Goal: Task Accomplishment & Management: Use online tool/utility

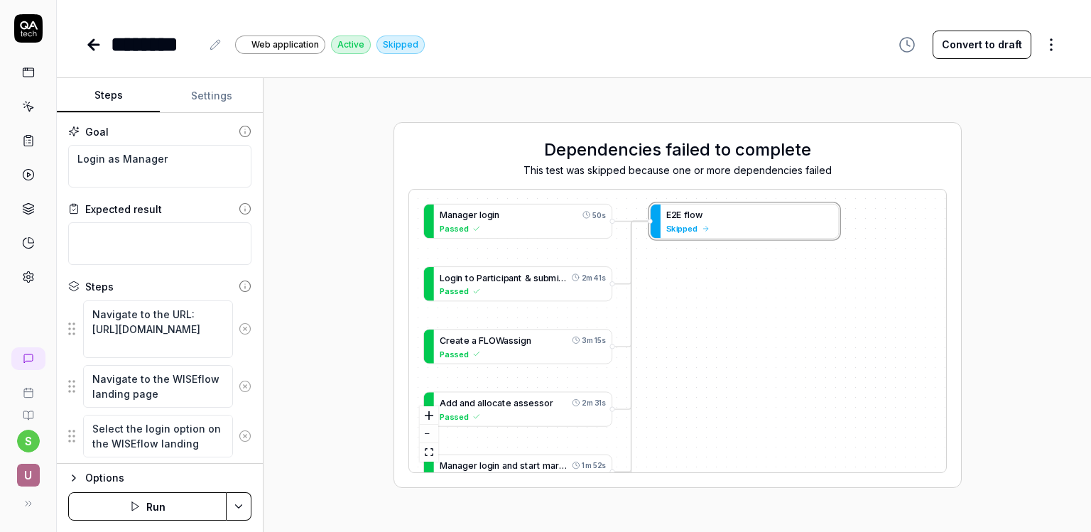
click at [795, 31] on div "******** Web application Active Skipped Convert to draft" at bounding box center [574, 44] width 978 height 32
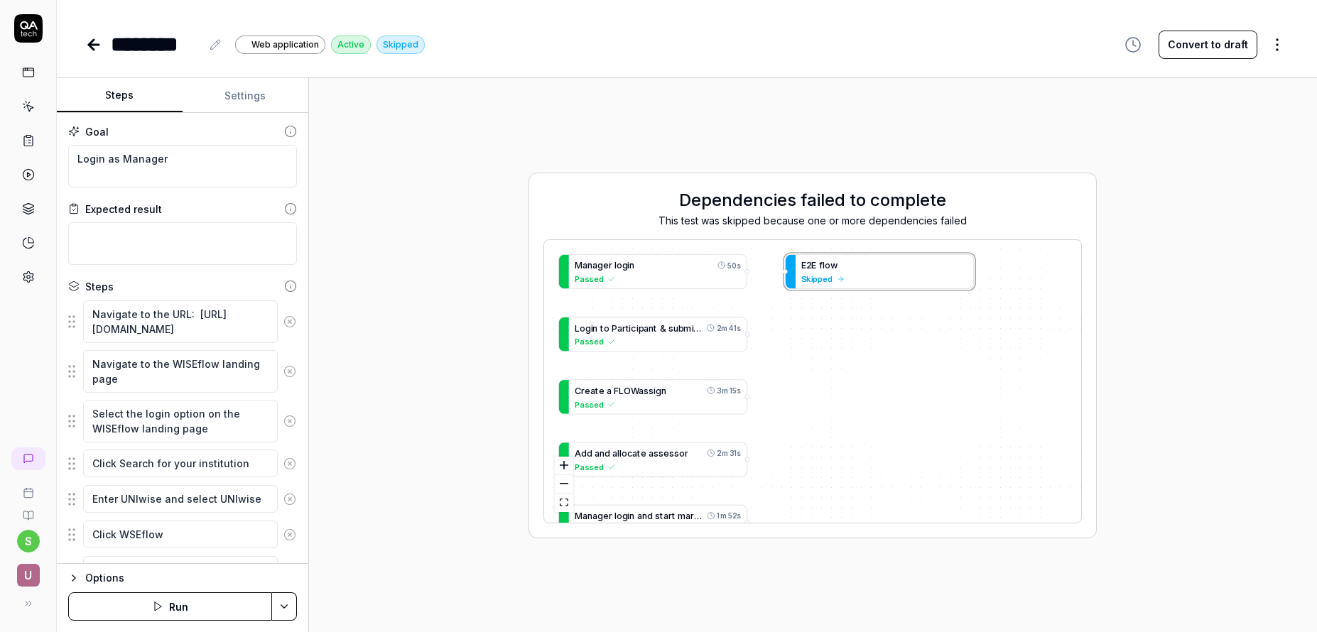
type textarea "*"
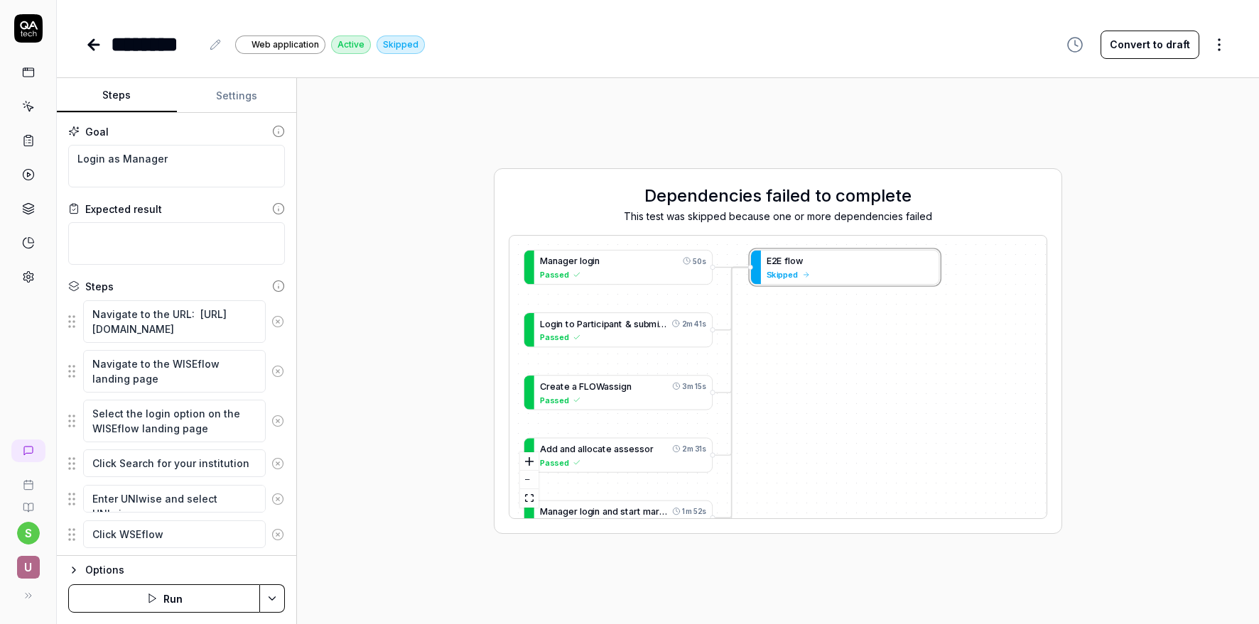
click at [1173, 276] on div "Dependencies failed to complete This test was skipped because one or more depen…" at bounding box center [777, 352] width 939 height 524
type textarea "*"
click at [531, 151] on div "Dependencies failed to complete This test was skipped because one or more depen…" at bounding box center [777, 352] width 939 height 524
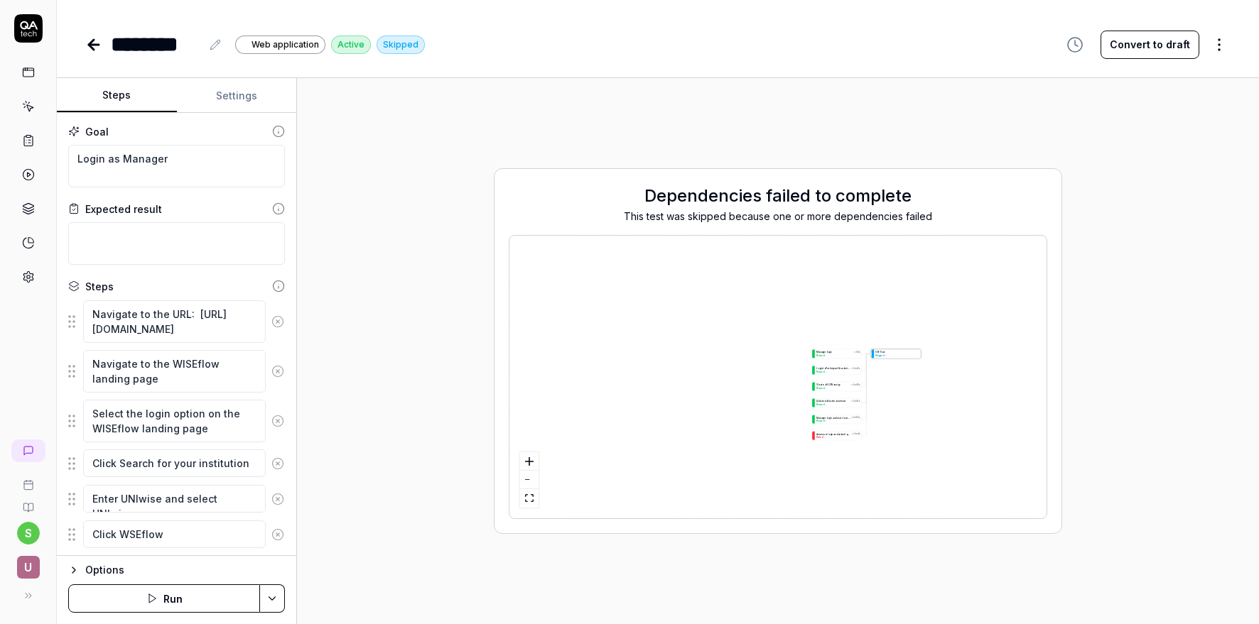
click at [97, 47] on icon at bounding box center [93, 44] width 17 height 17
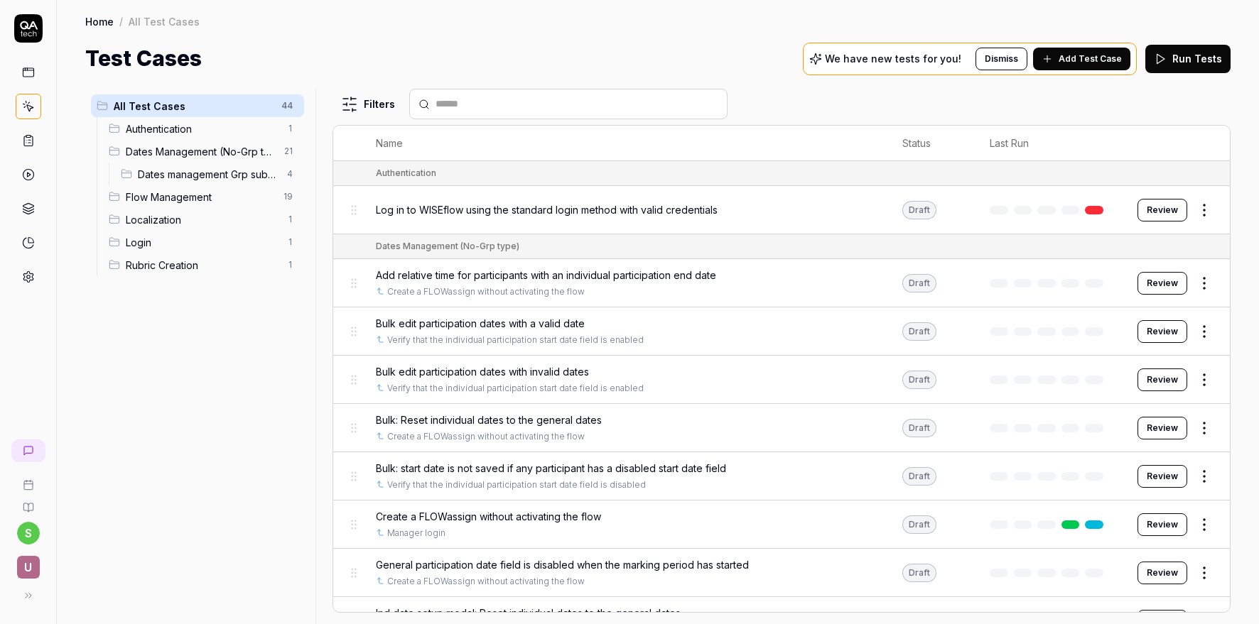
click at [36, 536] on html "s U Home / All Test Cases Home / All Test Cases Test Cases We have new tests fo…" at bounding box center [629, 312] width 1259 height 624
click at [77, 506] on span "Sign out" at bounding box center [62, 503] width 41 height 15
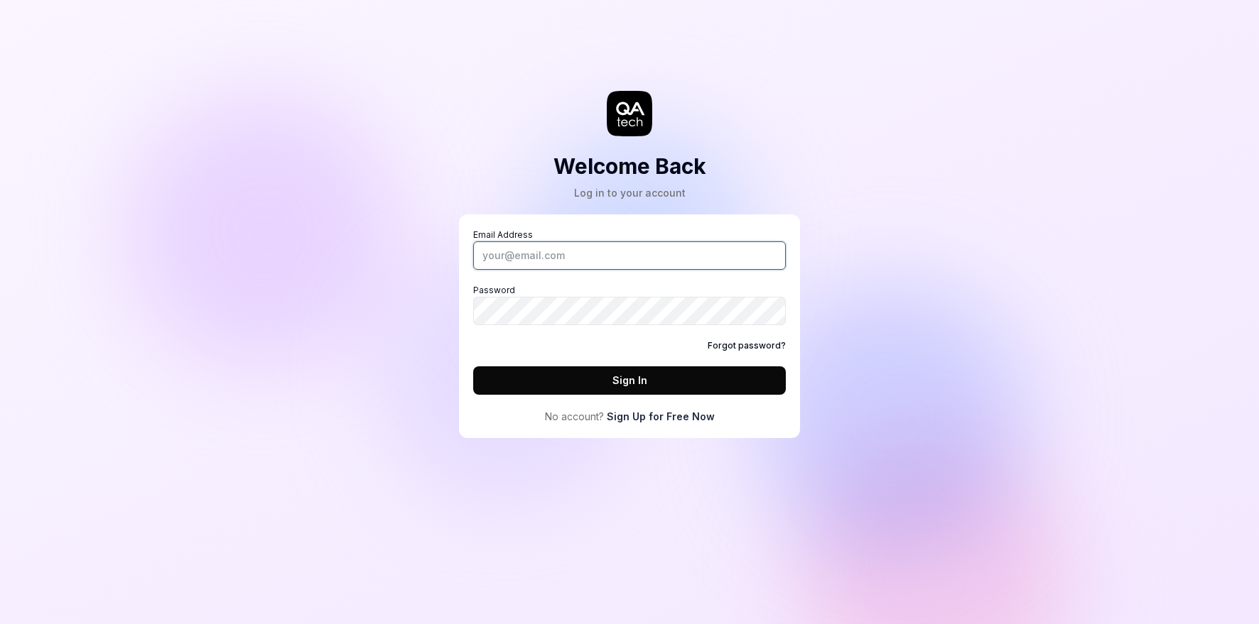
type input "supriya.sangolli@uniwise.co.uk"
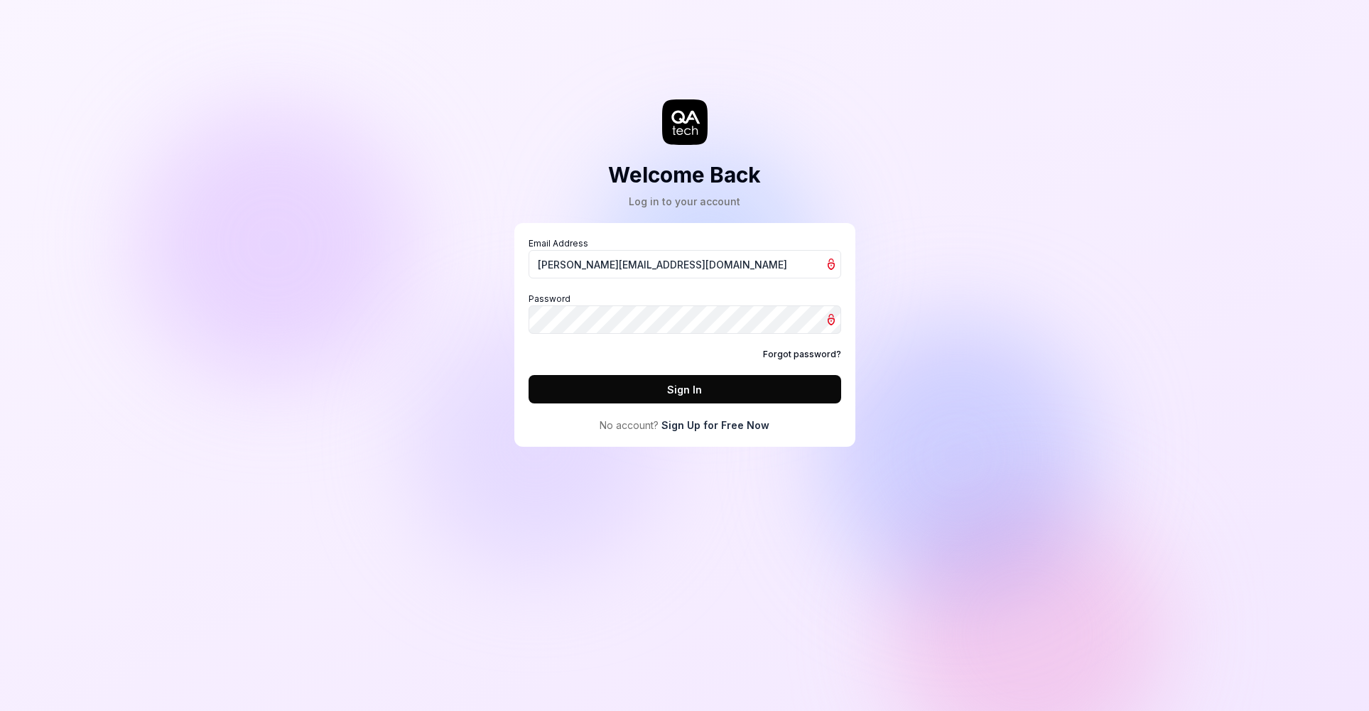
click at [689, 393] on button "Sign In" at bounding box center [685, 389] width 313 height 28
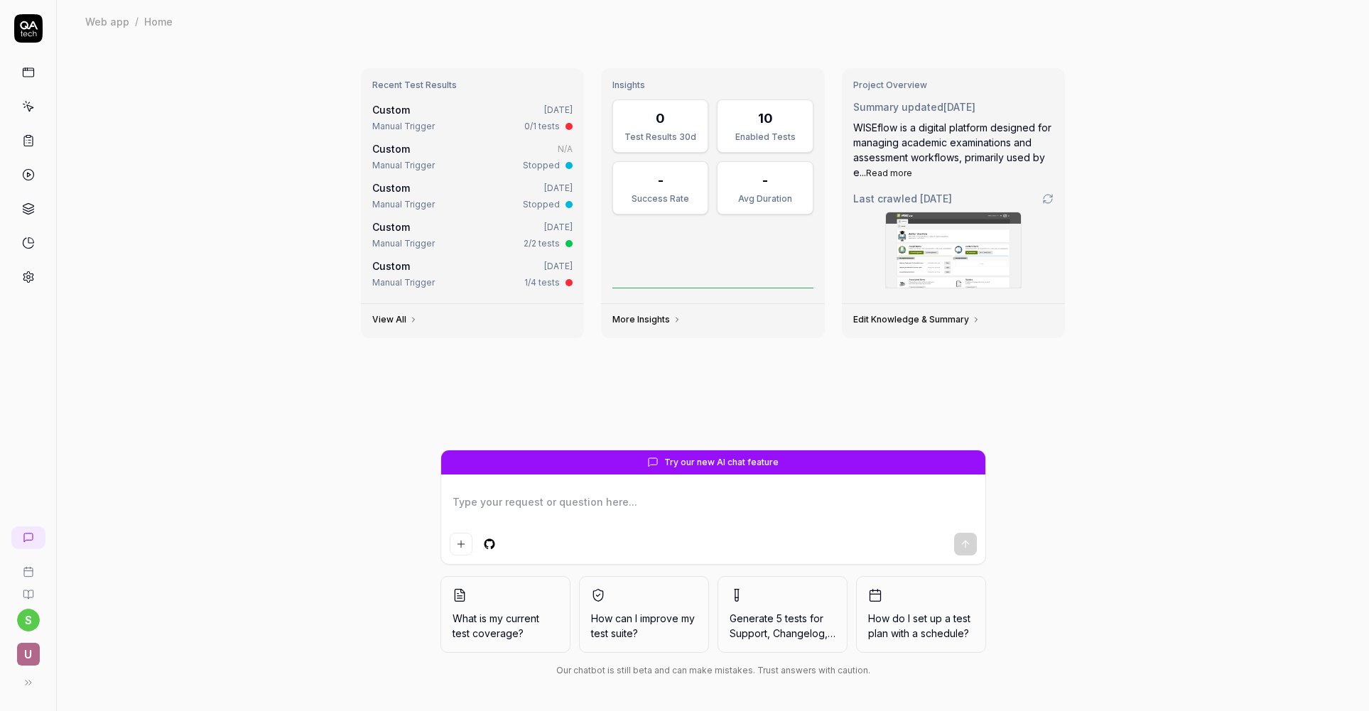
click at [29, 106] on icon at bounding box center [29, 108] width 6 height 6
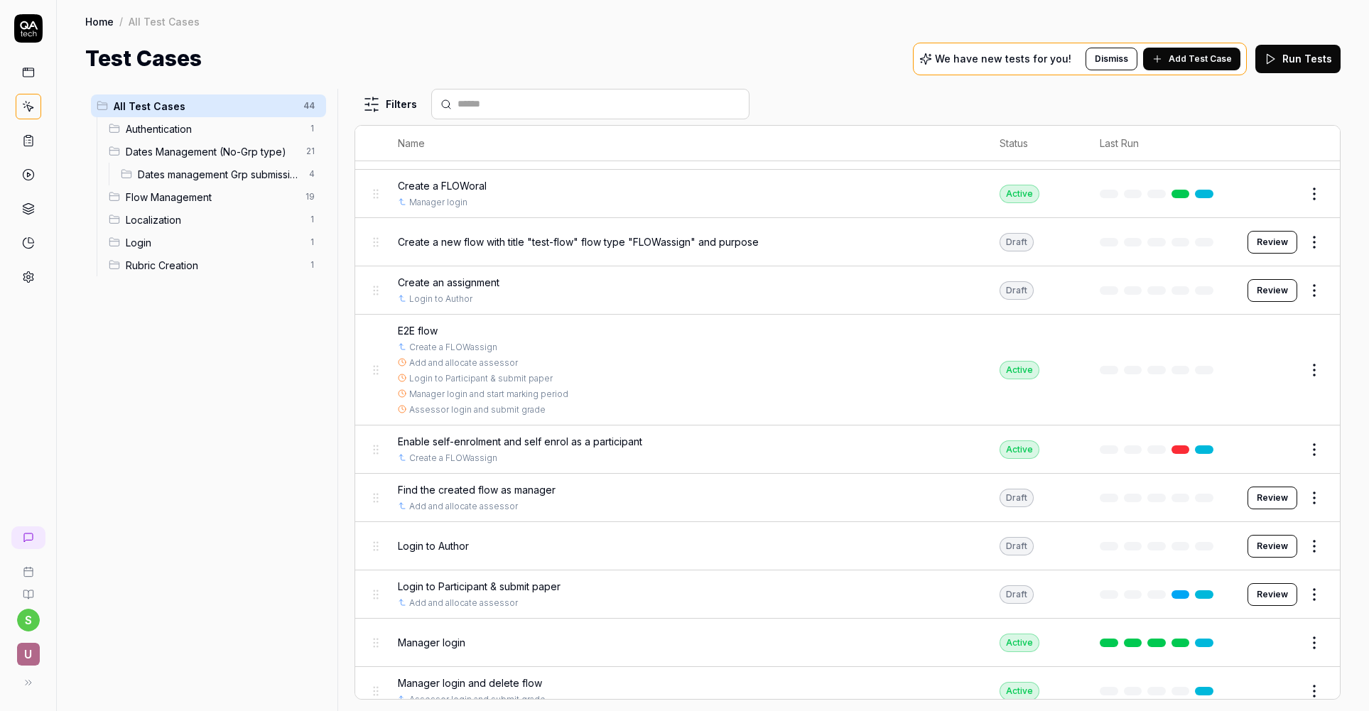
scroll to position [1532, 0]
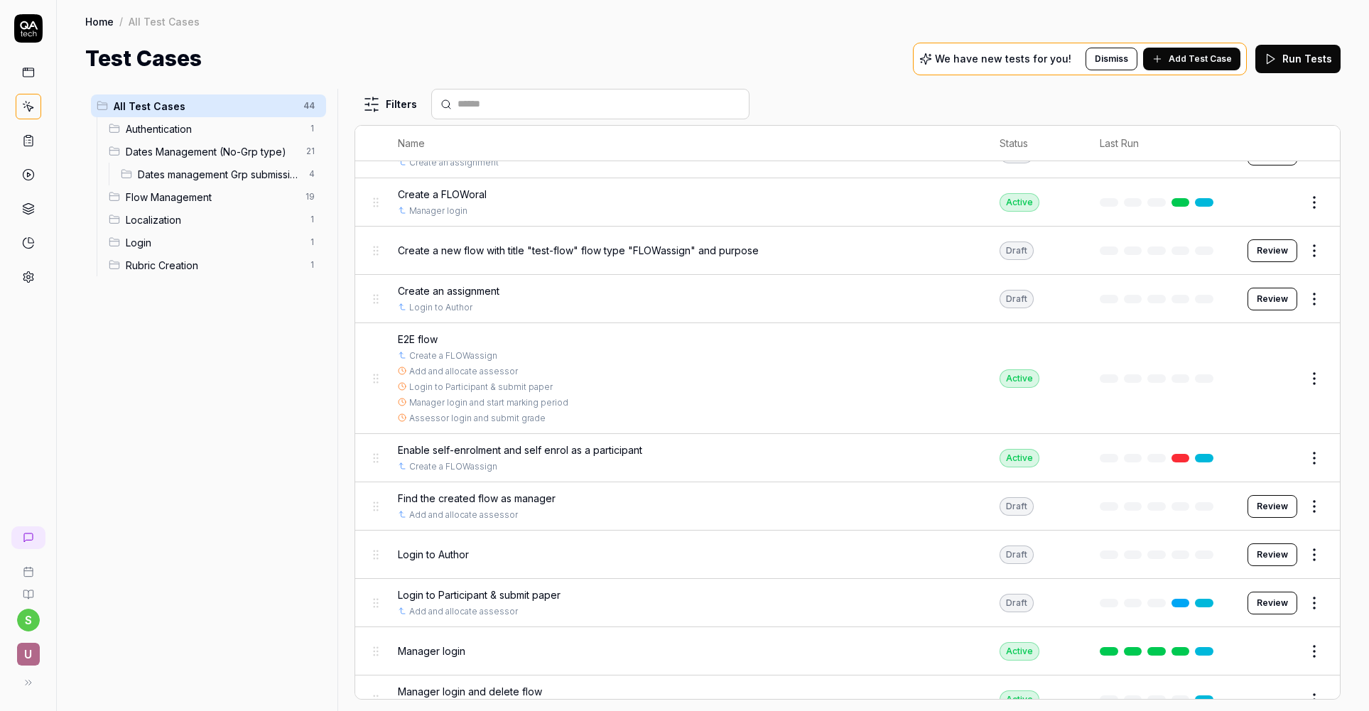
click at [1283, 382] on button "Edit" at bounding box center [1280, 378] width 34 height 23
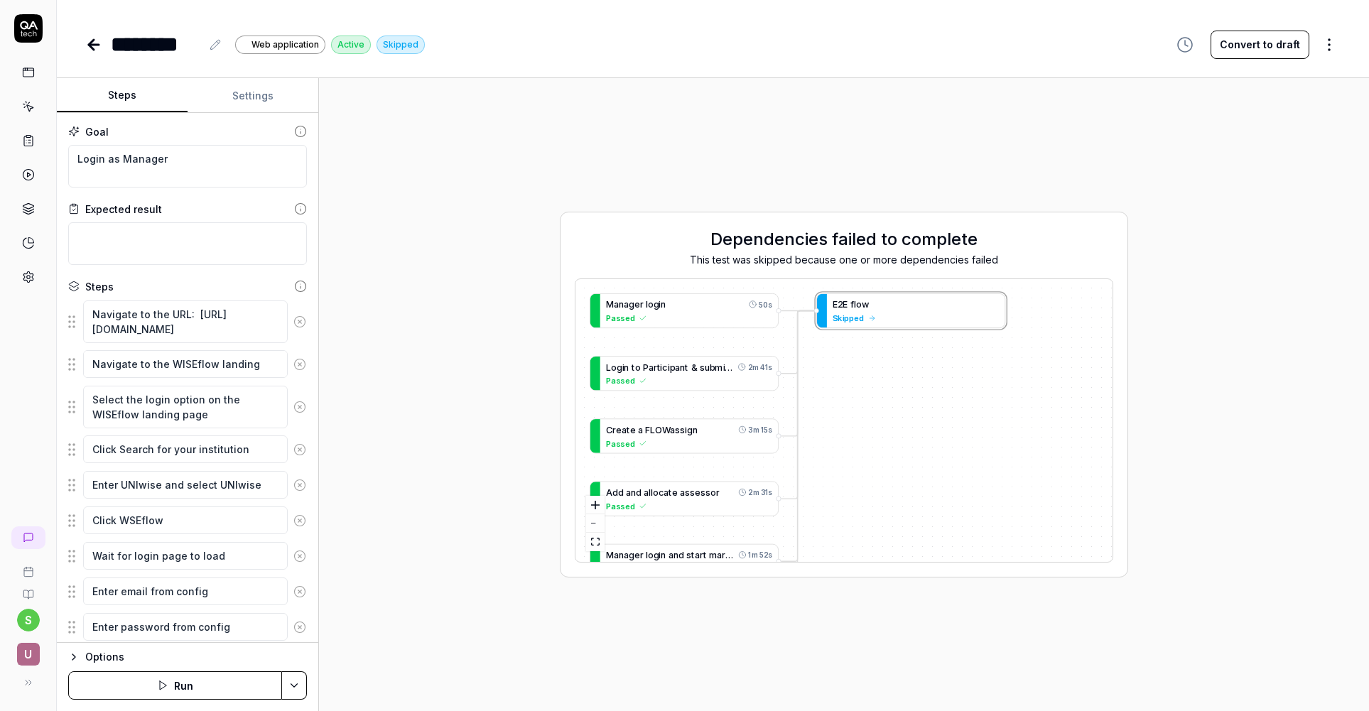
click at [293, 632] on html "s U ******** Web application Active Skipped Convert to draft Steps Settings Goa…" at bounding box center [684, 355] width 1369 height 711
click at [263, 620] on div "Run w. Dependencies" at bounding box center [240, 617] width 144 height 31
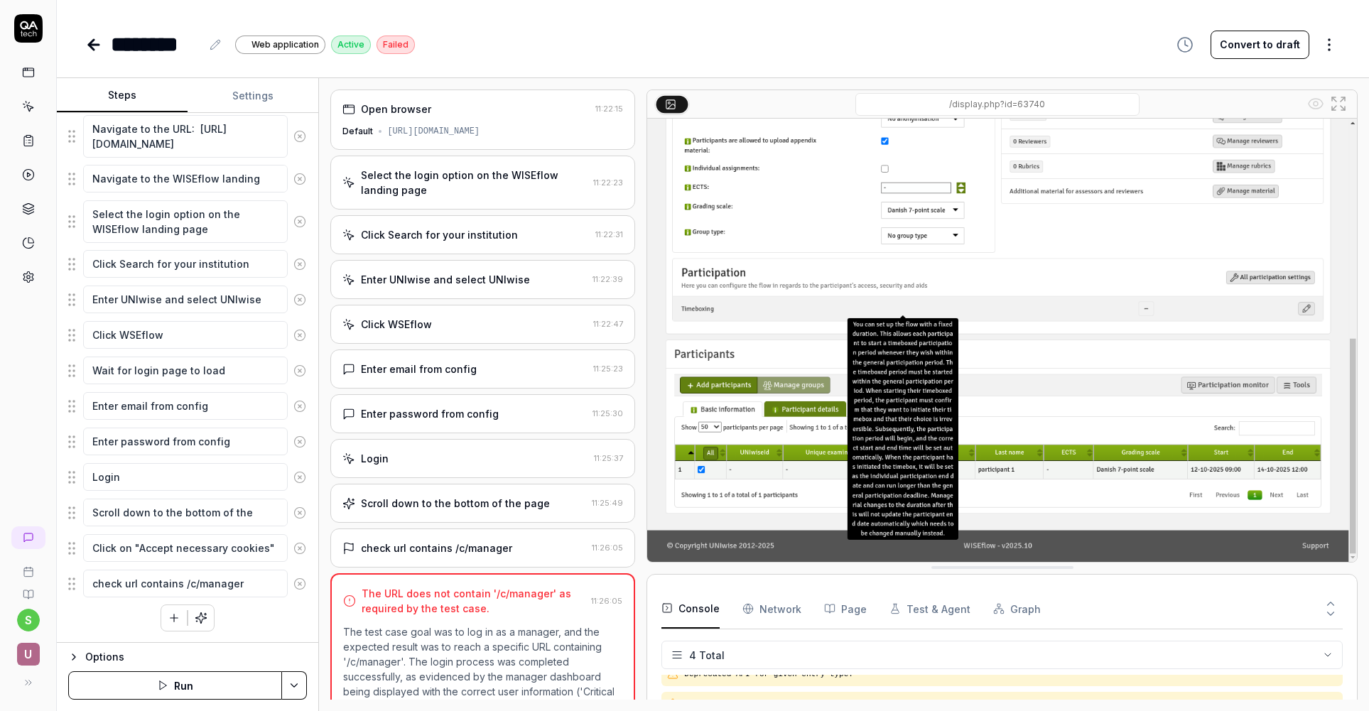
click at [1072, 341] on img at bounding box center [1002, 340] width 710 height 443
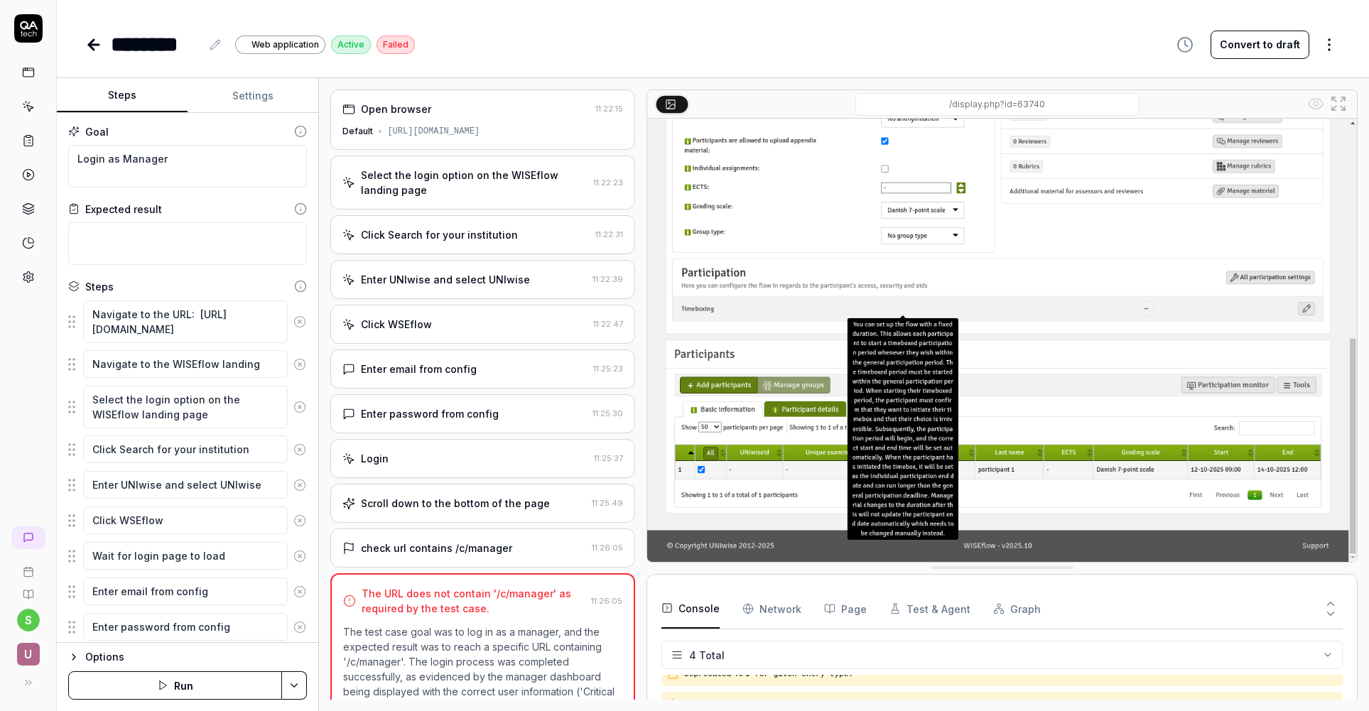
scroll to position [185, 0]
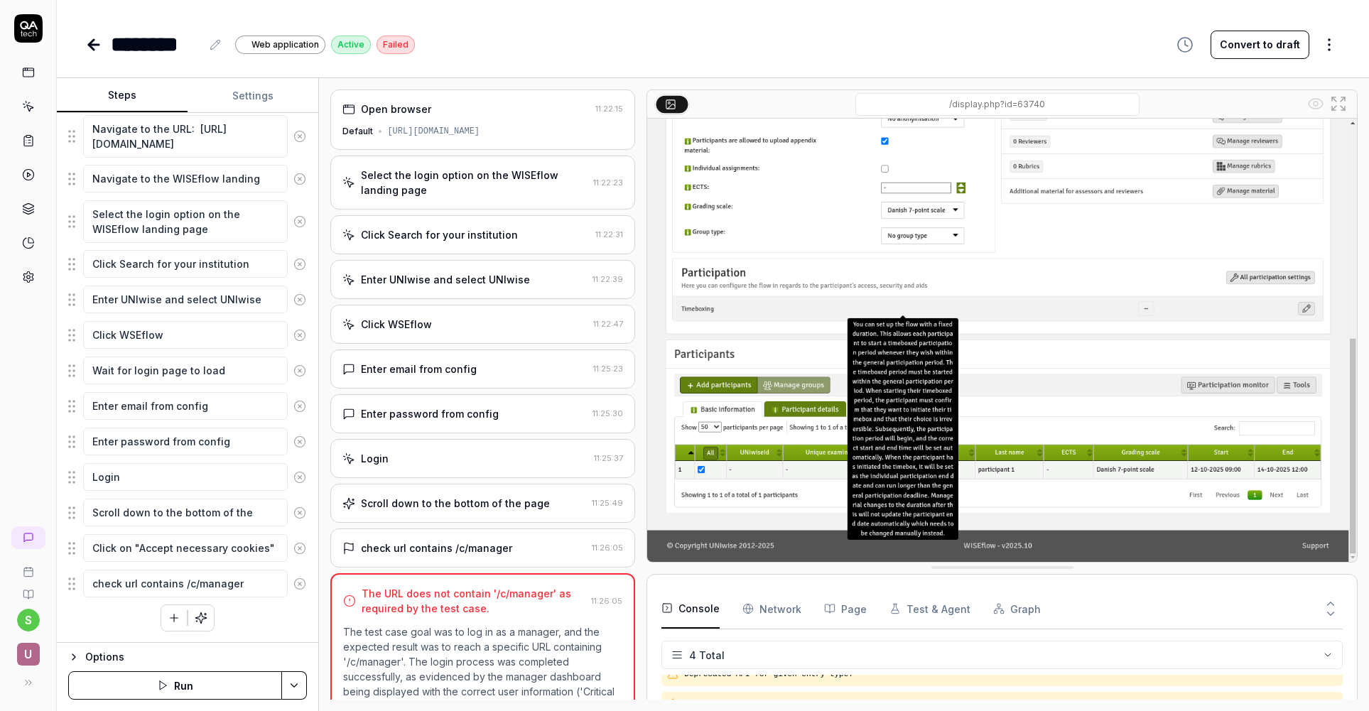
click at [262, 99] on button "Settings" at bounding box center [253, 96] width 131 height 34
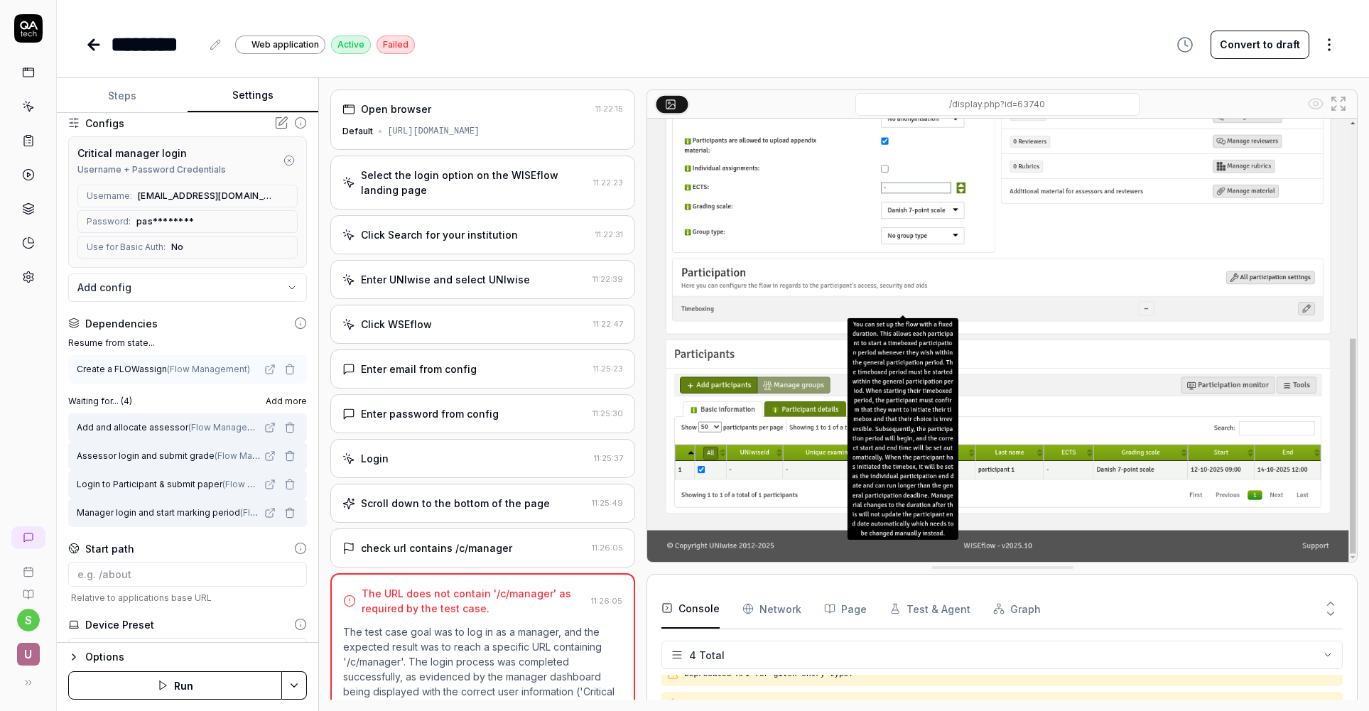
scroll to position [136, 0]
click at [271, 456] on icon at bounding box center [269, 455] width 11 height 11
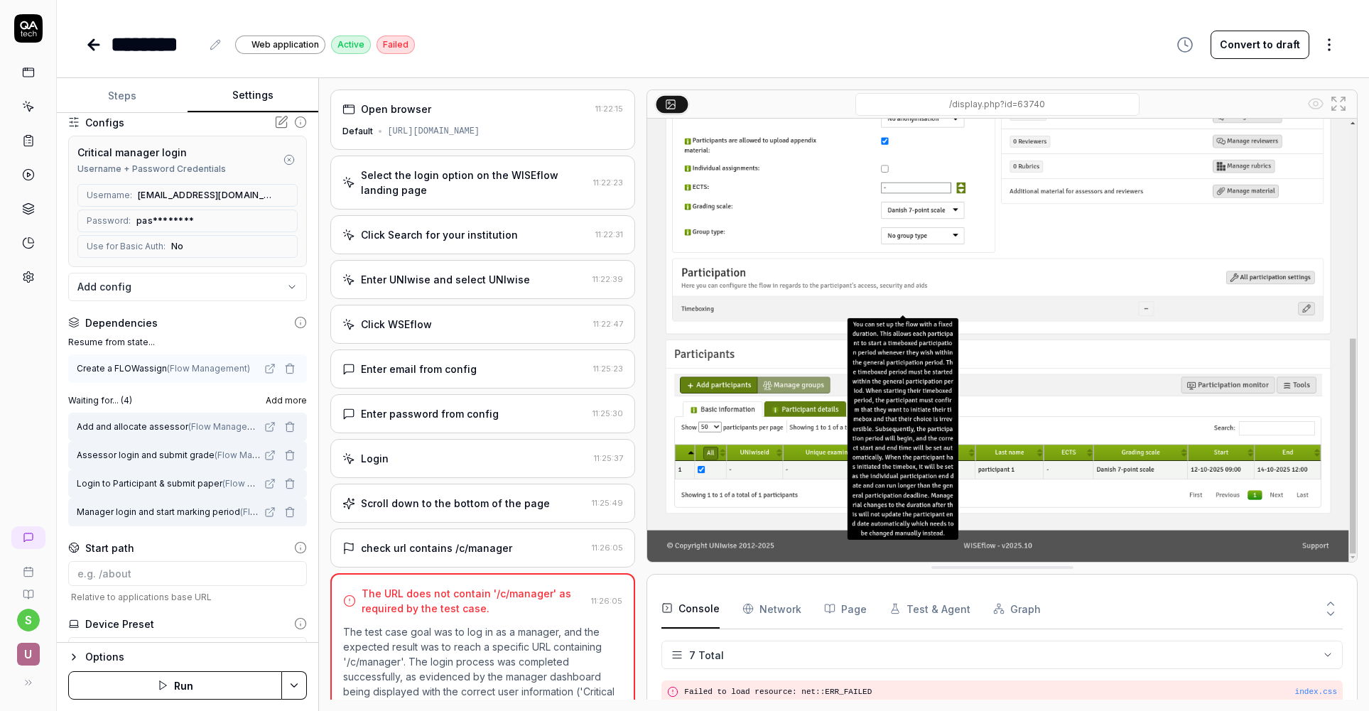
scroll to position [110, 0]
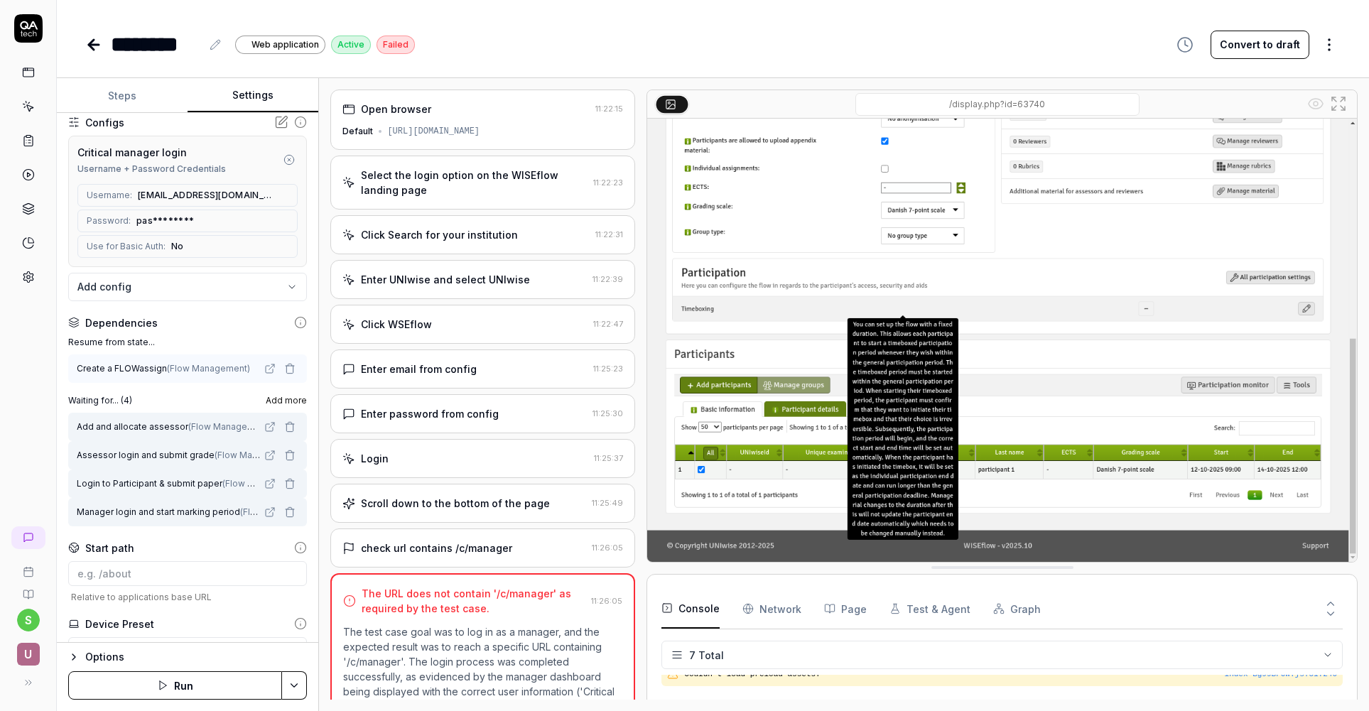
click at [93, 42] on icon at bounding box center [93, 44] width 17 height 17
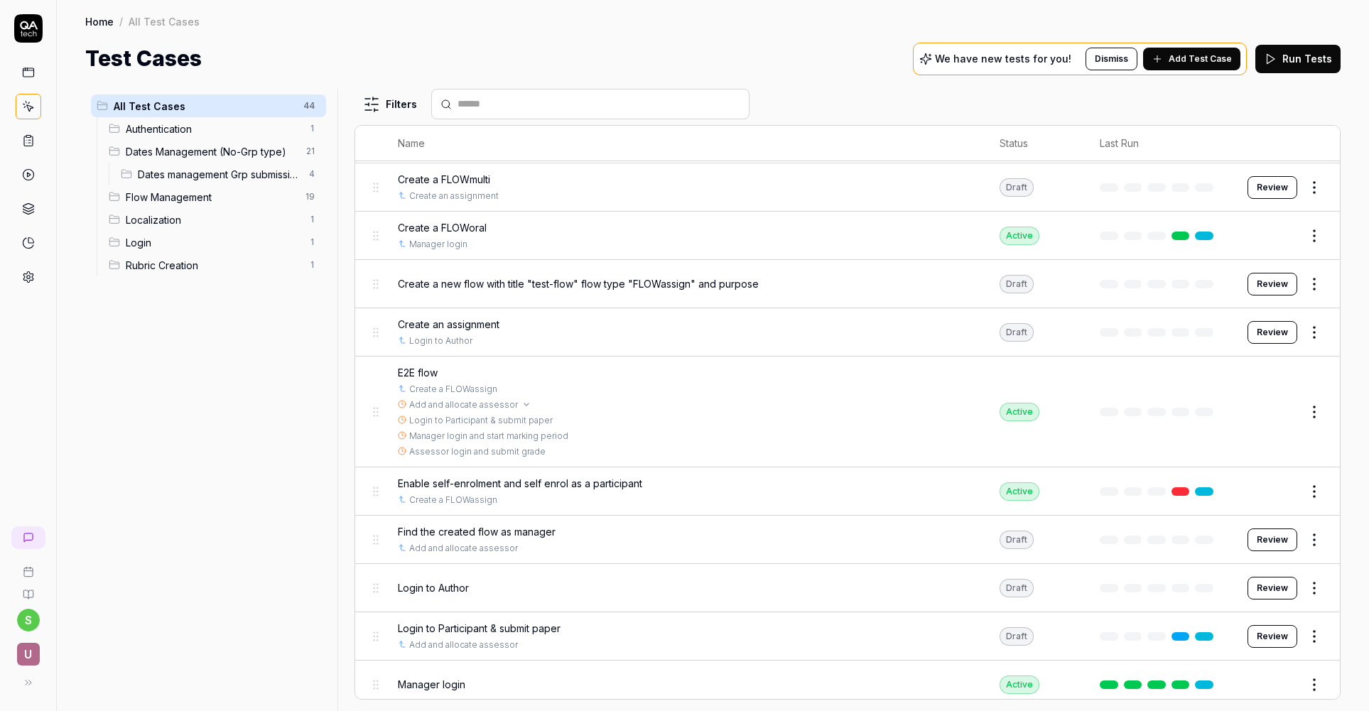
scroll to position [1502, 0]
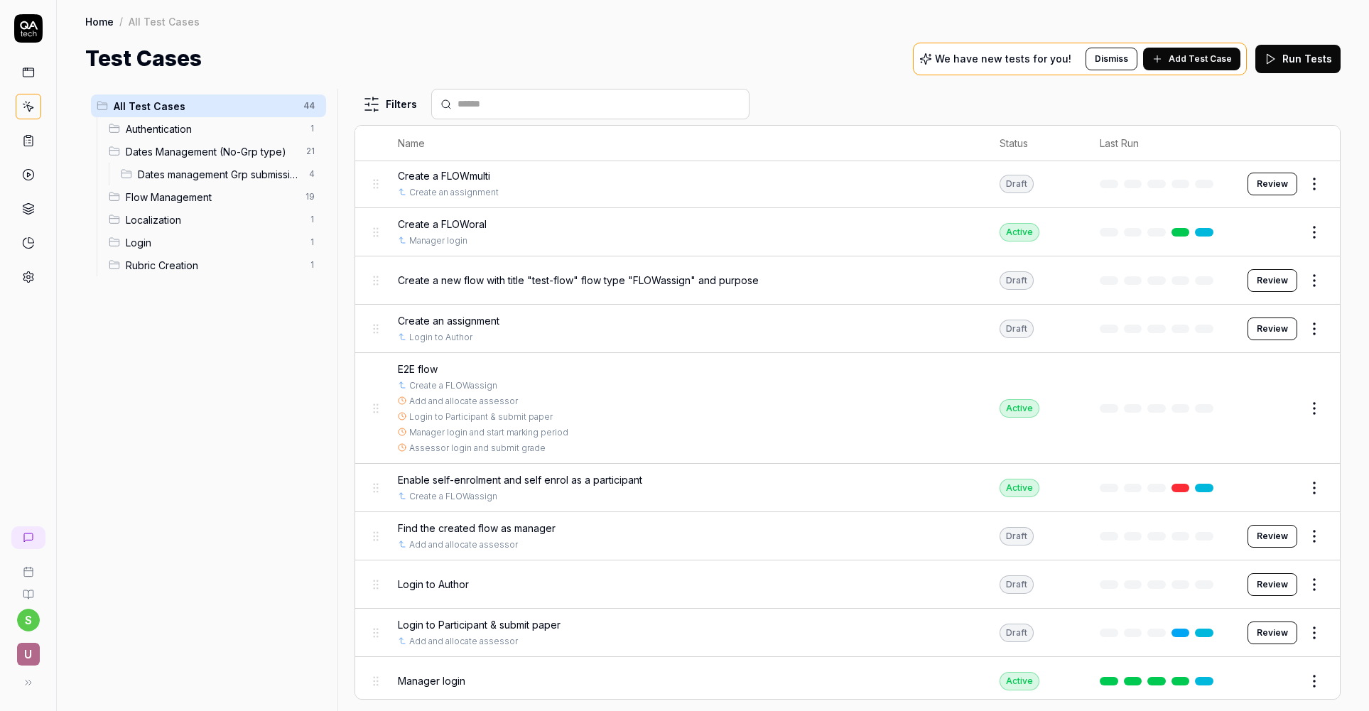
click at [1277, 405] on button "Edit" at bounding box center [1280, 408] width 34 height 23
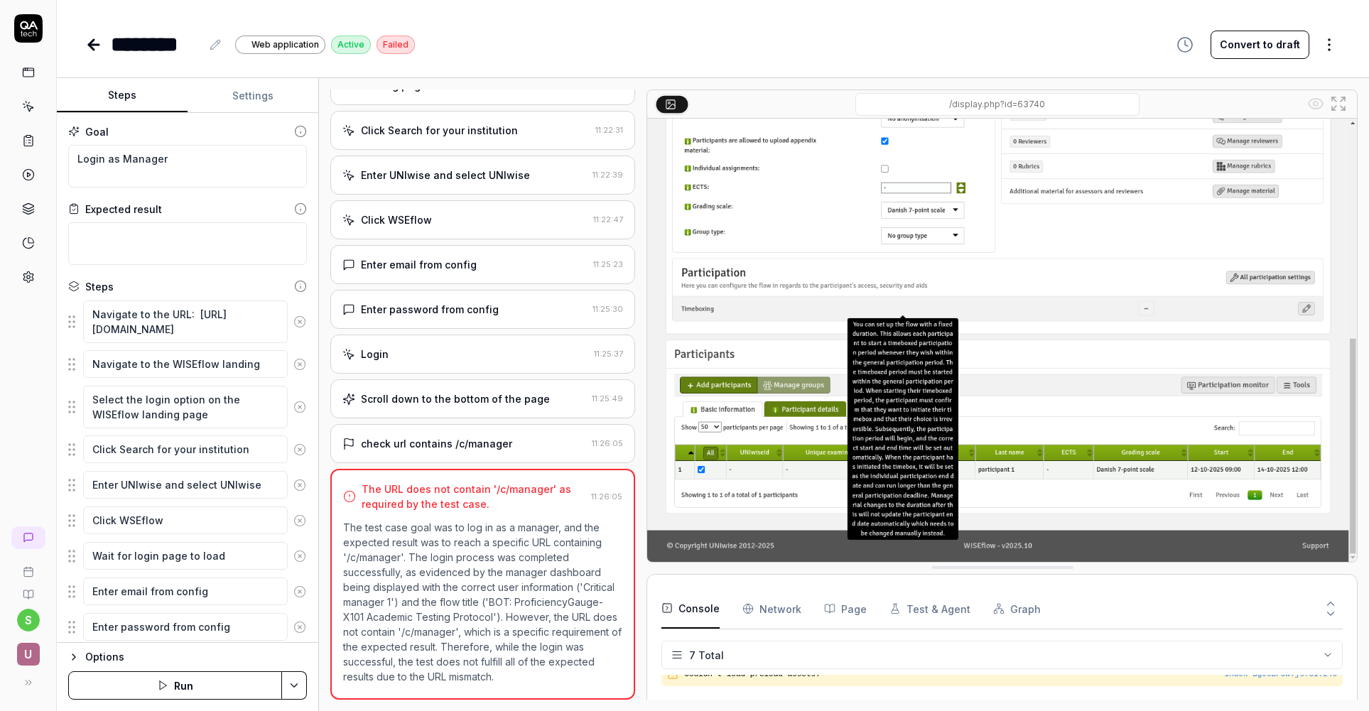
scroll to position [104, 0]
click at [258, 98] on button "Settings" at bounding box center [253, 96] width 131 height 34
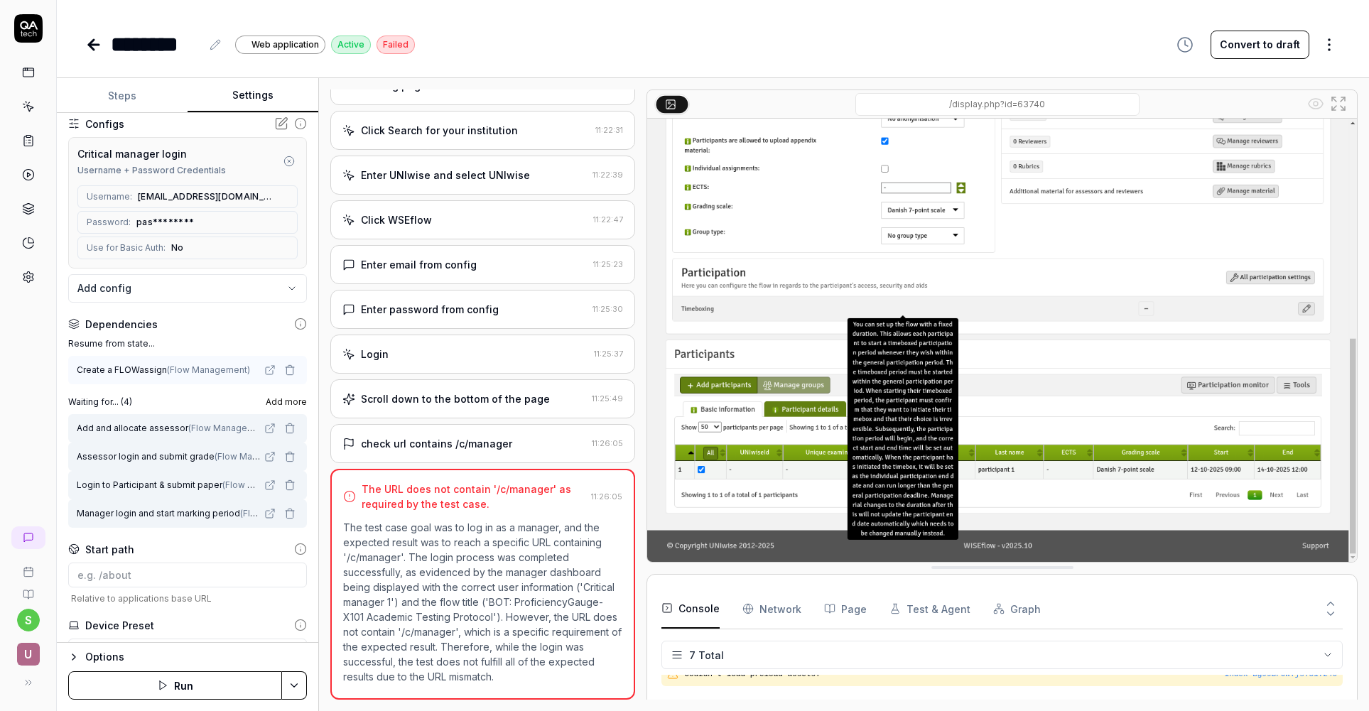
scroll to position [201, 0]
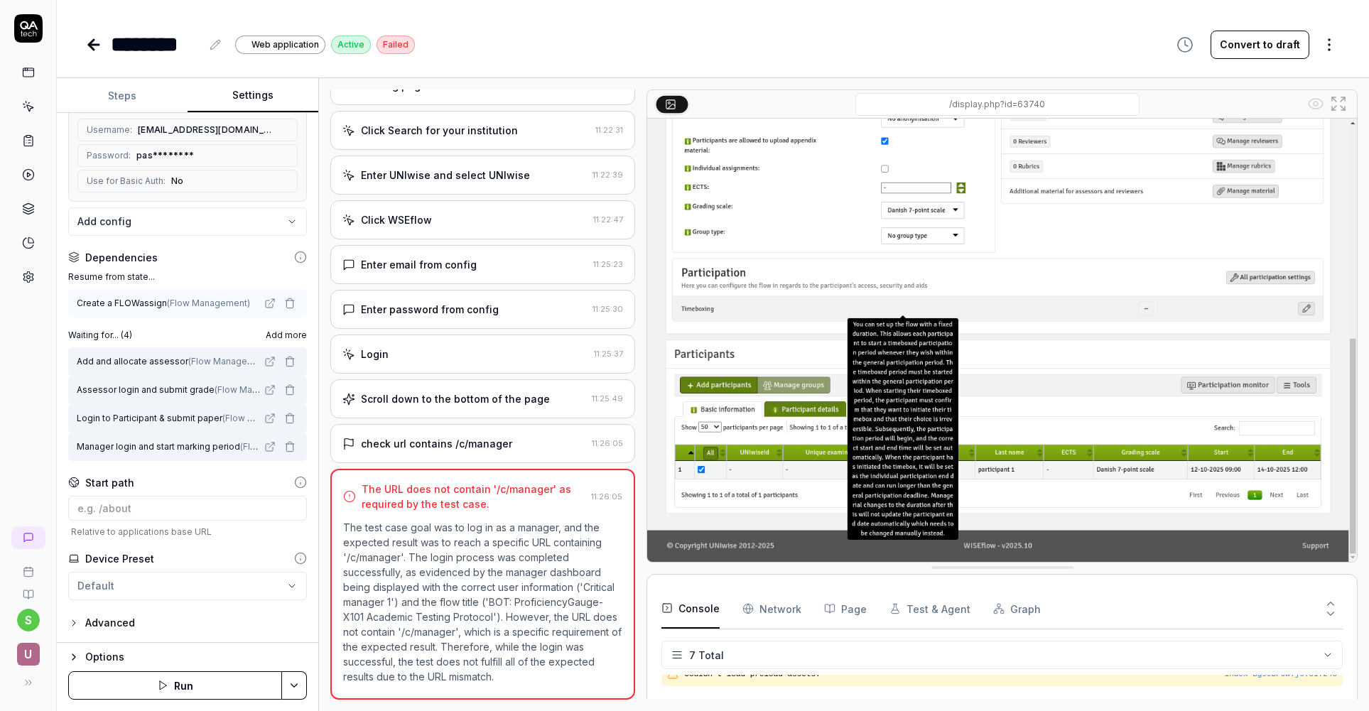
click at [271, 362] on icon at bounding box center [269, 361] width 11 height 11
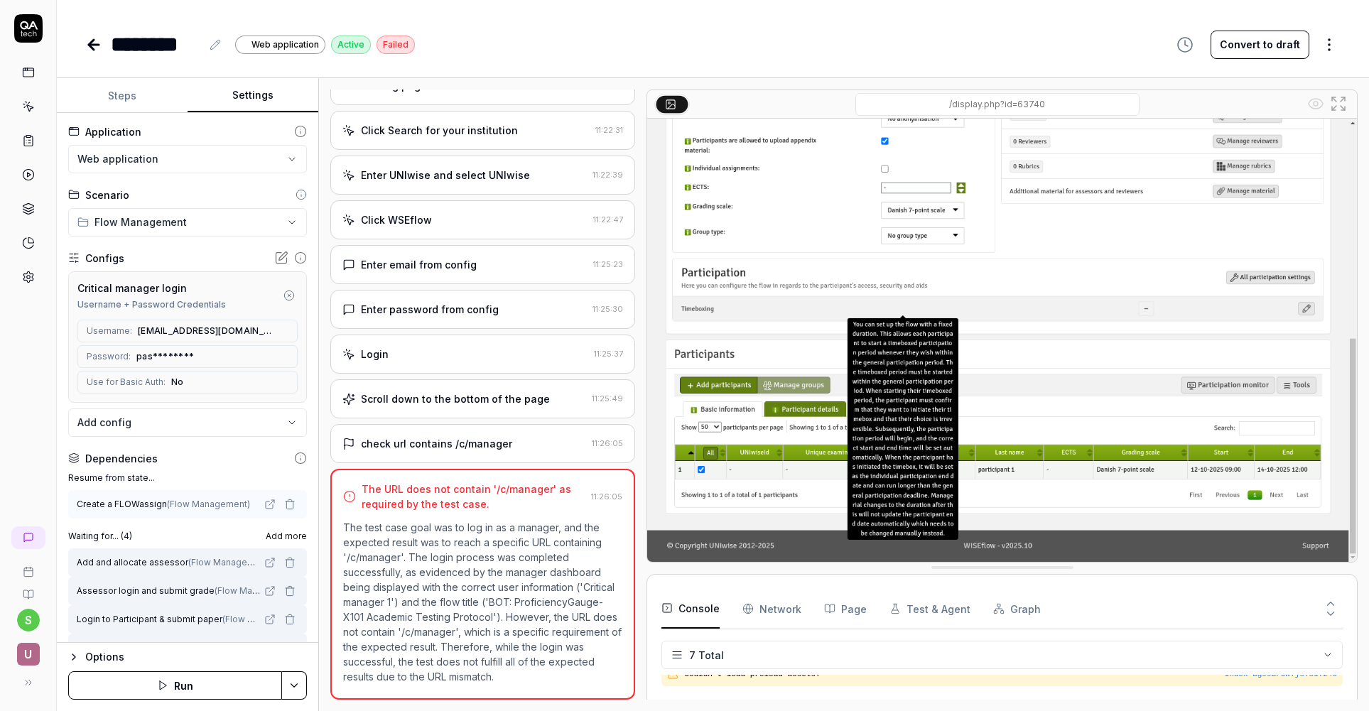
click at [28, 107] on icon at bounding box center [28, 106] width 13 height 13
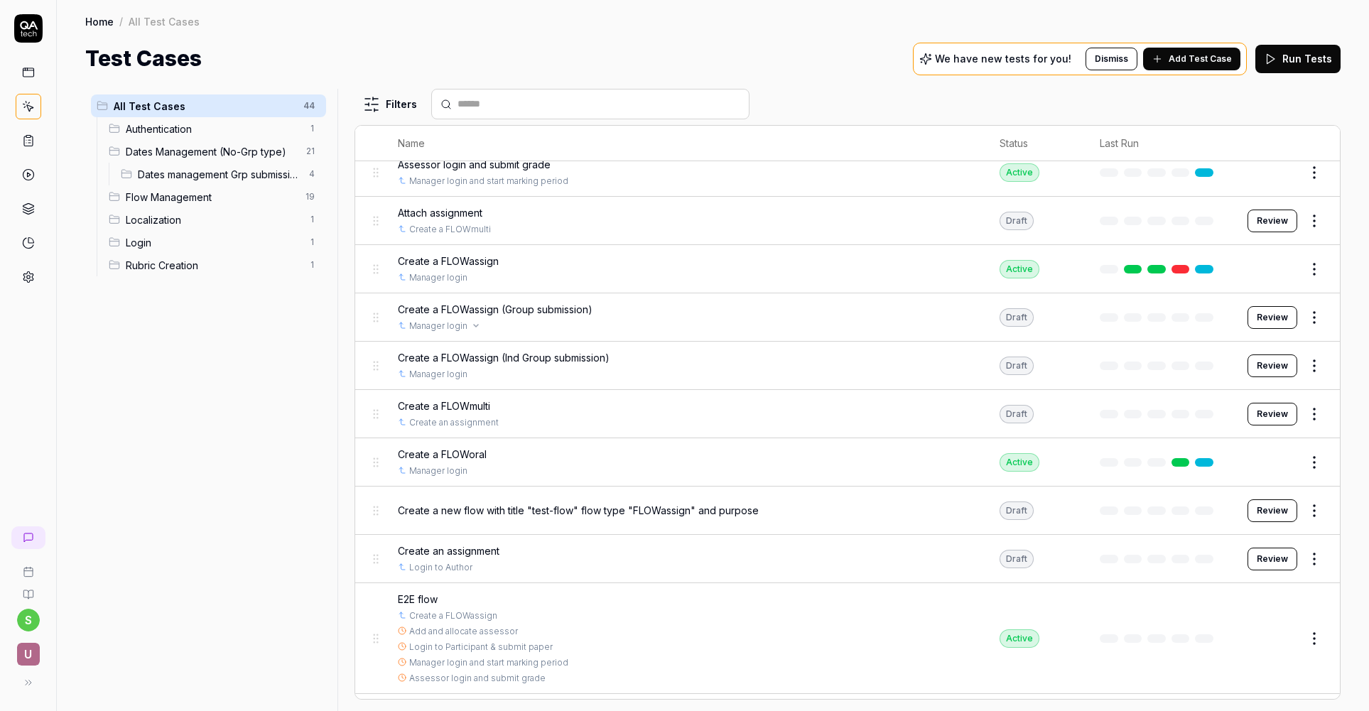
scroll to position [1273, 0]
click at [1266, 220] on button "Review" at bounding box center [1273, 219] width 50 height 23
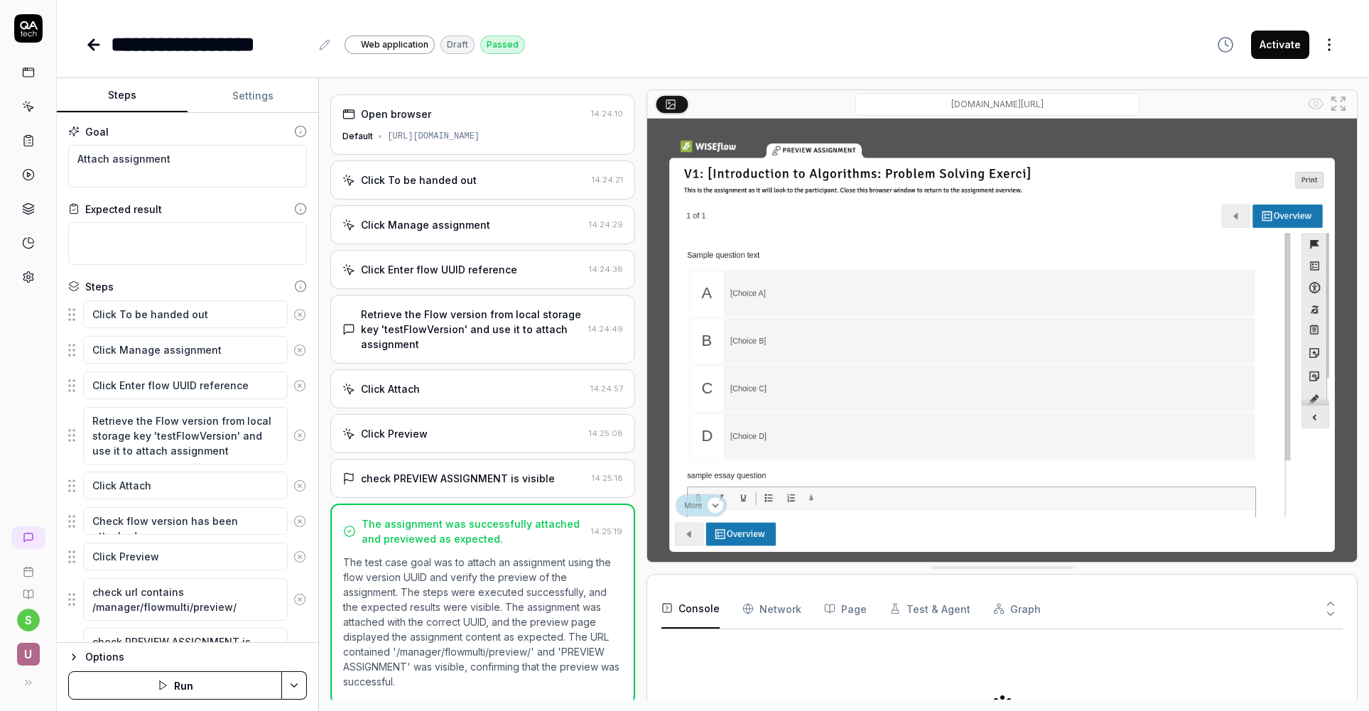
scroll to position [2, 0]
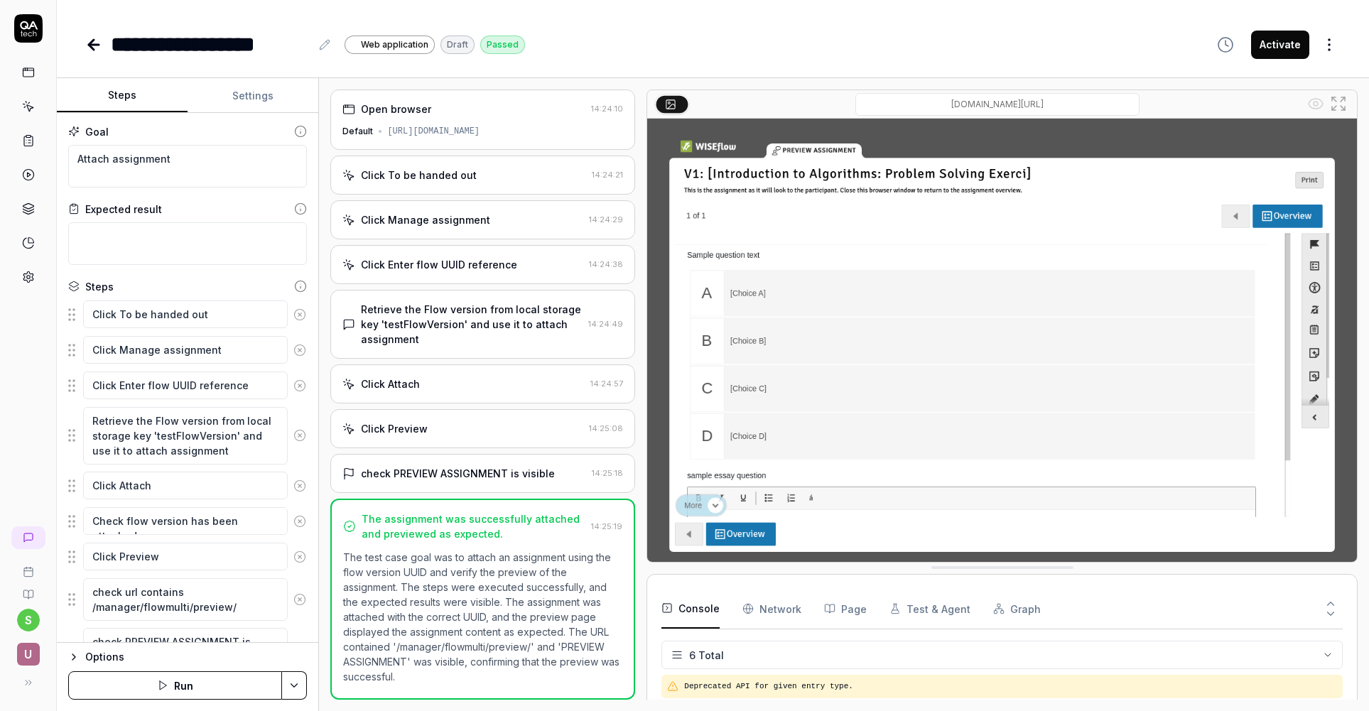
scroll to position [93, 0]
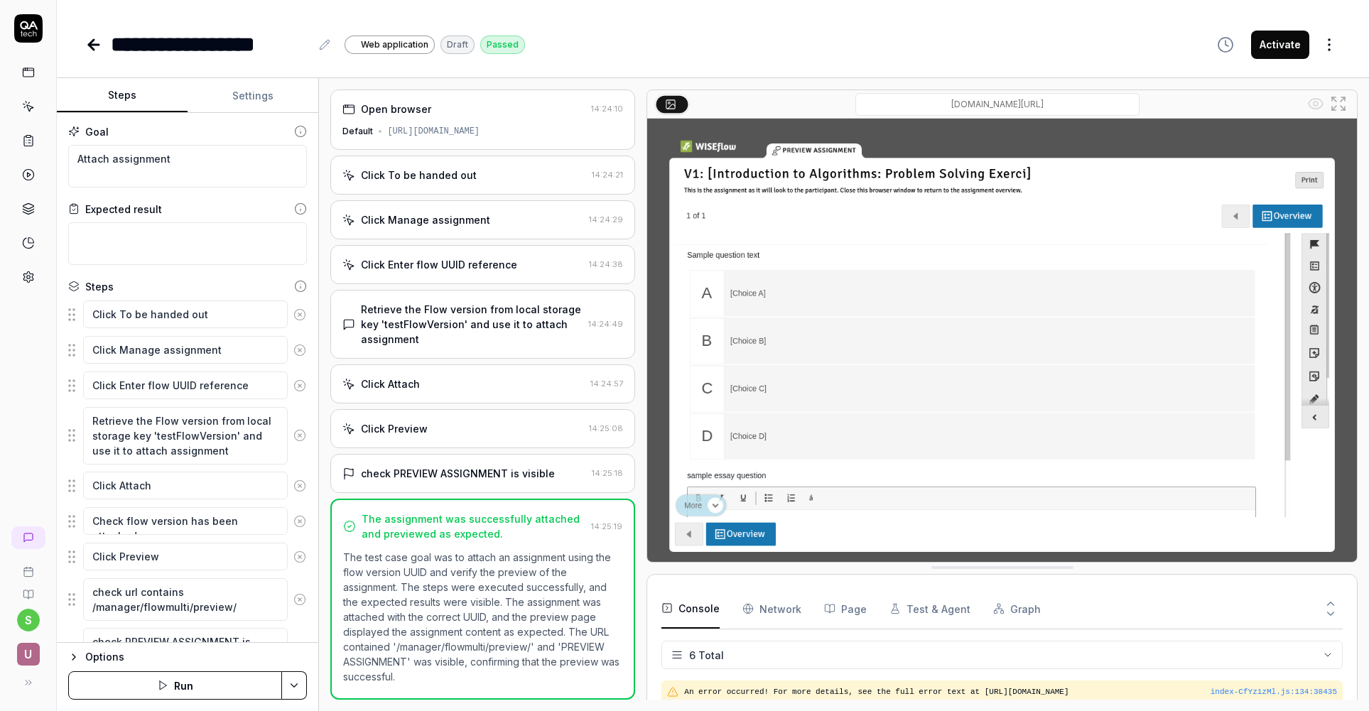
click at [458, 387] on div "Click Attach" at bounding box center [463, 384] width 242 height 15
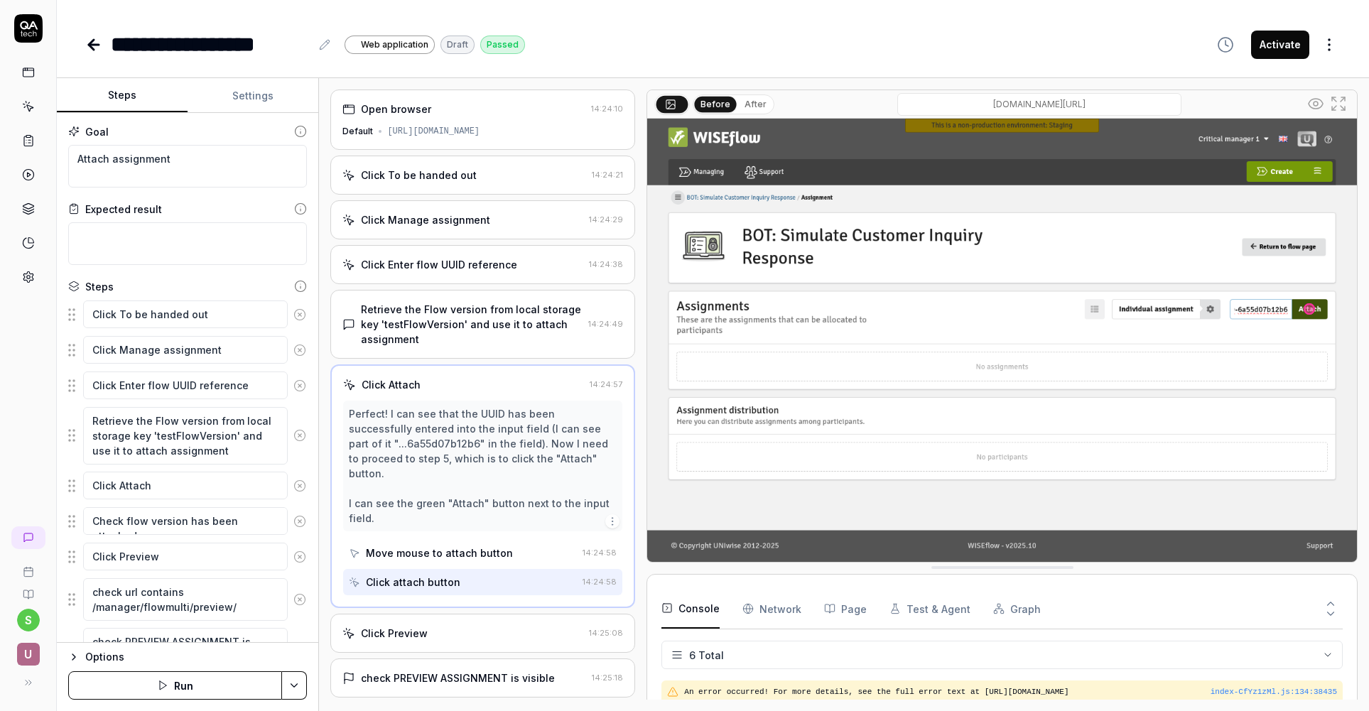
click at [546, 269] on div "Click Enter flow UUID reference" at bounding box center [462, 264] width 241 height 15
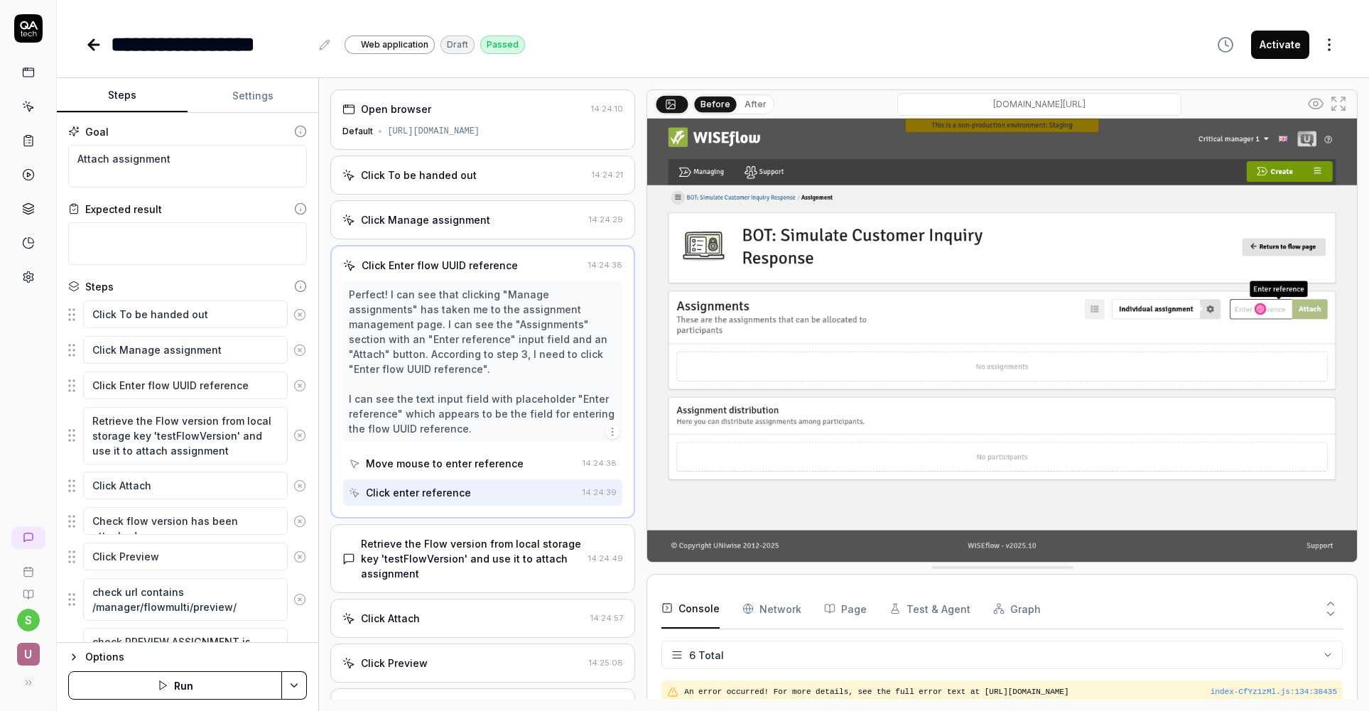
click at [93, 45] on icon at bounding box center [94, 45] width 10 height 0
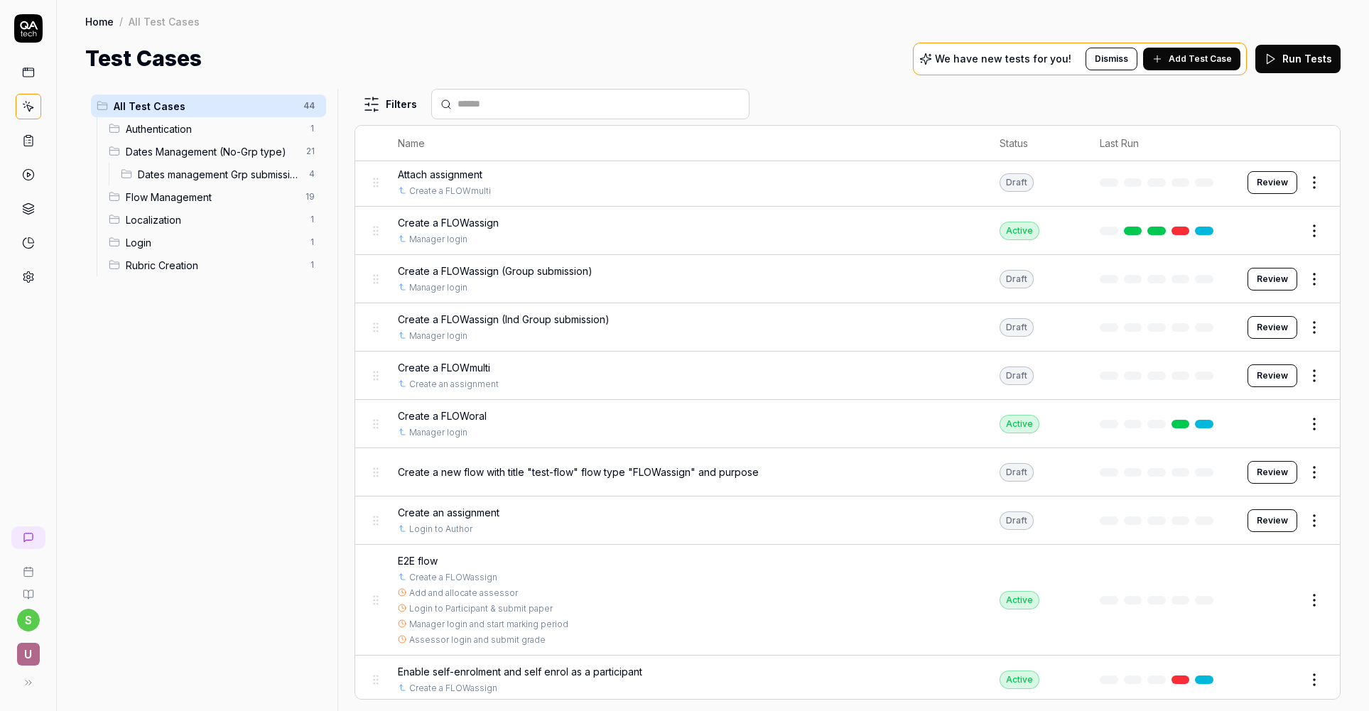
scroll to position [1323, 0]
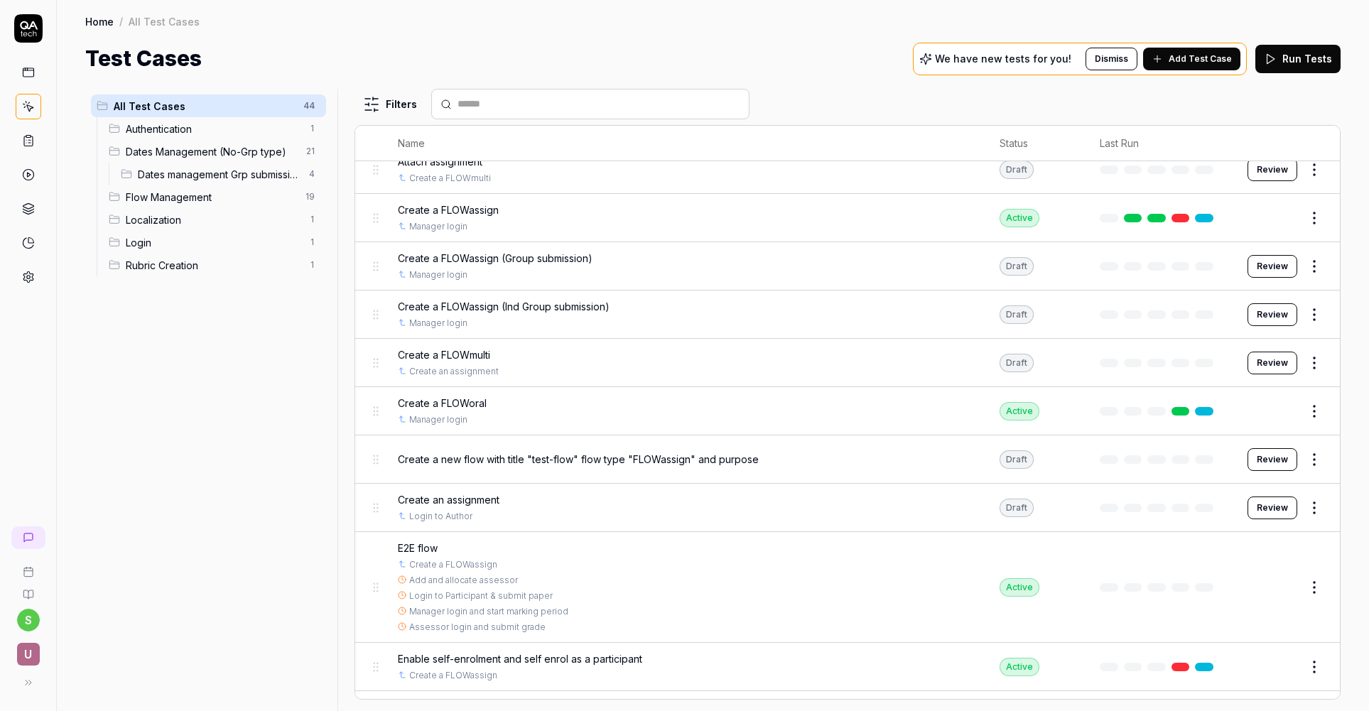
click at [1275, 506] on button "Review" at bounding box center [1273, 508] width 50 height 23
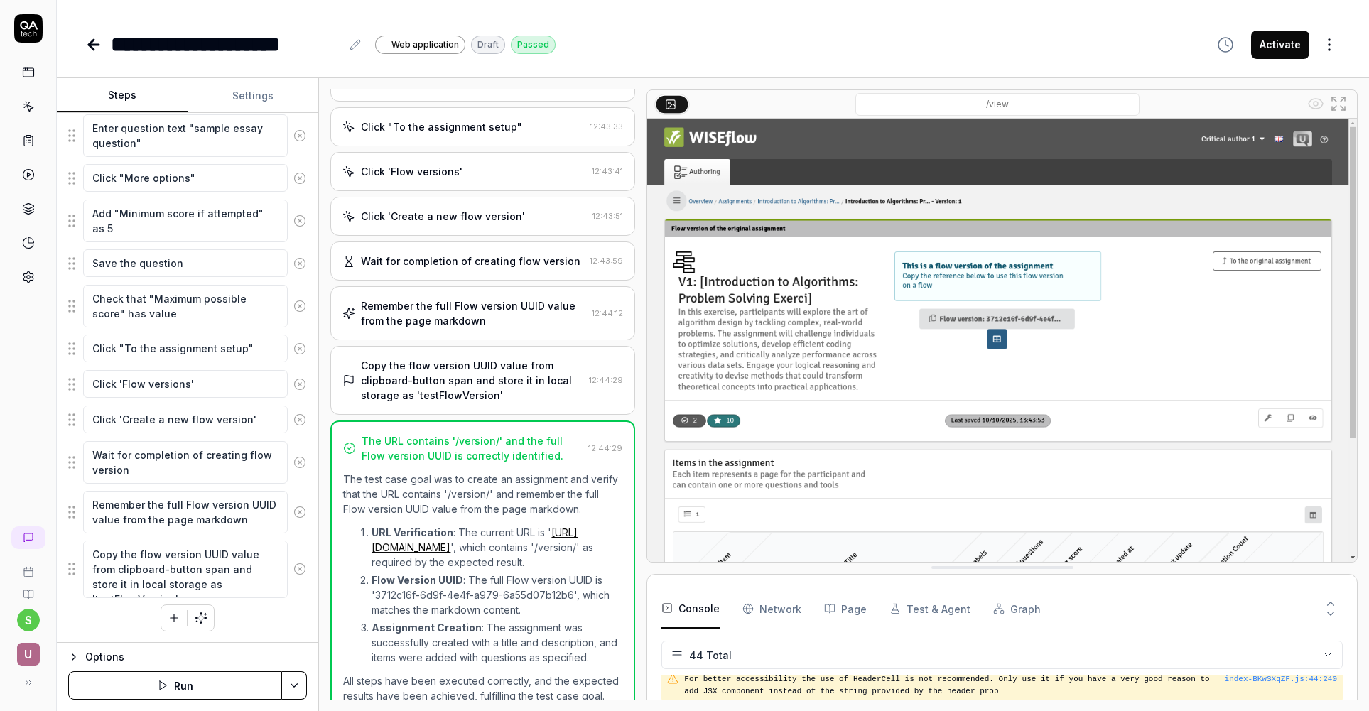
scroll to position [943, 9]
click at [523, 298] on div "Remember the full Flow version UUID value from the page markdown" at bounding box center [473, 313] width 225 height 30
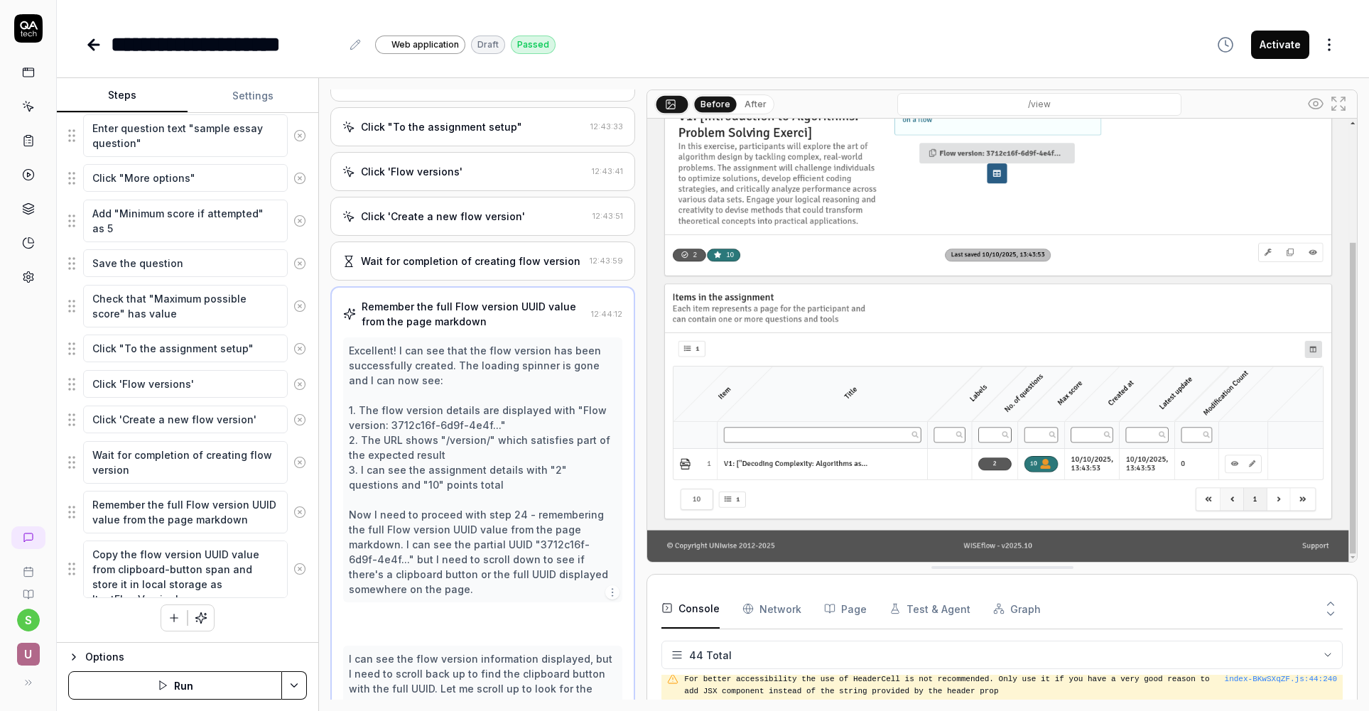
scroll to position [978, 0]
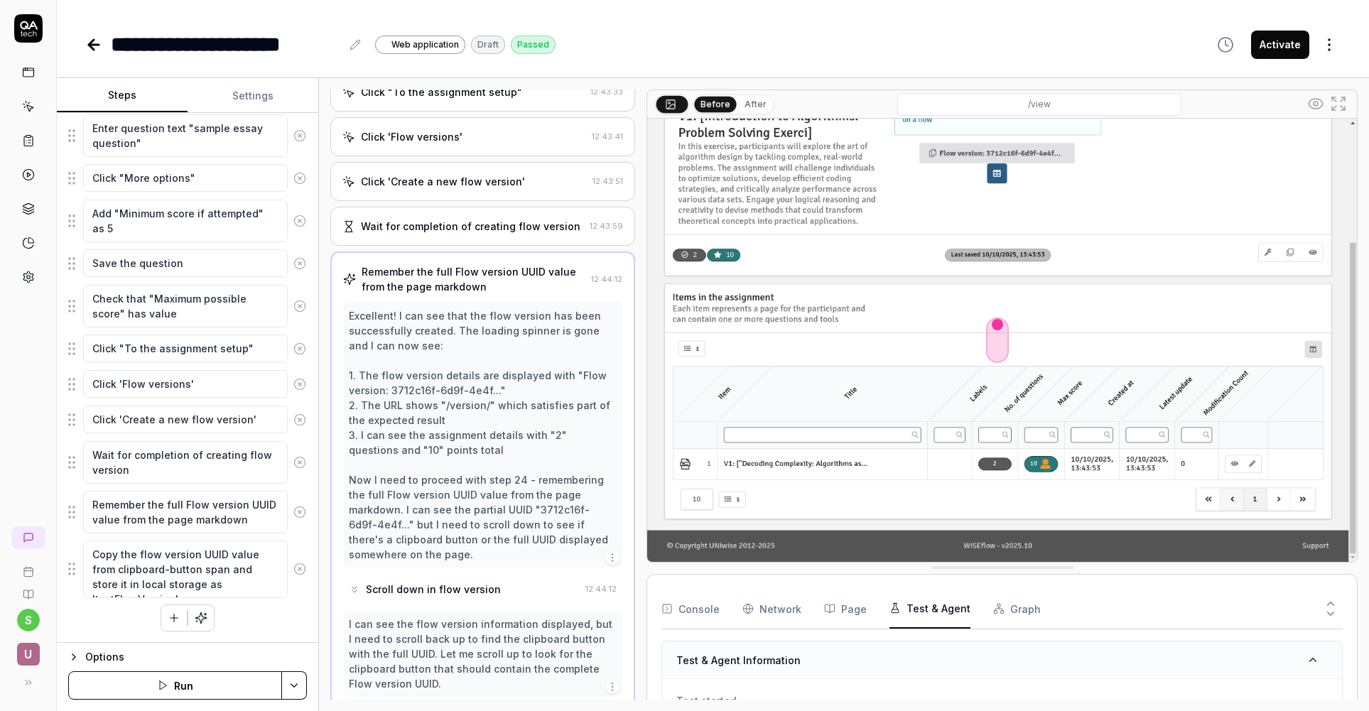
click at [931, 609] on button "Test & Agent" at bounding box center [929, 609] width 81 height 40
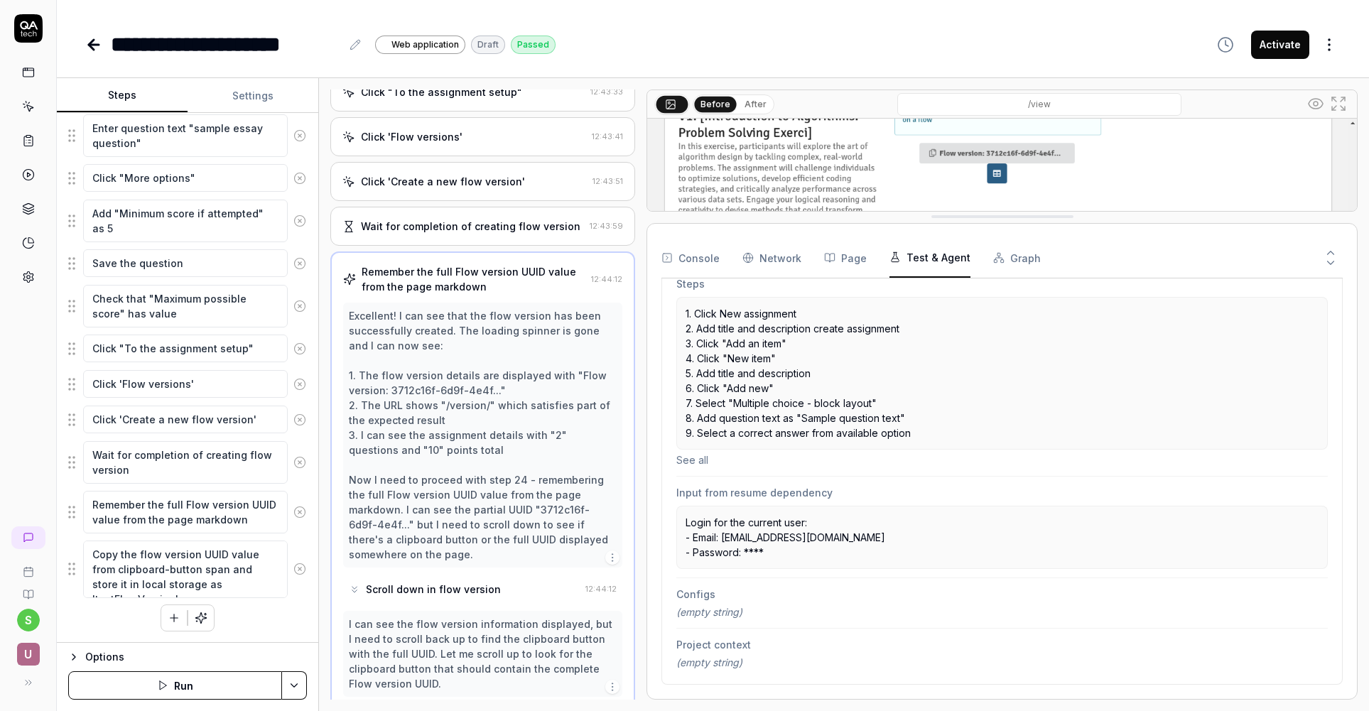
scroll to position [304, 0]
drag, startPoint x: 1230, startPoint y: 568, endPoint x: 1146, endPoint y: 228, distance: 349.8
click at [701, 461] on button "See all" at bounding box center [1001, 460] width 651 height 15
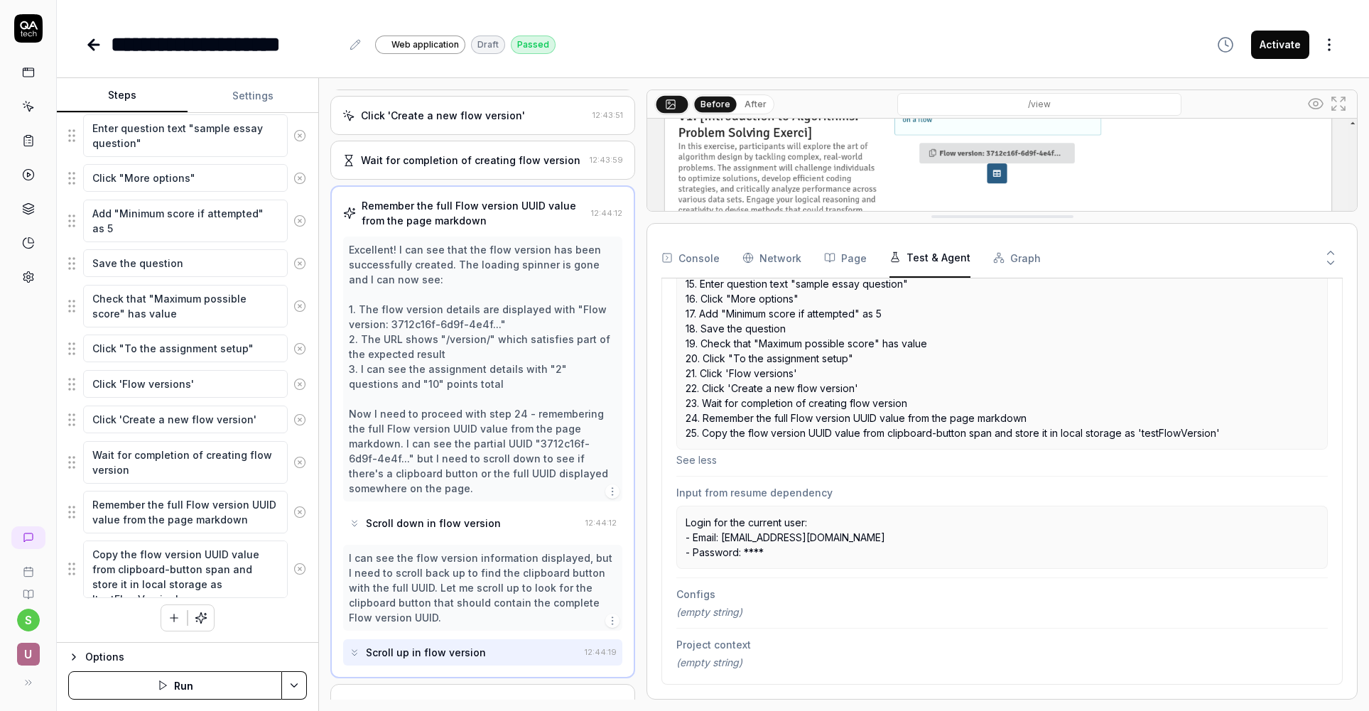
scroll to position [1039, 0]
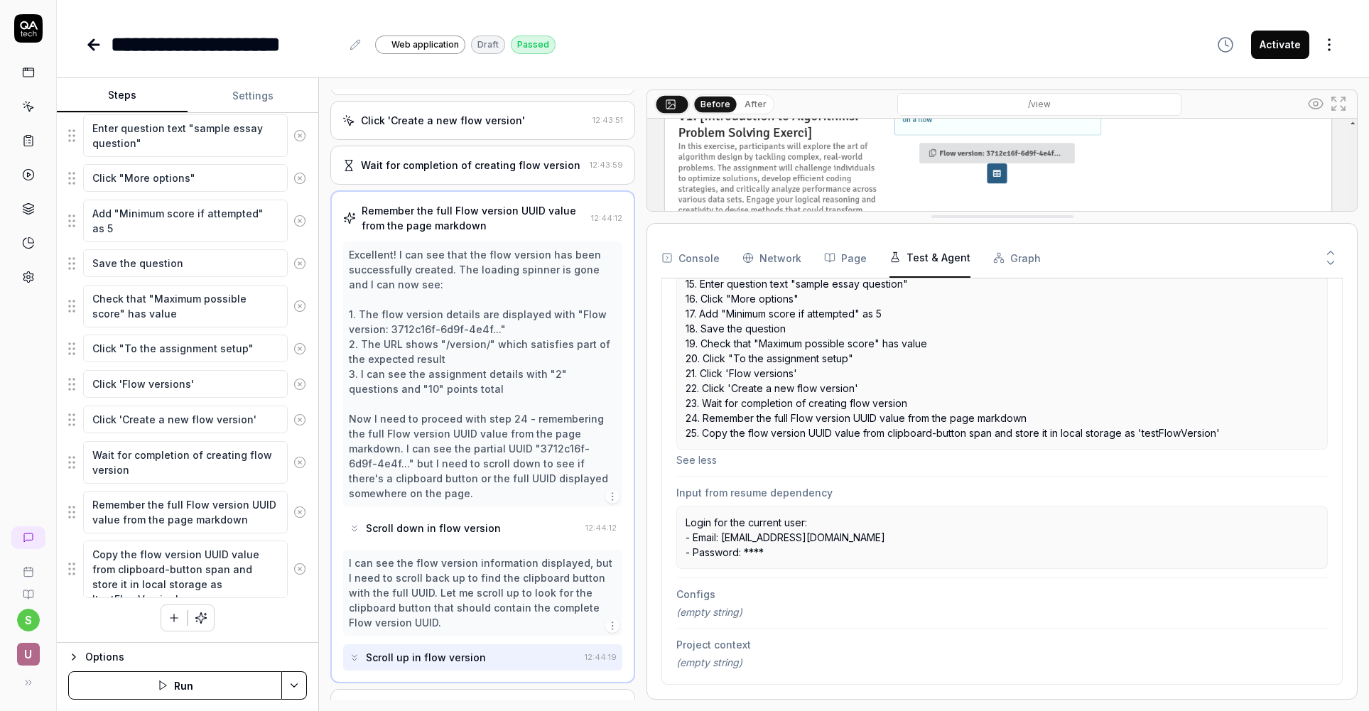
click at [97, 46] on icon at bounding box center [93, 44] width 17 height 17
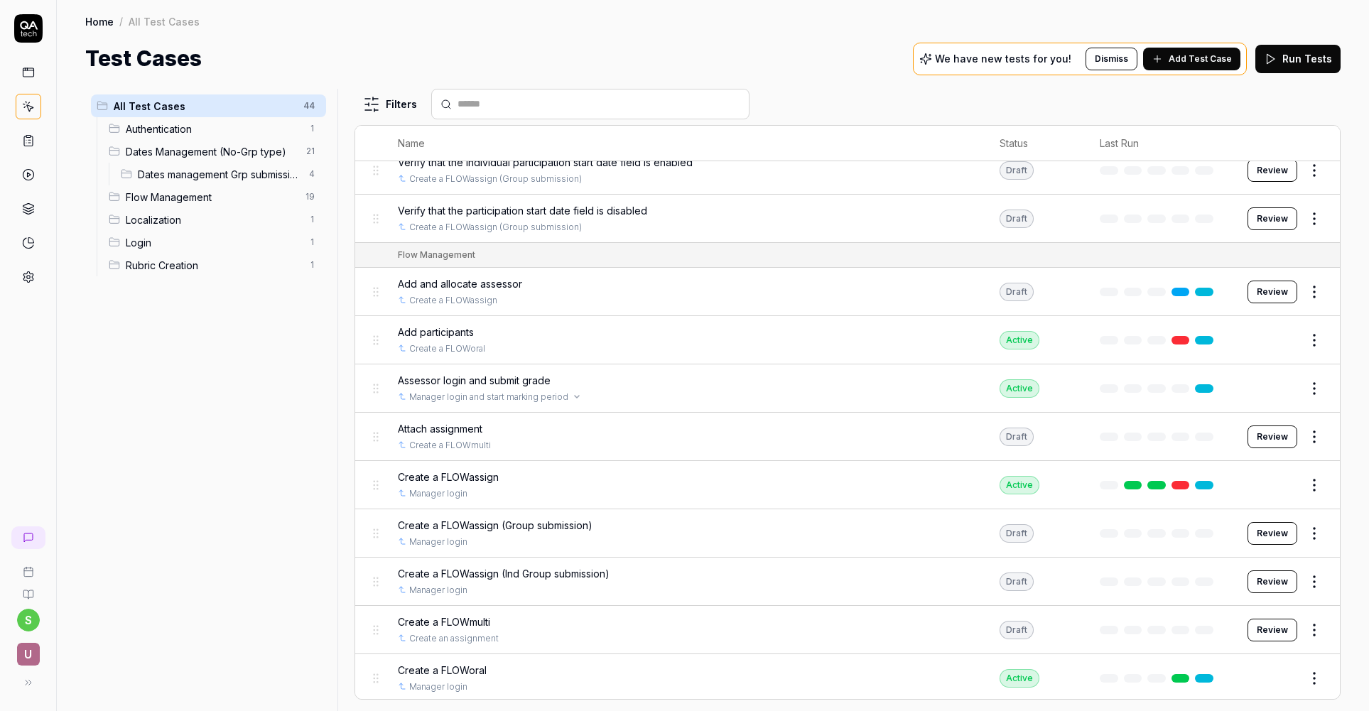
scroll to position [1177, 0]
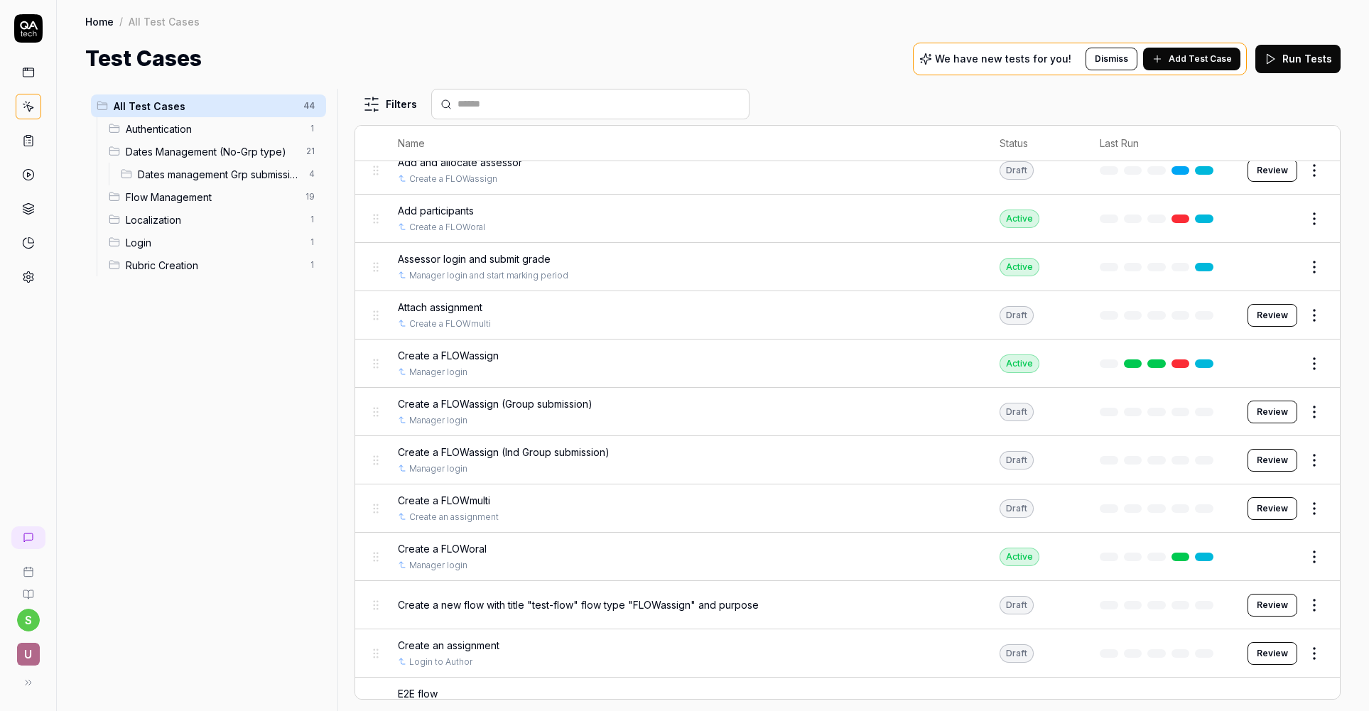
click at [1275, 315] on button "Review" at bounding box center [1273, 315] width 50 height 23
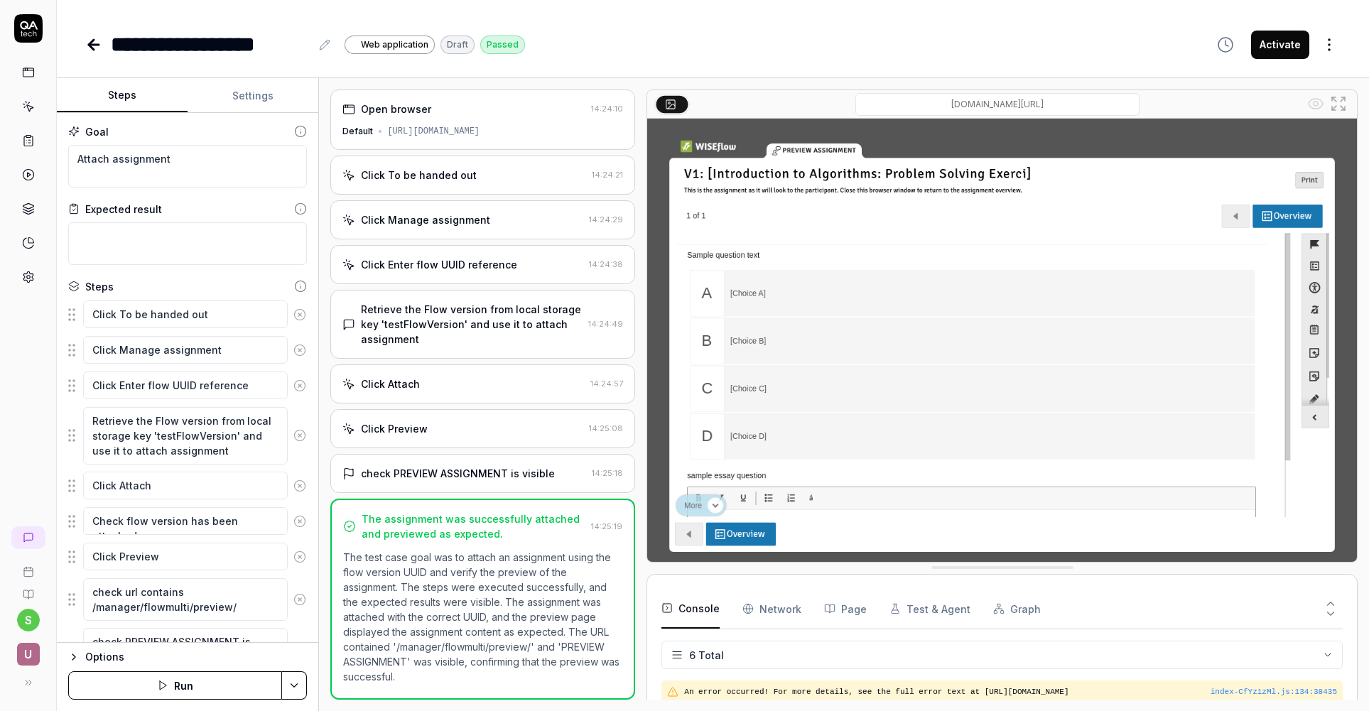
click at [524, 261] on div "Click Enter flow UUID reference" at bounding box center [462, 264] width 241 height 15
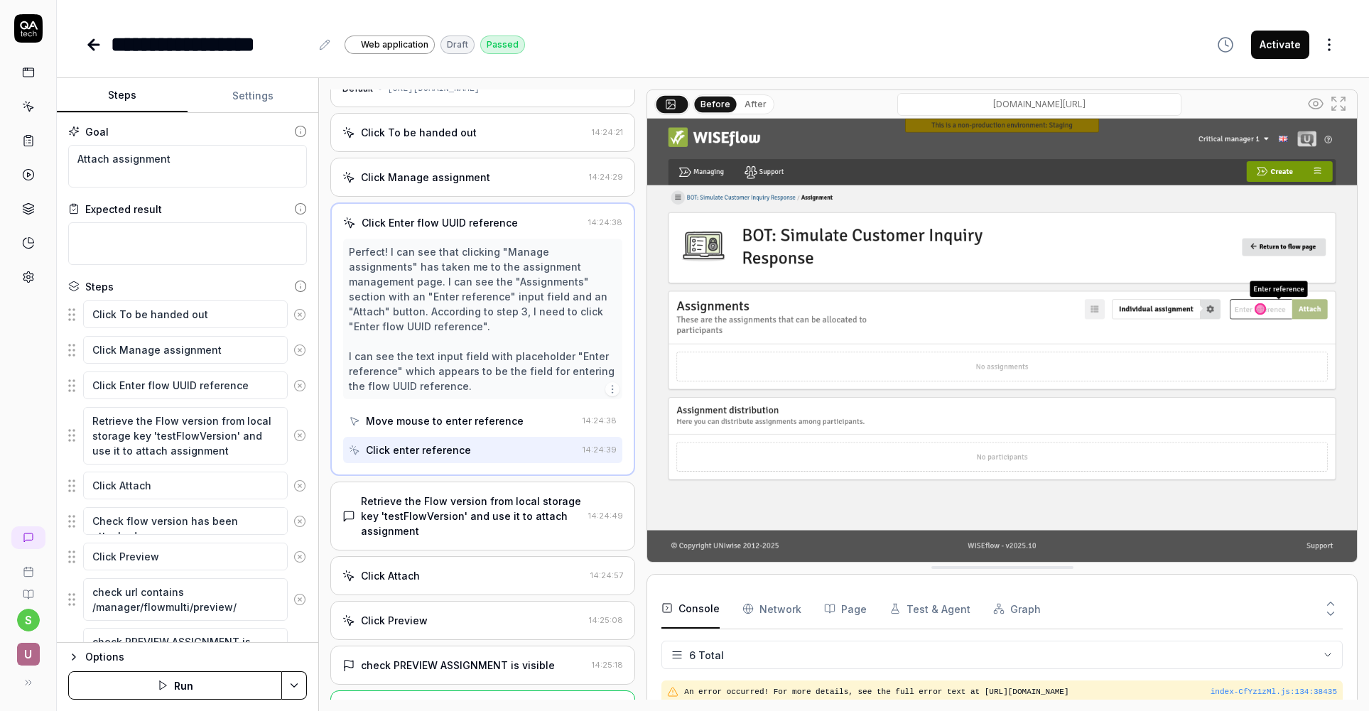
scroll to position [72, 0]
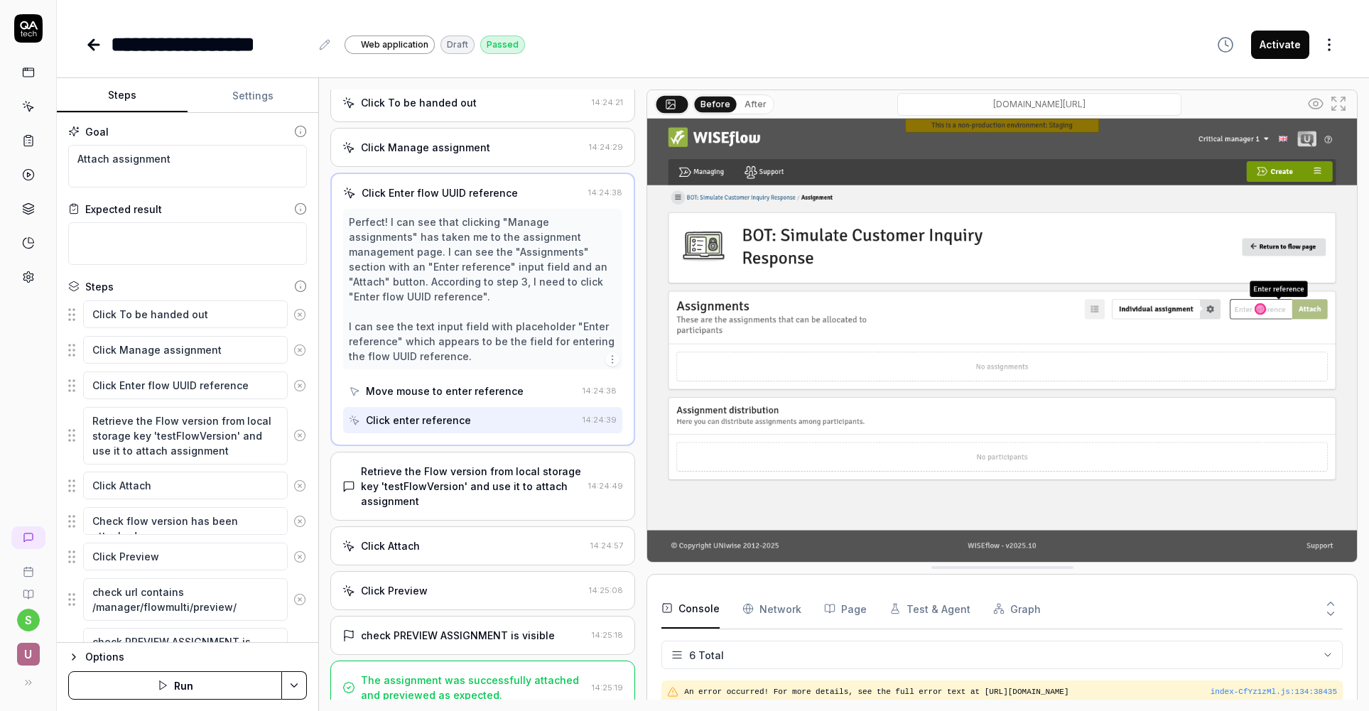
click at [517, 471] on div "Retrieve the Flow version from local storage key 'testFlowVersion' and use it t…" at bounding box center [472, 486] width 222 height 45
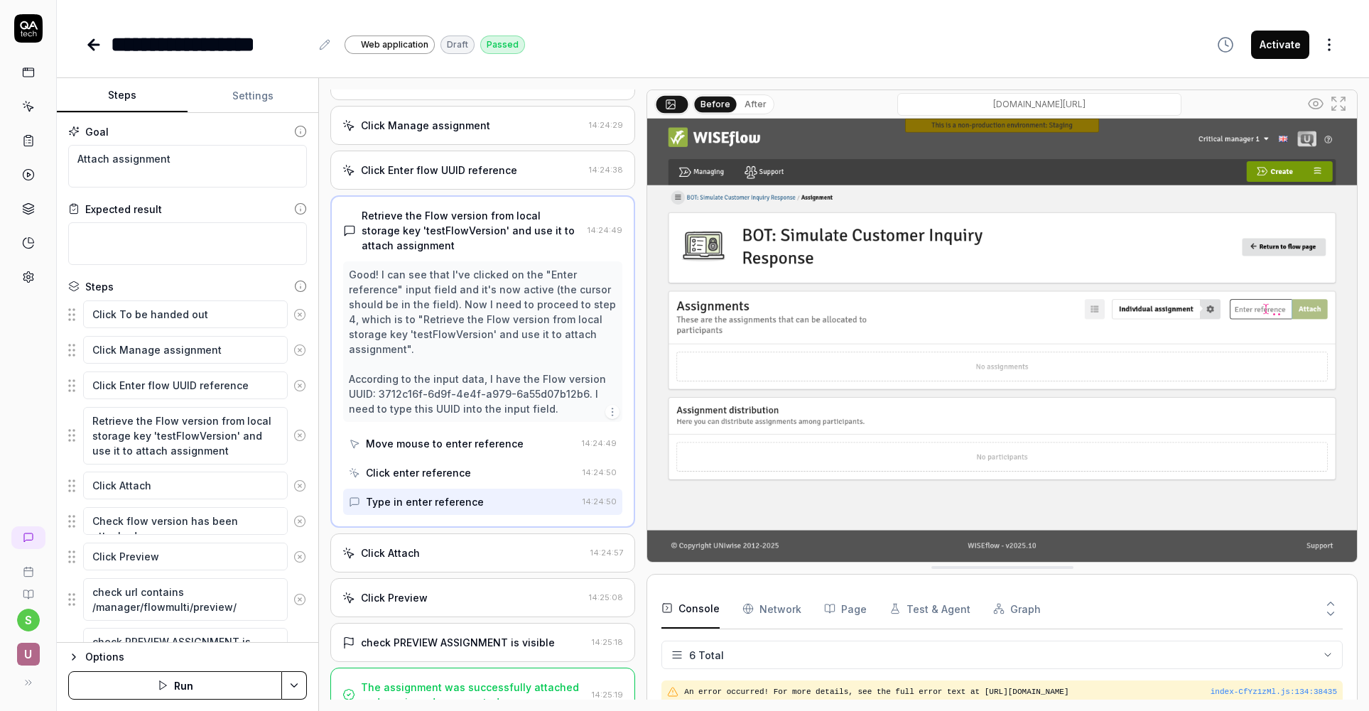
scroll to position [102, 0]
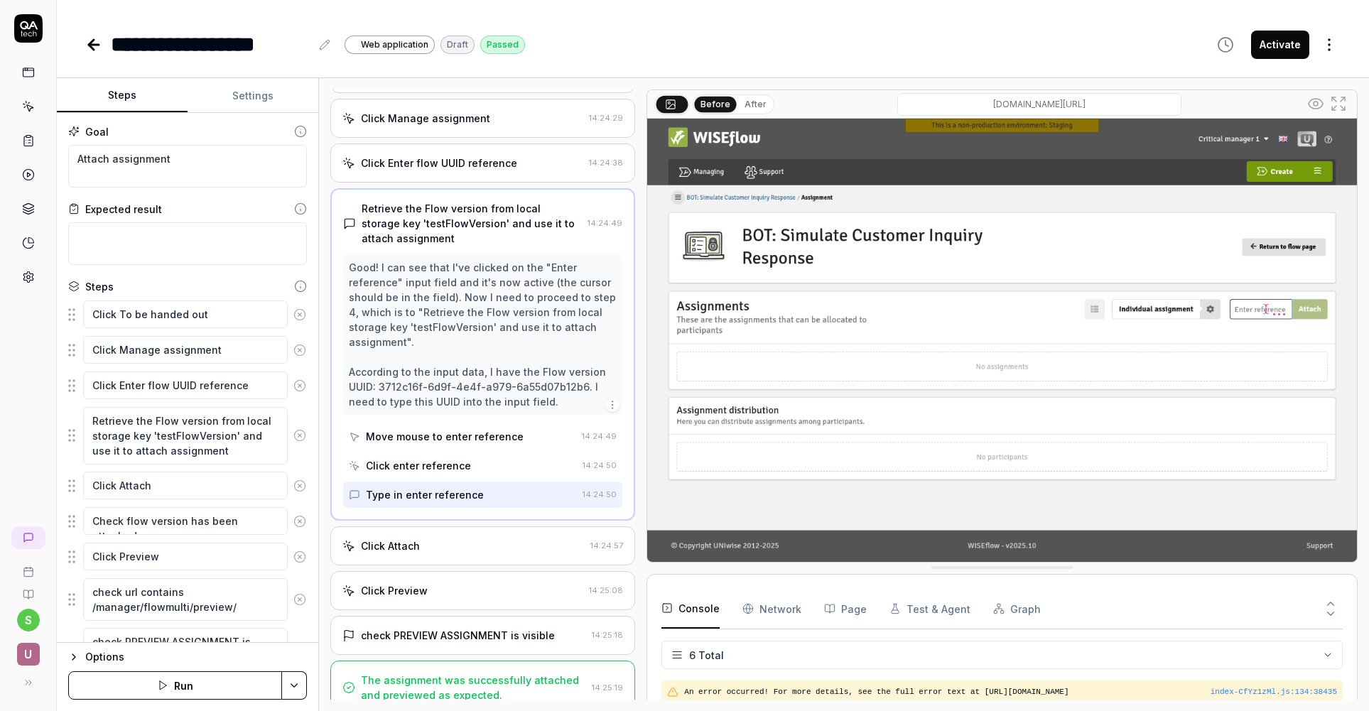
click at [493, 539] on div "Click Attach" at bounding box center [463, 546] width 242 height 15
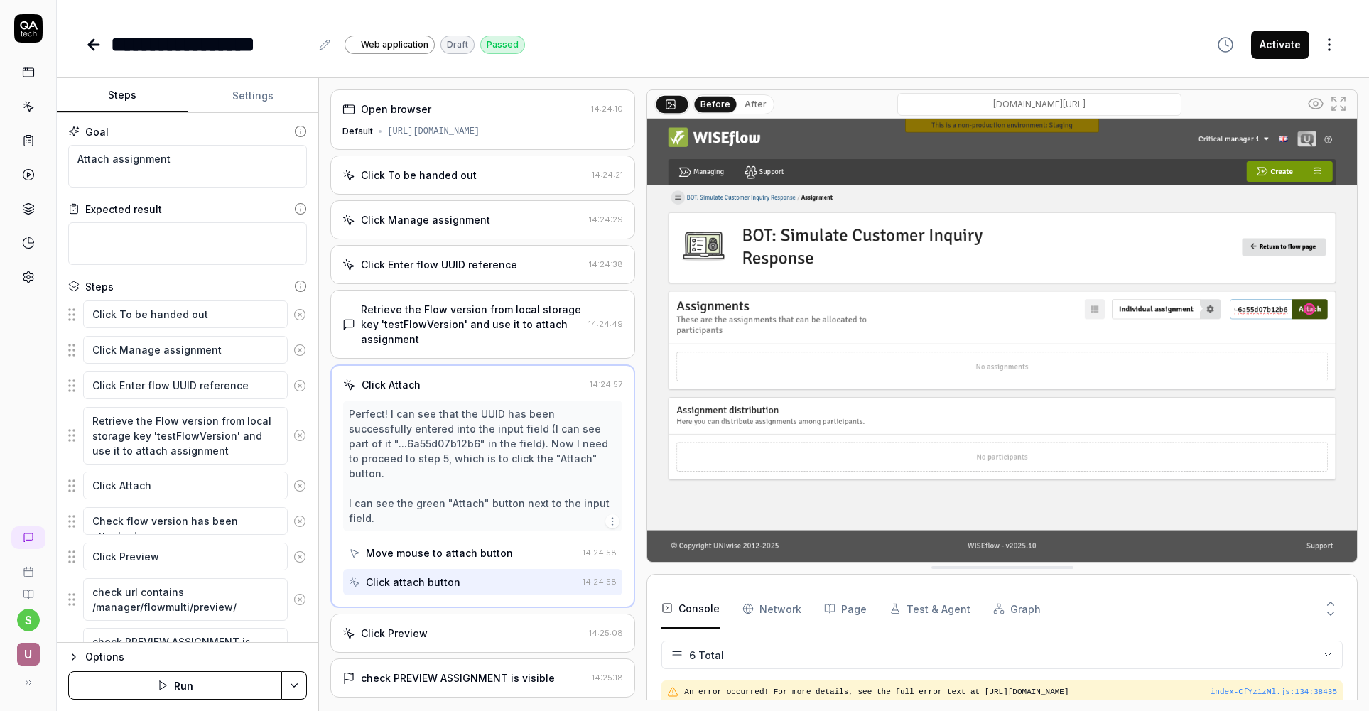
scroll to position [43, 0]
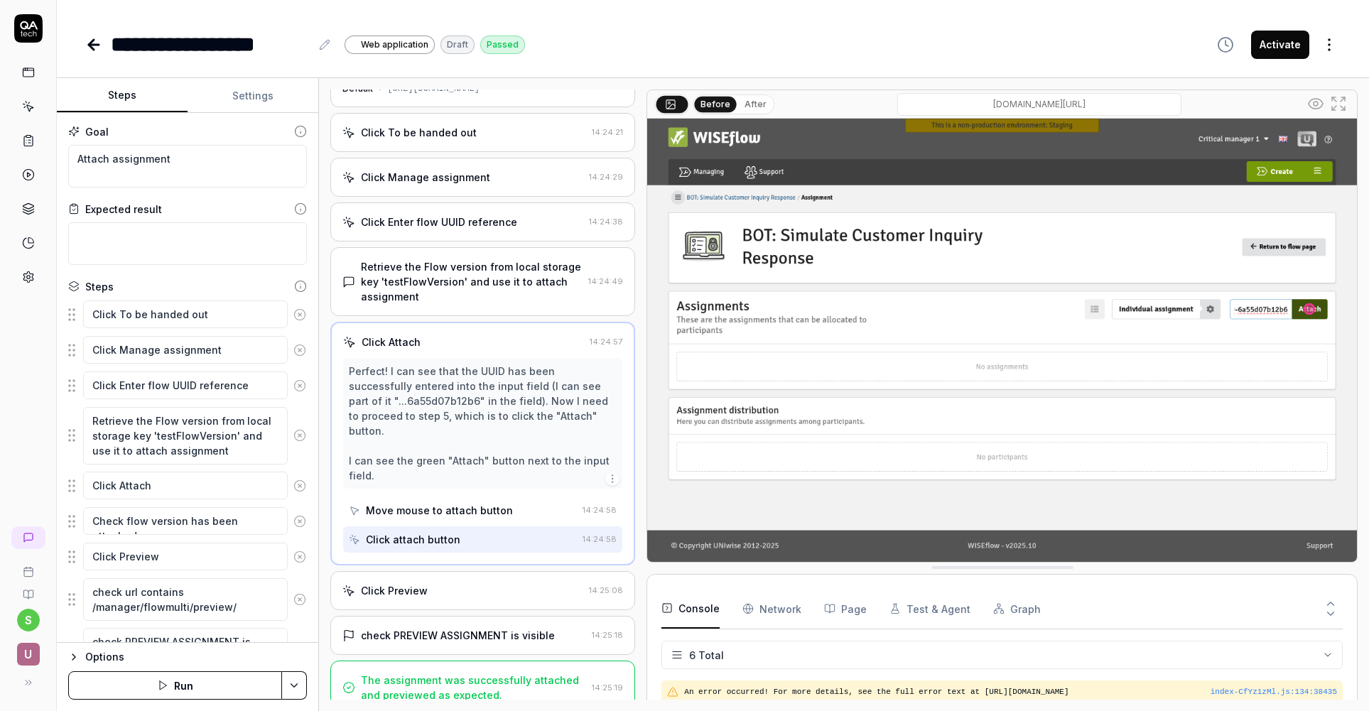
click at [462, 583] on div "Click Preview" at bounding box center [462, 590] width 241 height 15
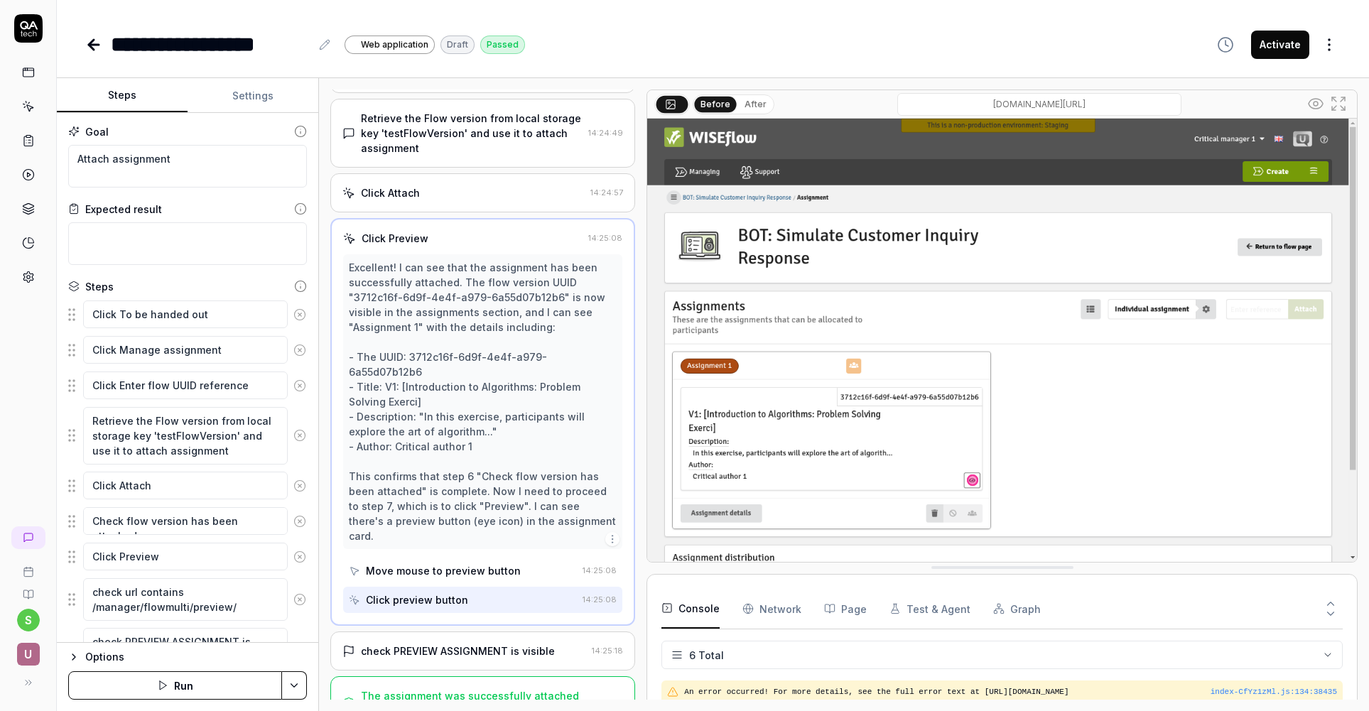
scroll to position [192, 0]
click at [561, 632] on div "check PREVIEW ASSIGNMENT is visible" at bounding box center [464, 650] width 244 height 15
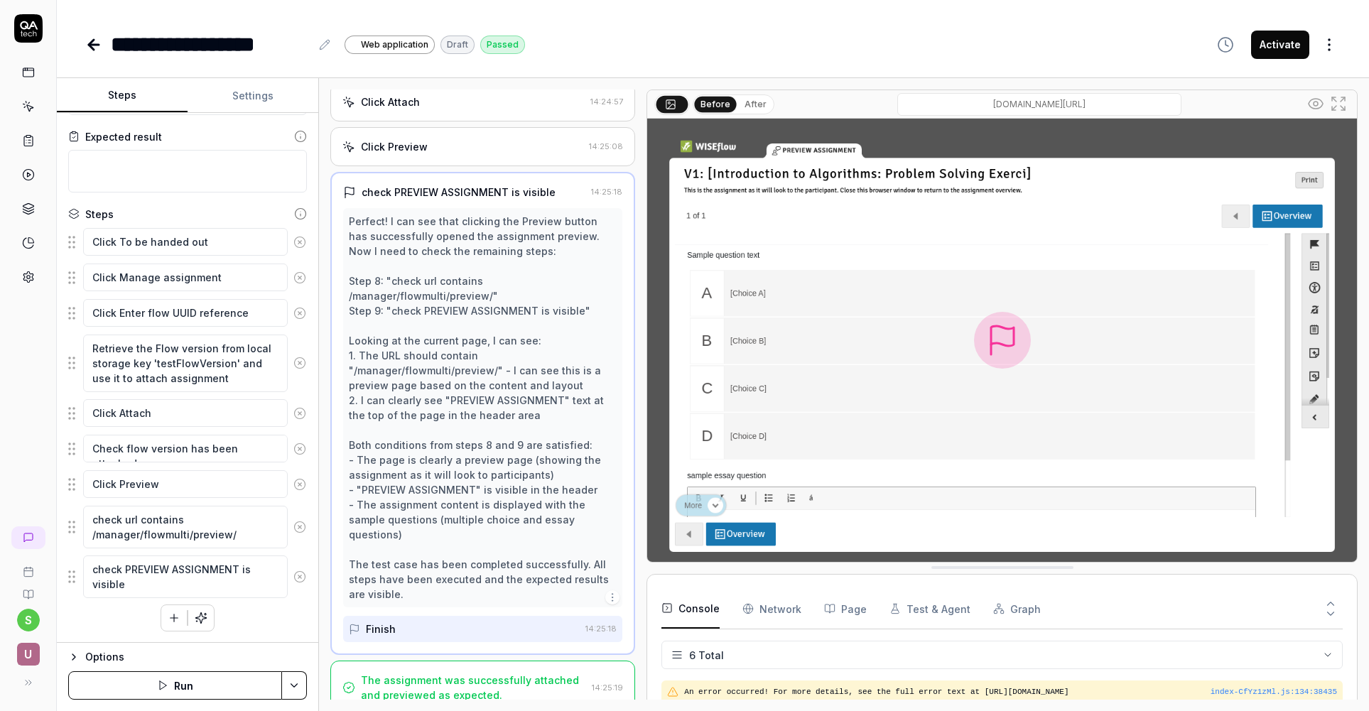
scroll to position [0, 0]
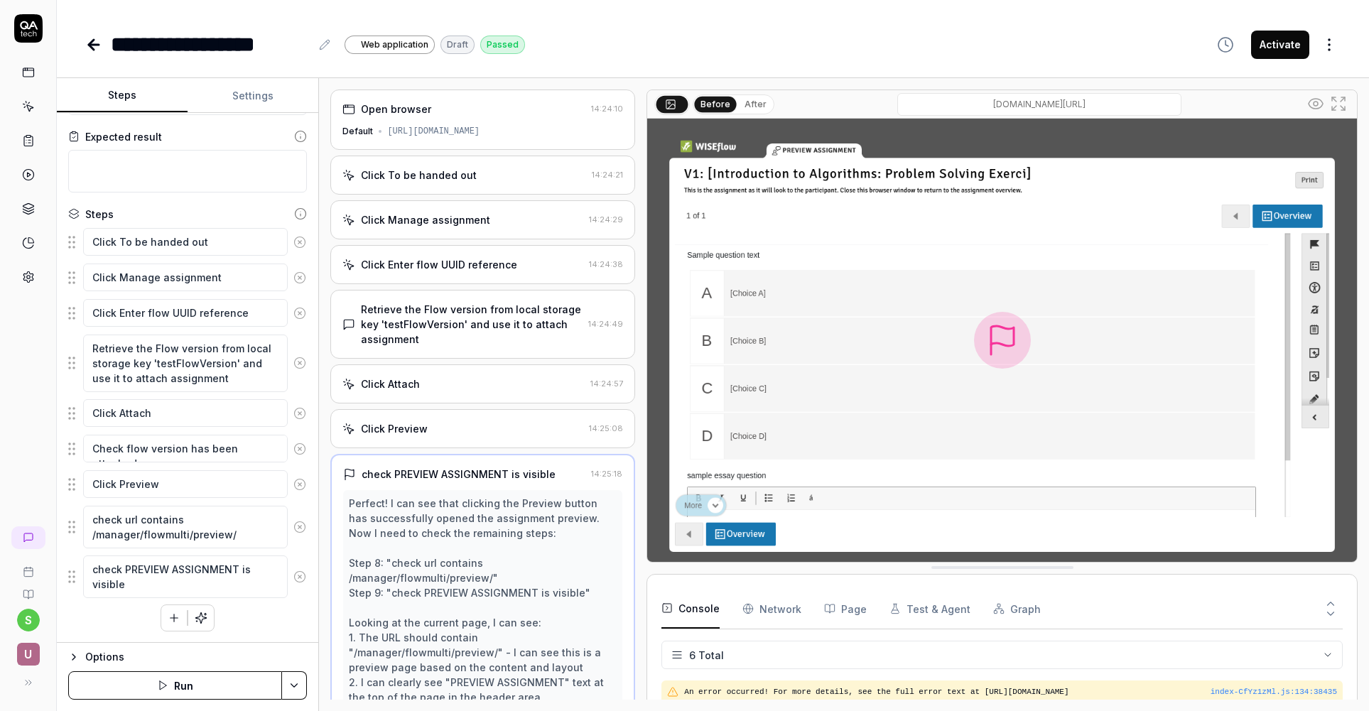
click at [92, 45] on icon at bounding box center [94, 45] width 10 height 0
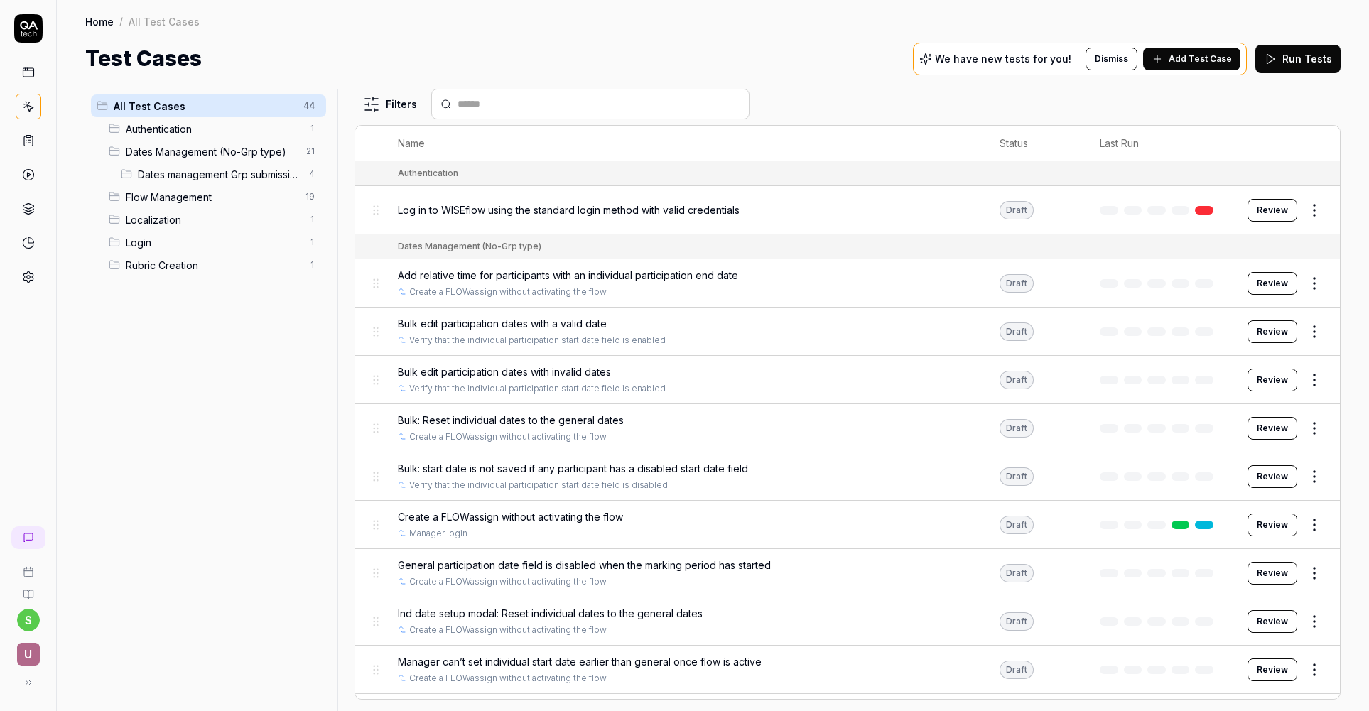
click at [801, 40] on div "Home / All Test Cases Home / All Test Cases Test Cases We have new tests for yo…" at bounding box center [713, 37] width 1312 height 75
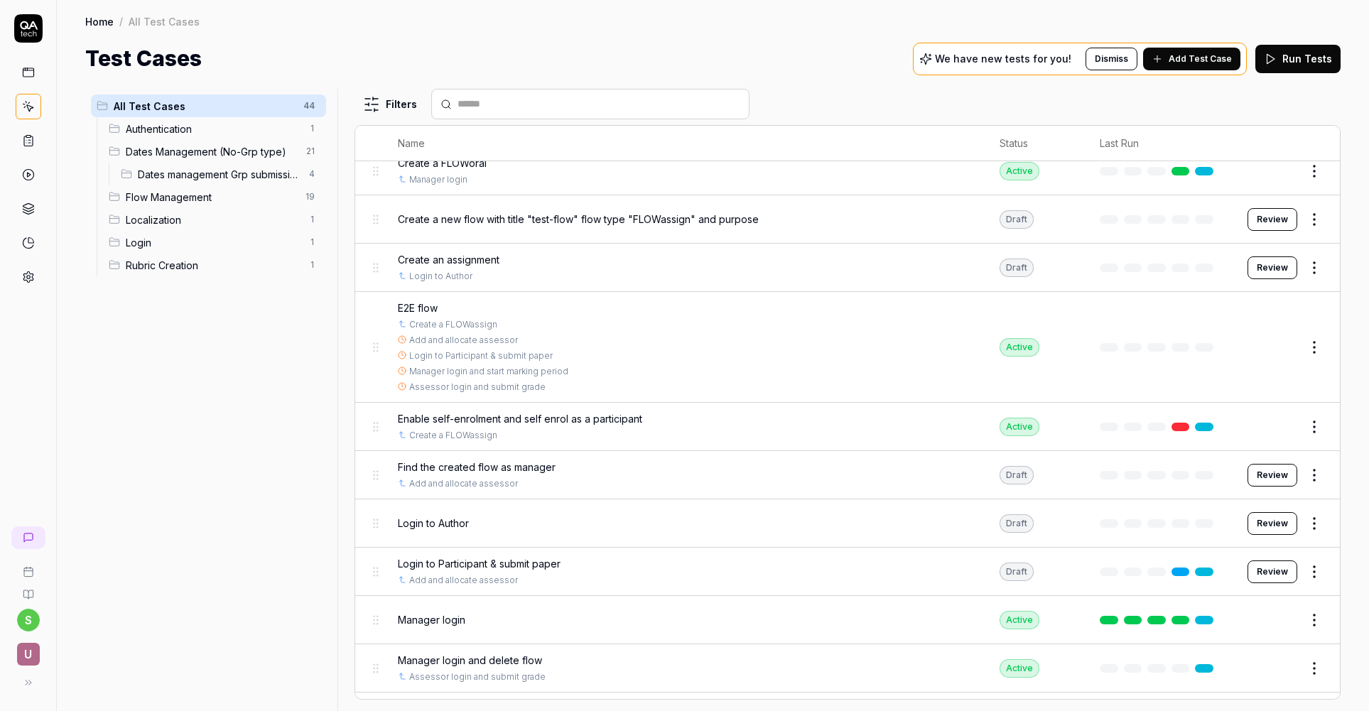
scroll to position [1569, 0]
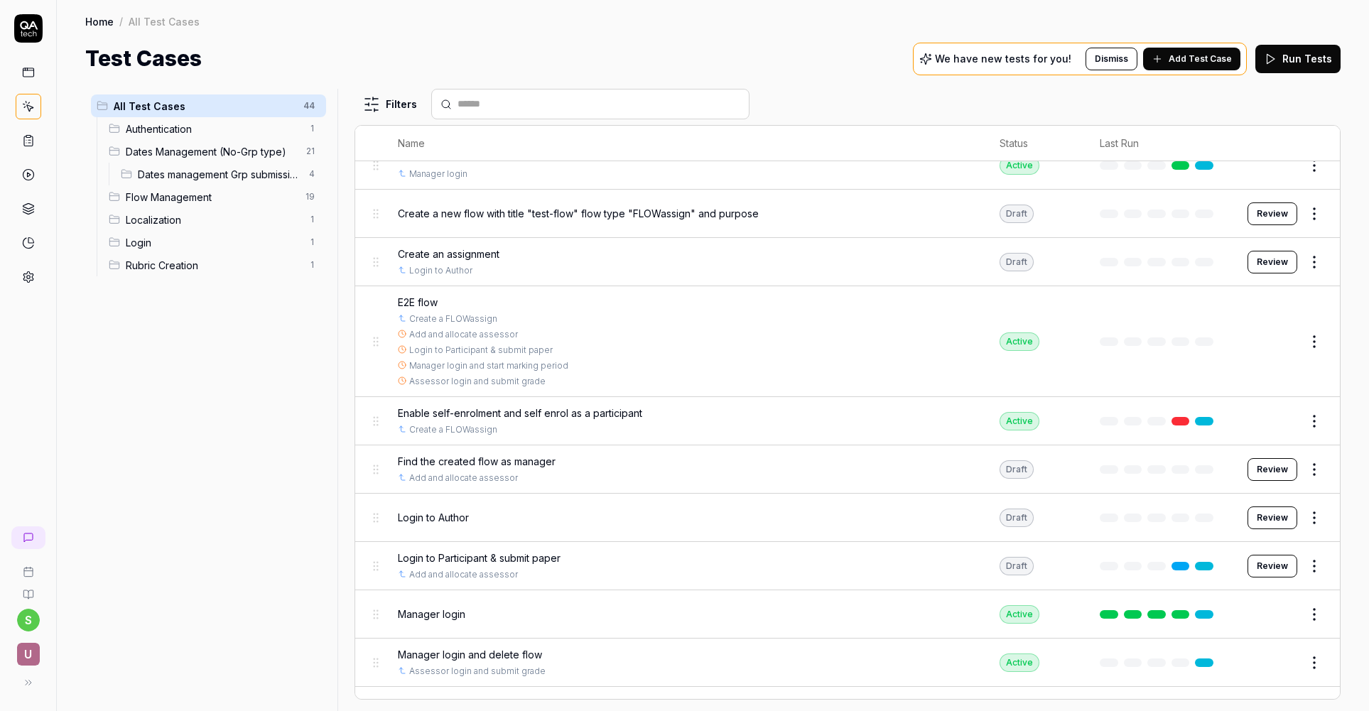
click at [1287, 343] on button "Edit" at bounding box center [1280, 341] width 34 height 23
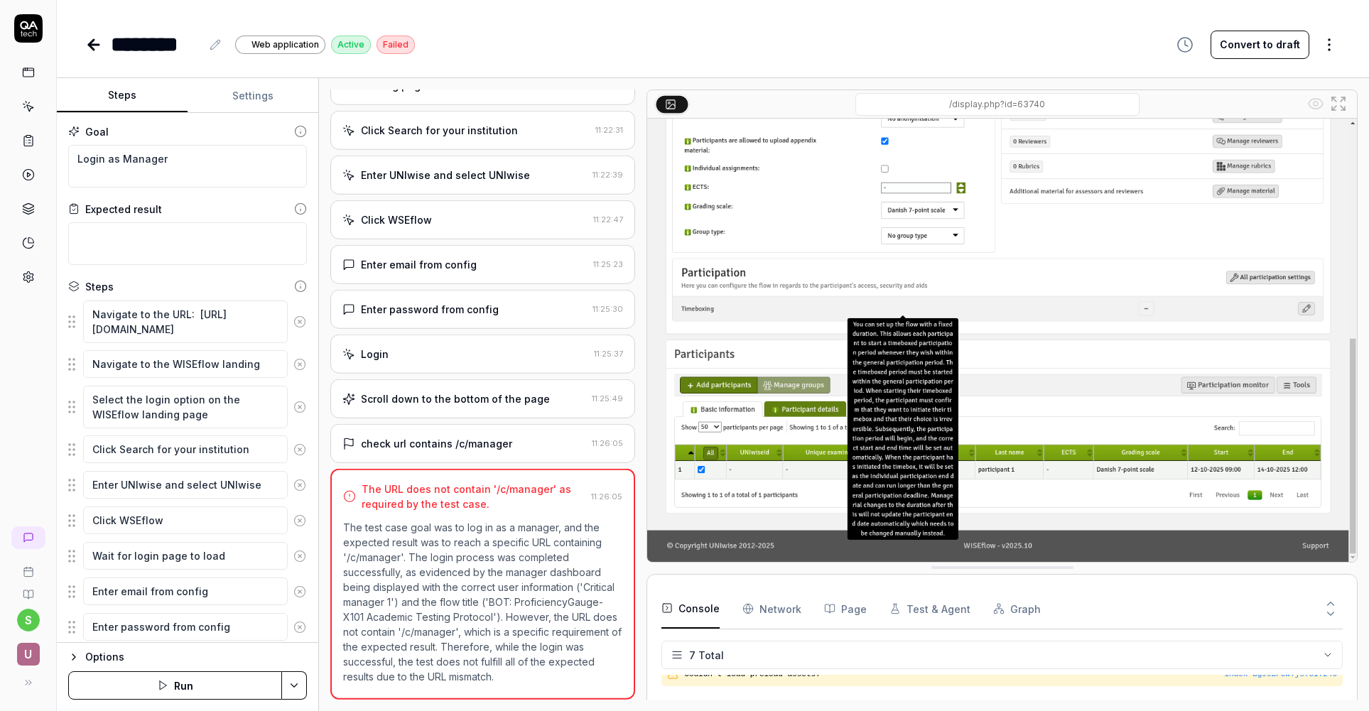
scroll to position [104, 0]
type textarea "*"
click at [255, 93] on button "Settings" at bounding box center [253, 96] width 131 height 34
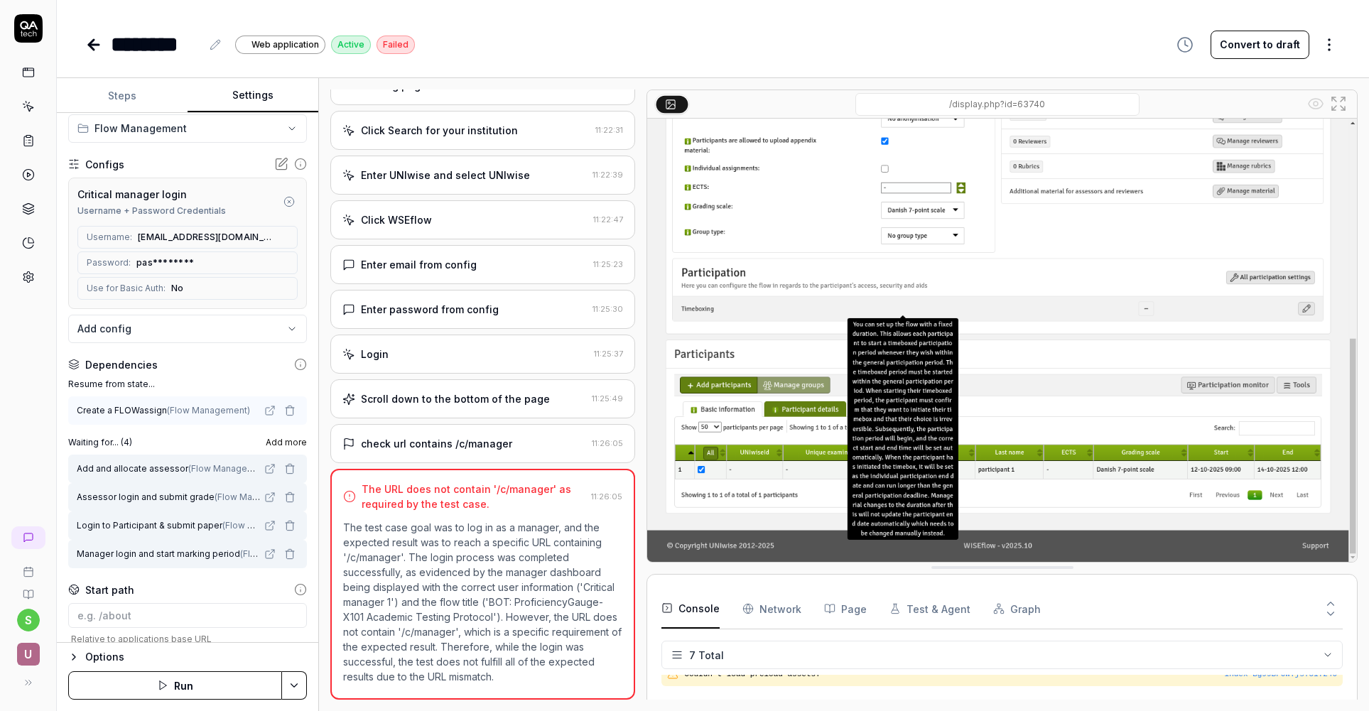
scroll to position [201, 0]
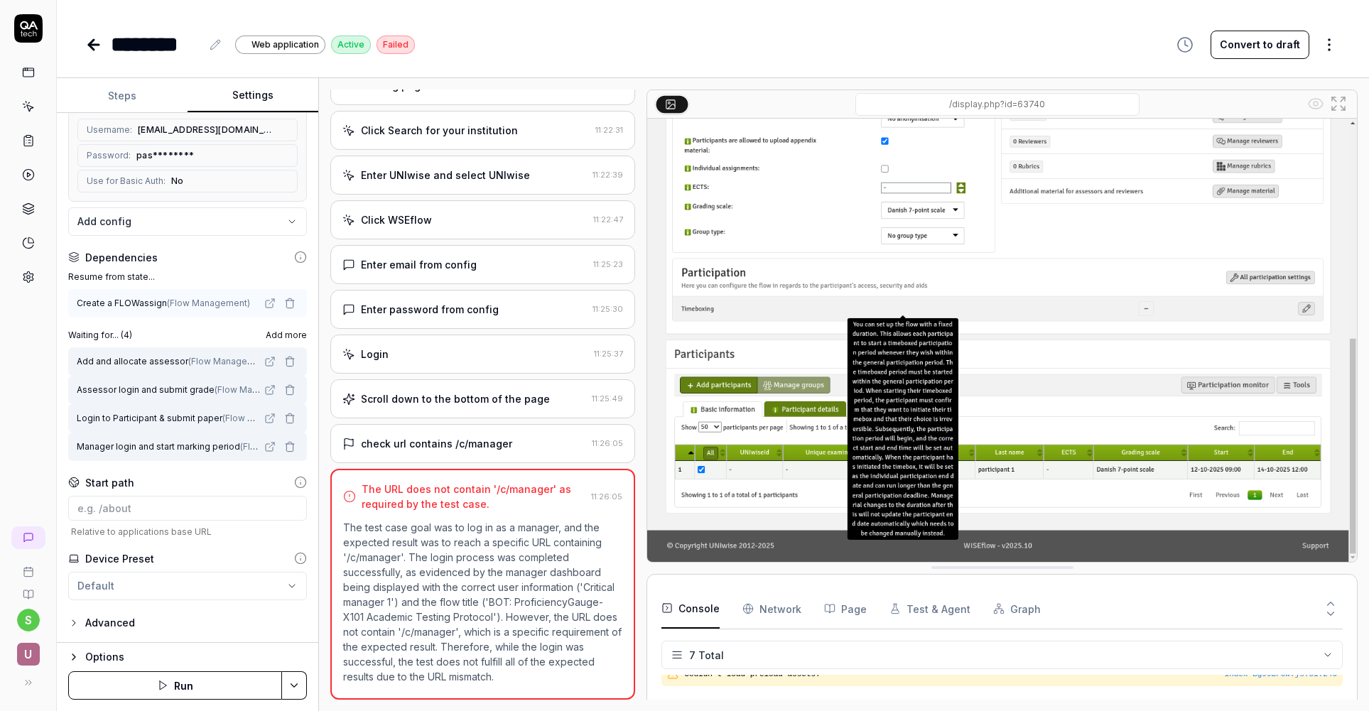
click at [524, 50] on div "******** Web application Active Failed Convert to draft" at bounding box center [712, 44] width 1255 height 32
click at [1048, 50] on div "******** Web application Active Failed Convert to draft" at bounding box center [712, 44] width 1255 height 32
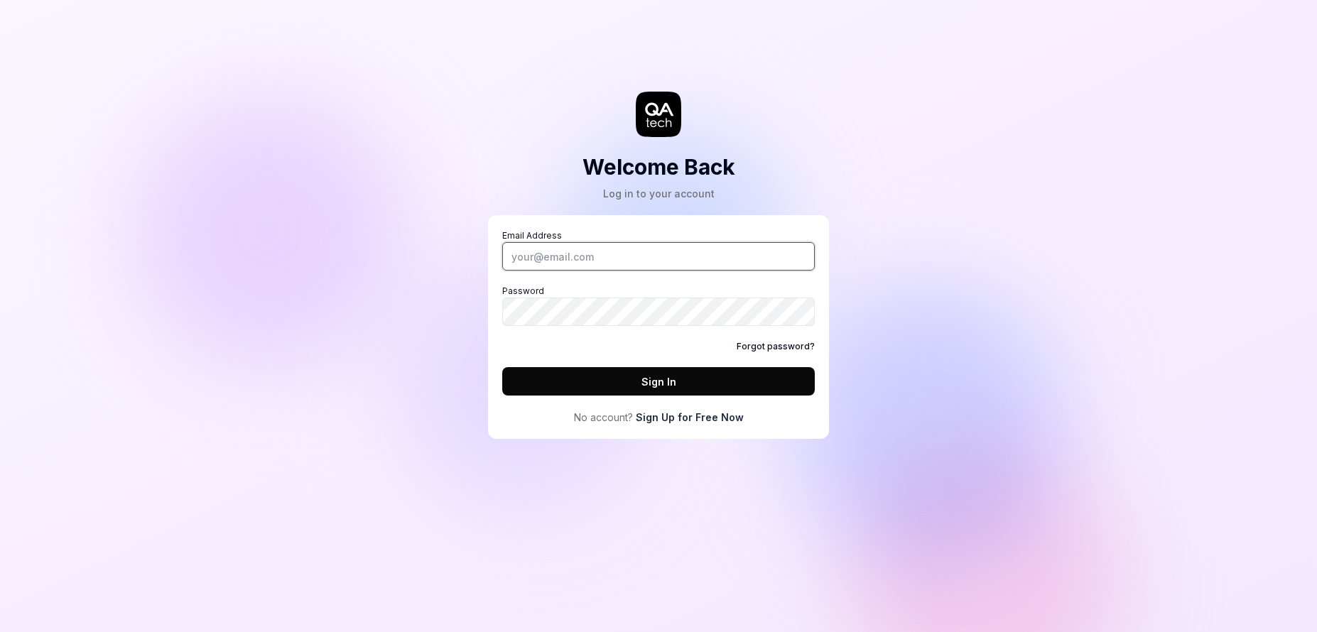
type input "supriya.sangolli@uniwise.co.uk"
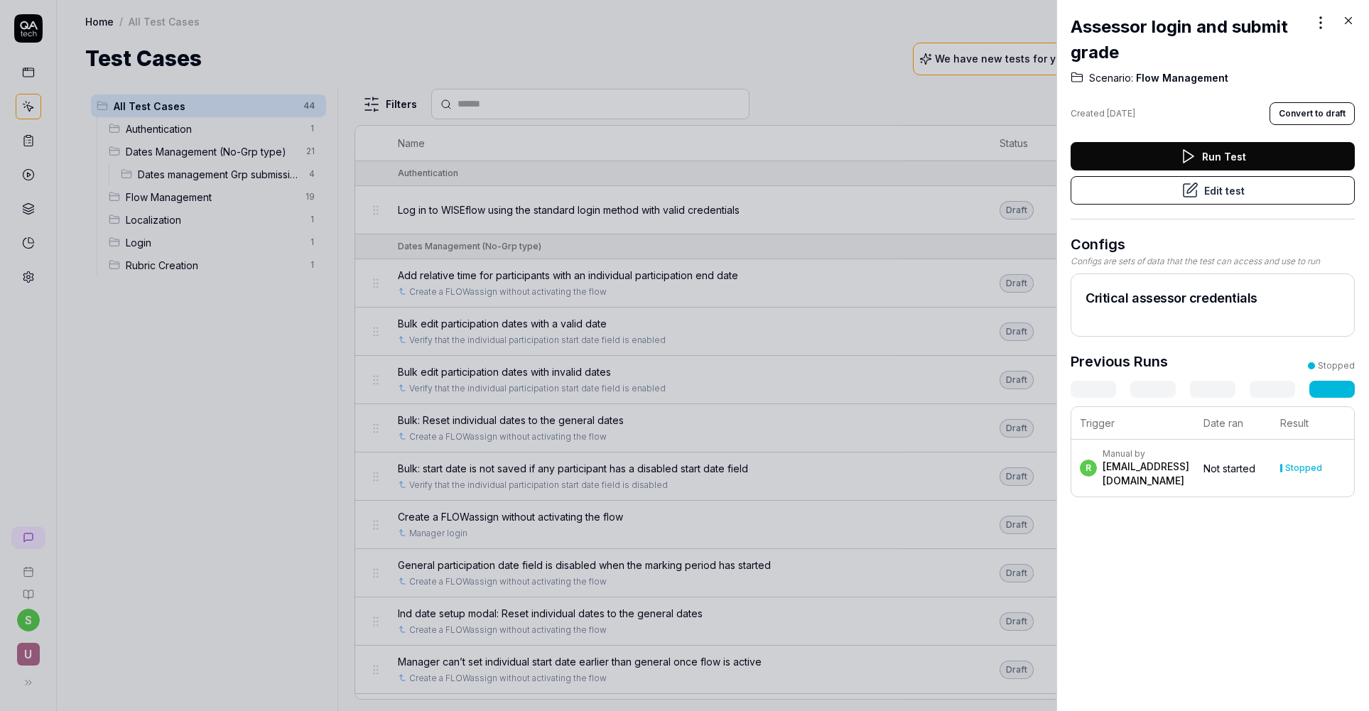
click at [1271, 188] on button "Edit test" at bounding box center [1213, 190] width 284 height 28
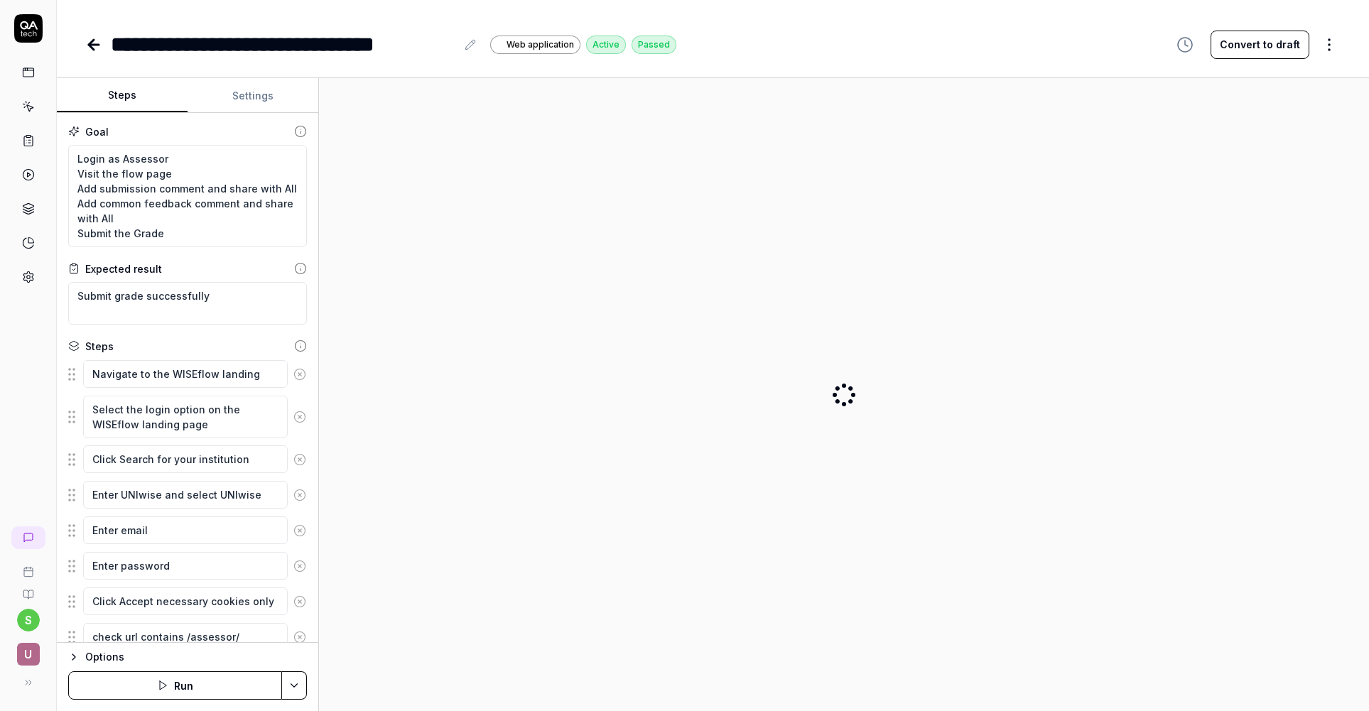
type textarea "*"
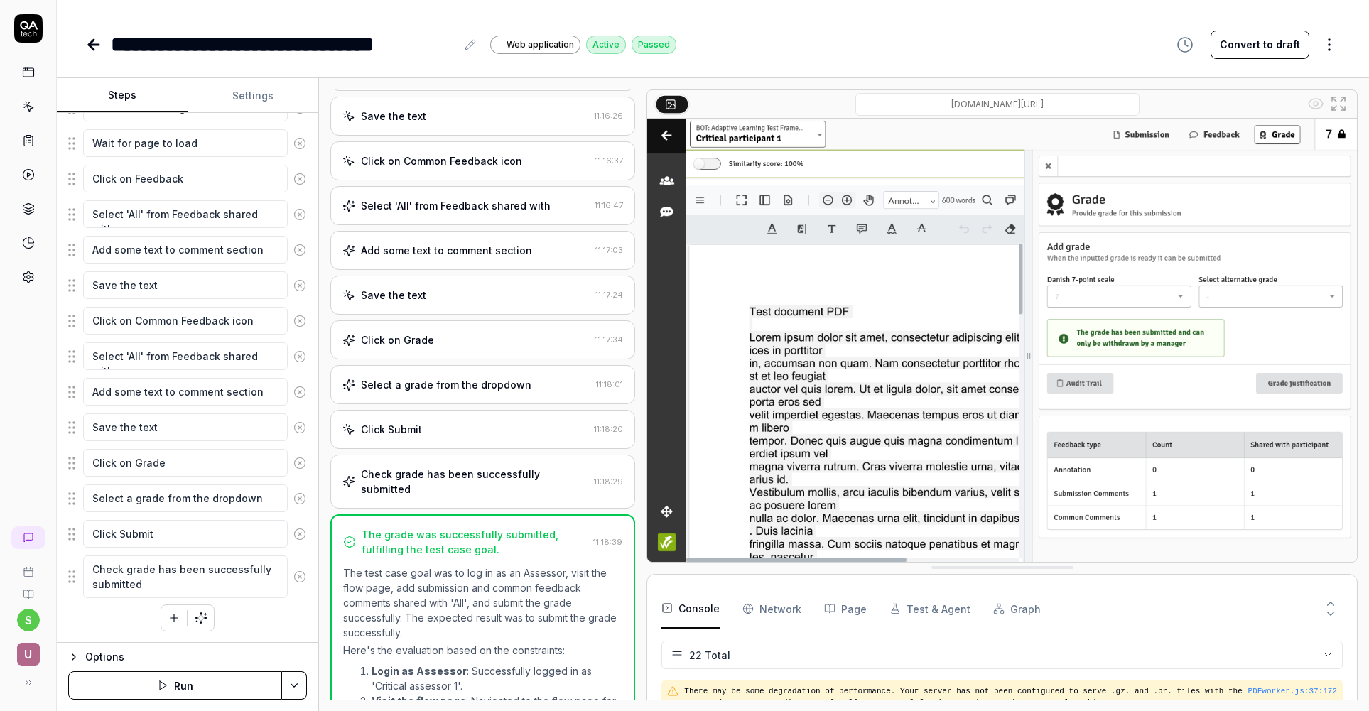
scroll to position [617, 0]
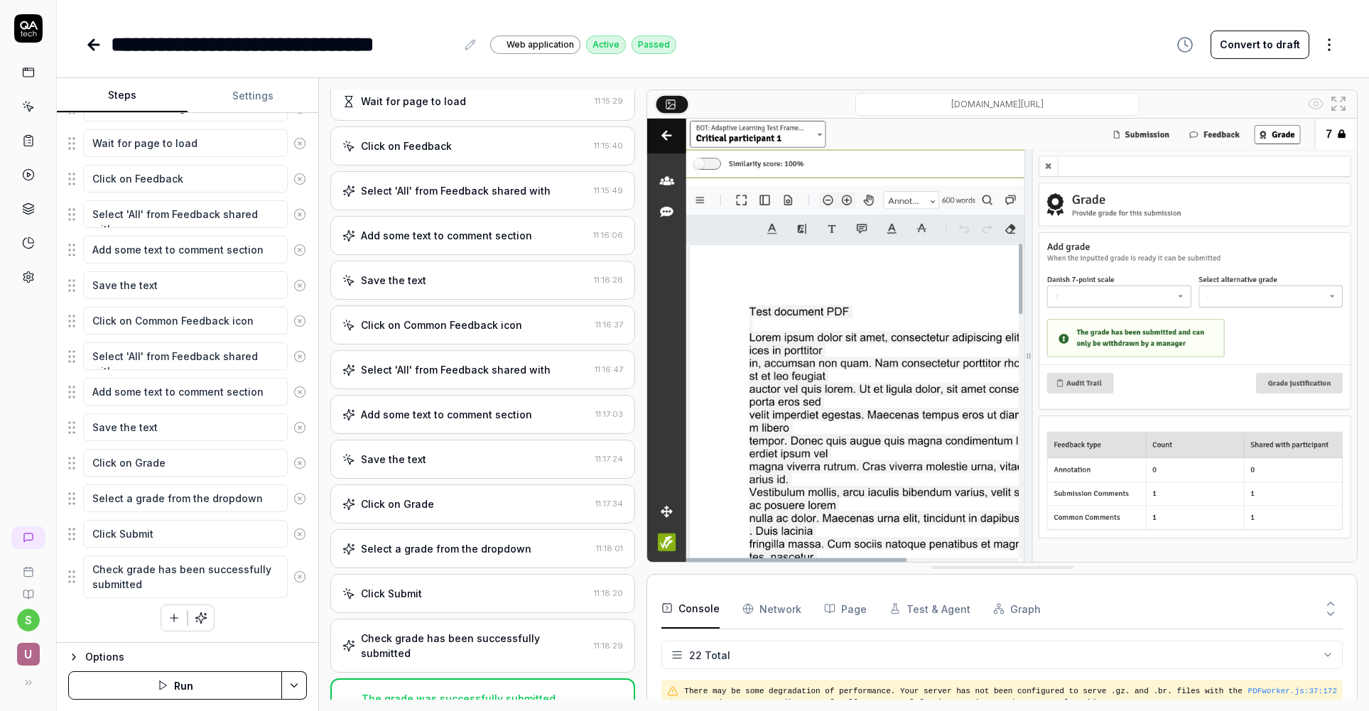
click at [546, 374] on div "Select 'All' from Feedback shared with" at bounding box center [465, 369] width 247 height 15
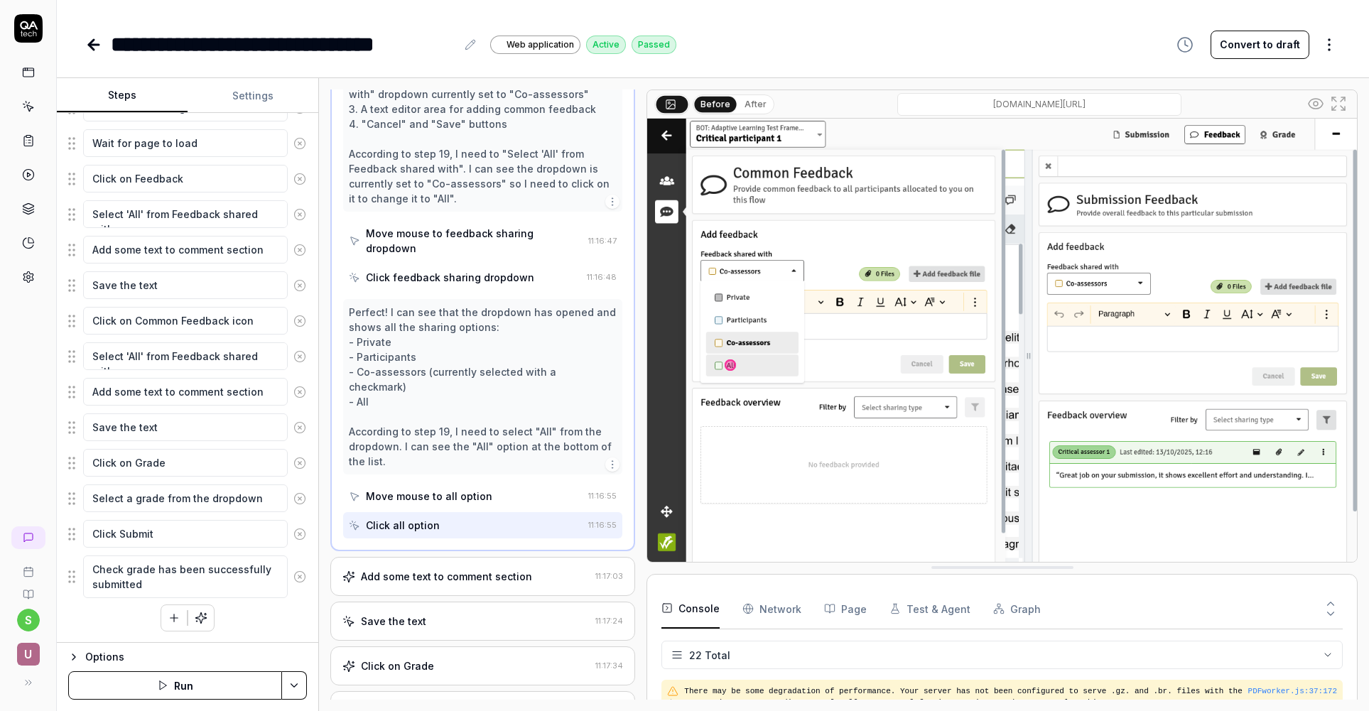
scroll to position [962, 0]
click at [551, 568] on div "Add some text to comment section" at bounding box center [465, 575] width 247 height 15
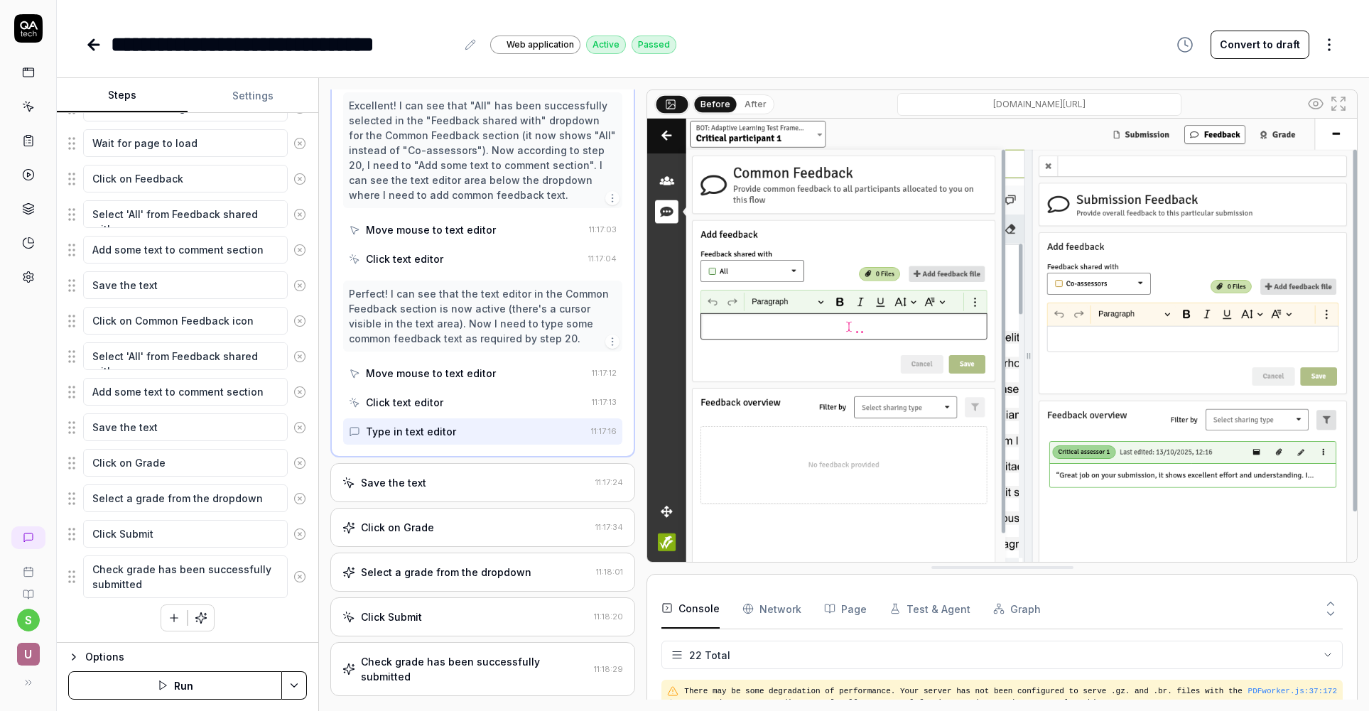
scroll to position [931, 0]
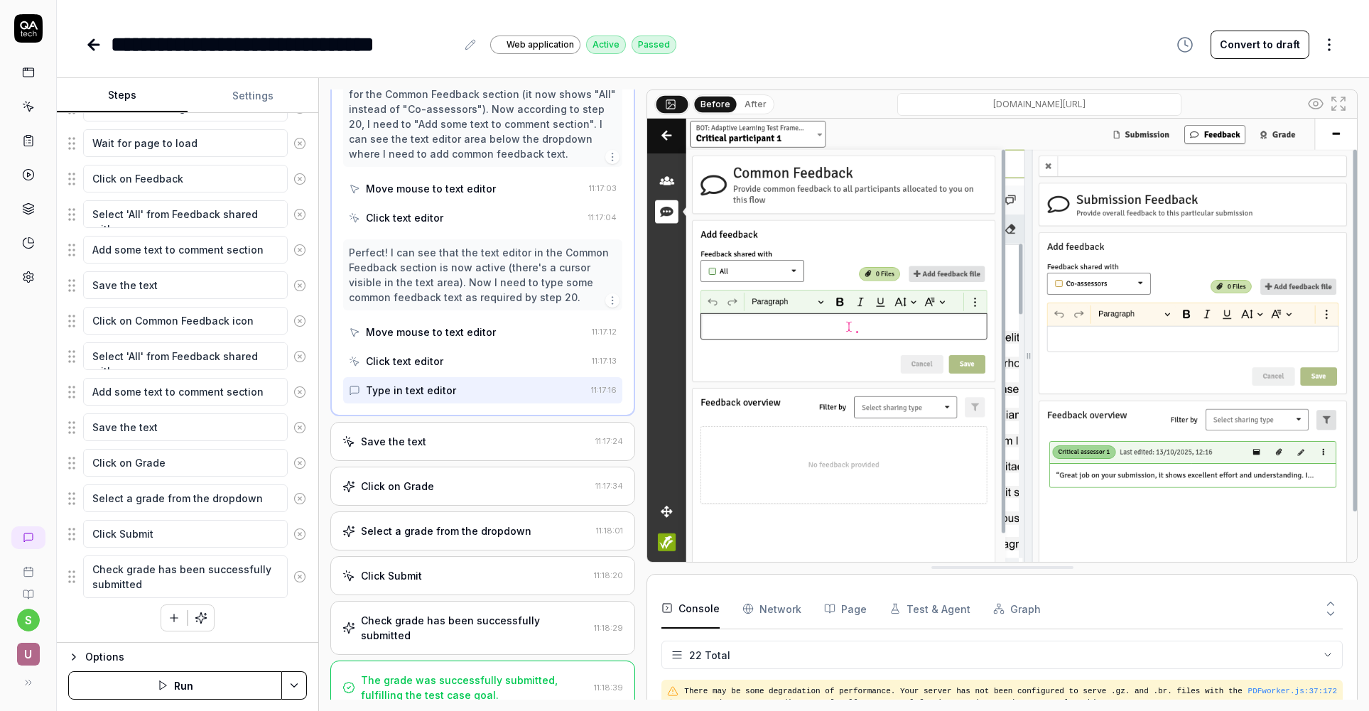
click at [491, 445] on div "Save the text" at bounding box center [465, 441] width 247 height 15
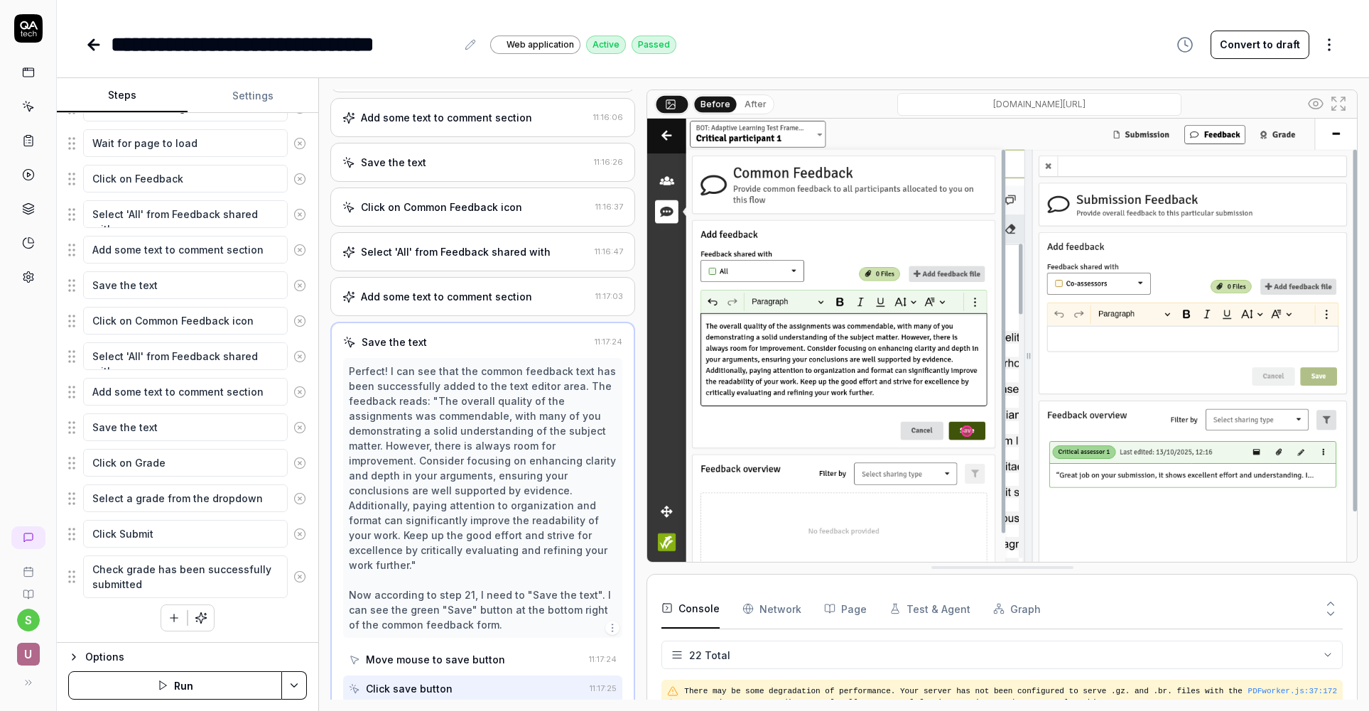
scroll to position [908, 0]
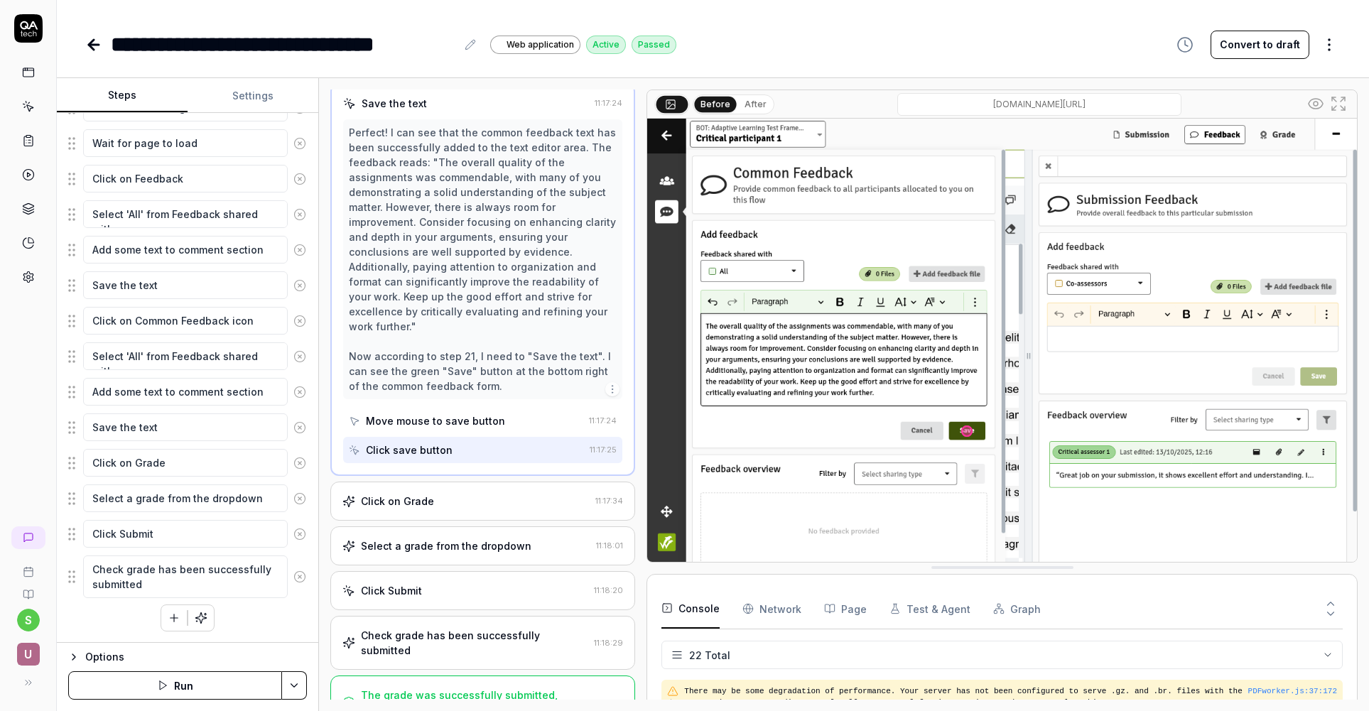
click at [481, 494] on div "Click on Grade" at bounding box center [465, 501] width 247 height 15
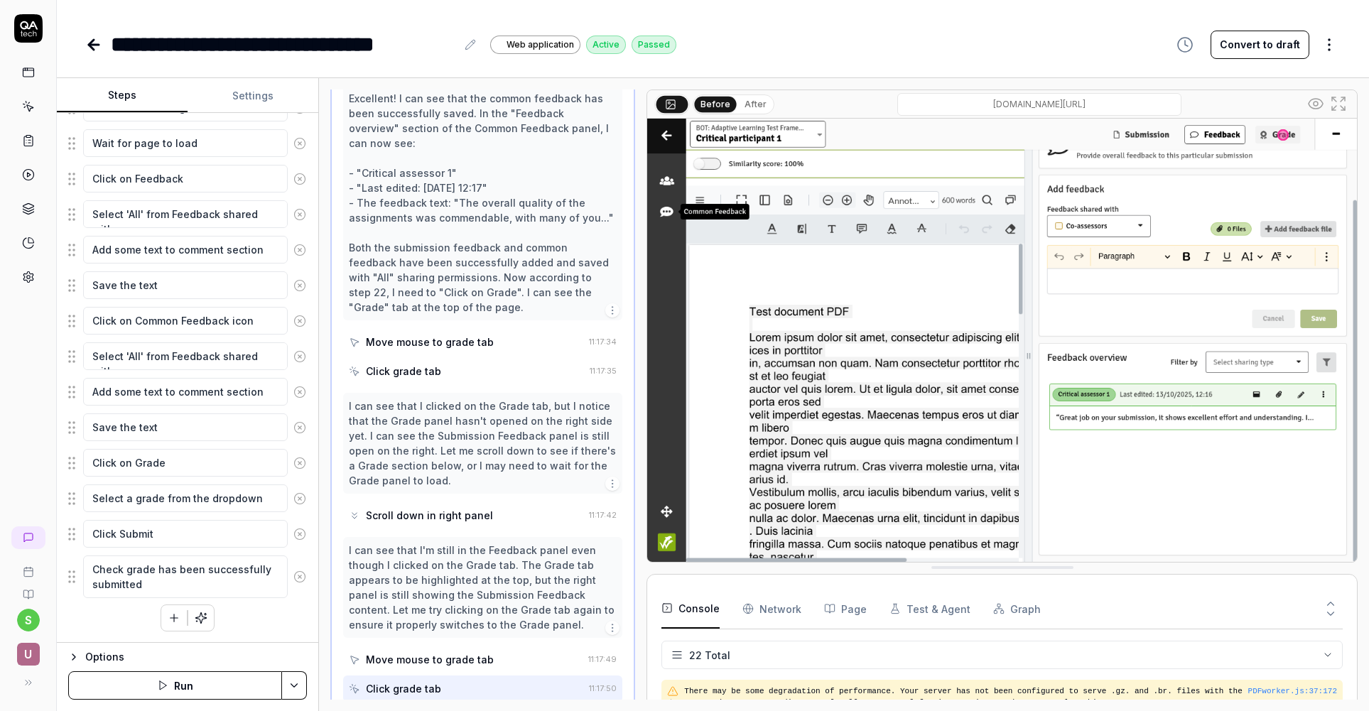
scroll to position [1181, 0]
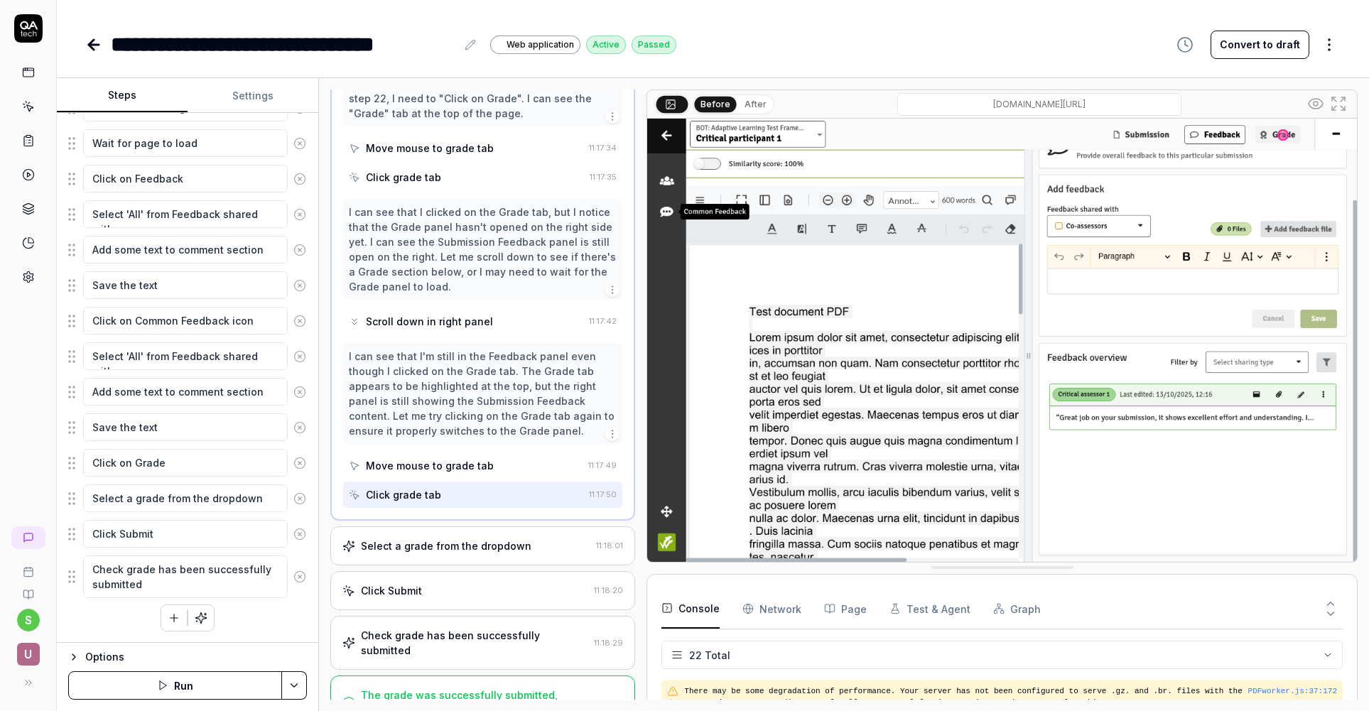
click at [532, 539] on div "Select a grade from the dropdown" at bounding box center [466, 546] width 248 height 15
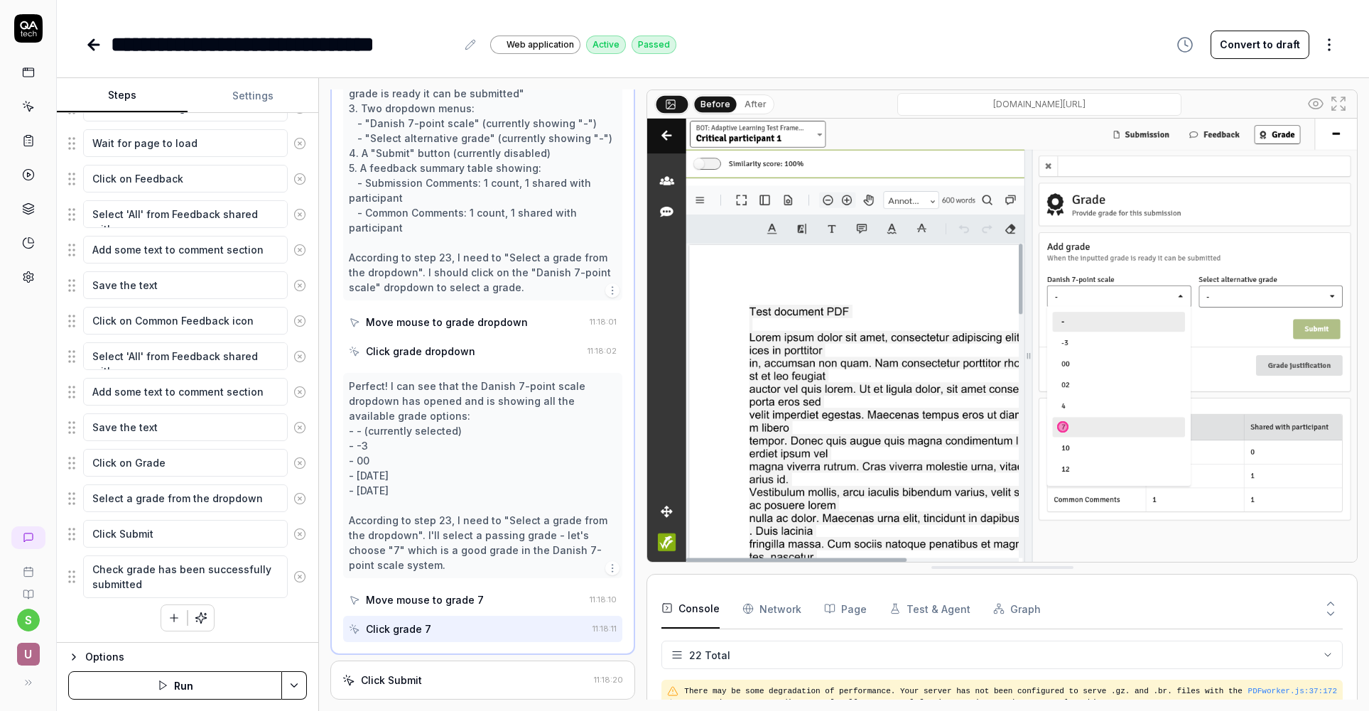
scroll to position [1275, 0]
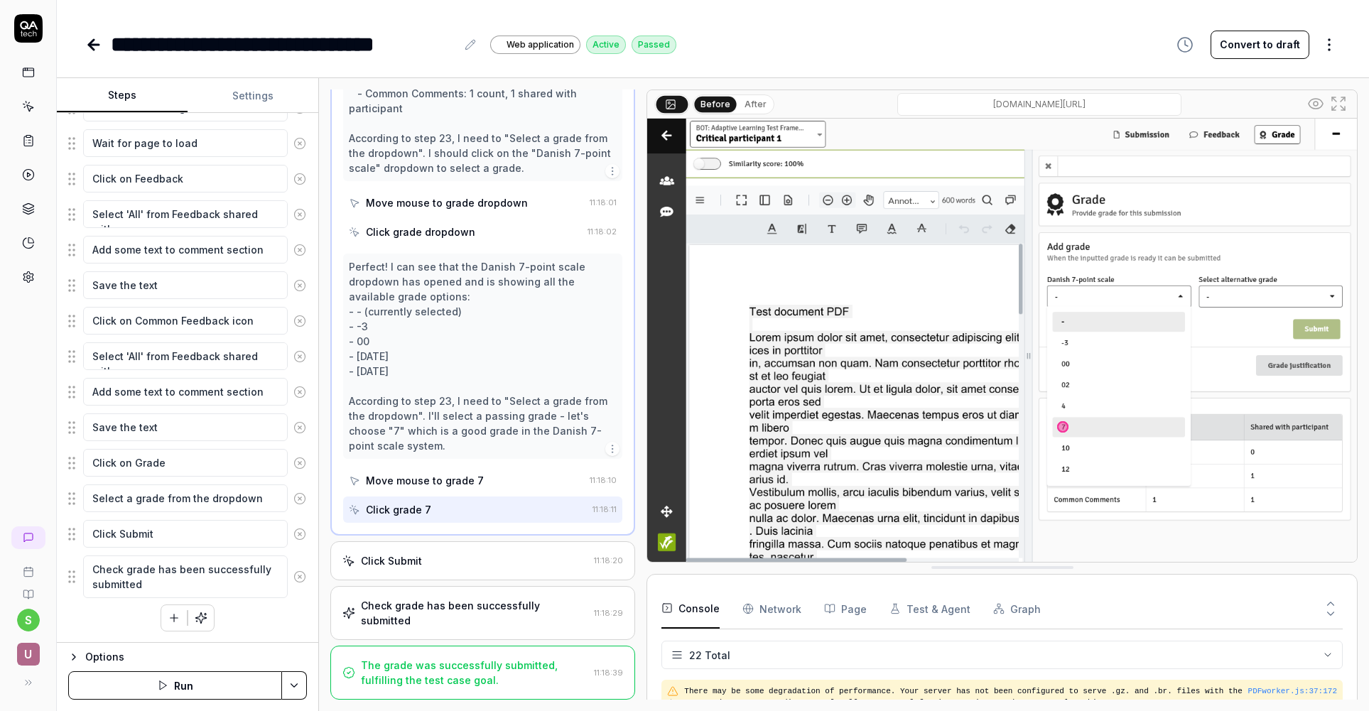
click at [474, 568] on div "Click Submit" at bounding box center [465, 560] width 246 height 15
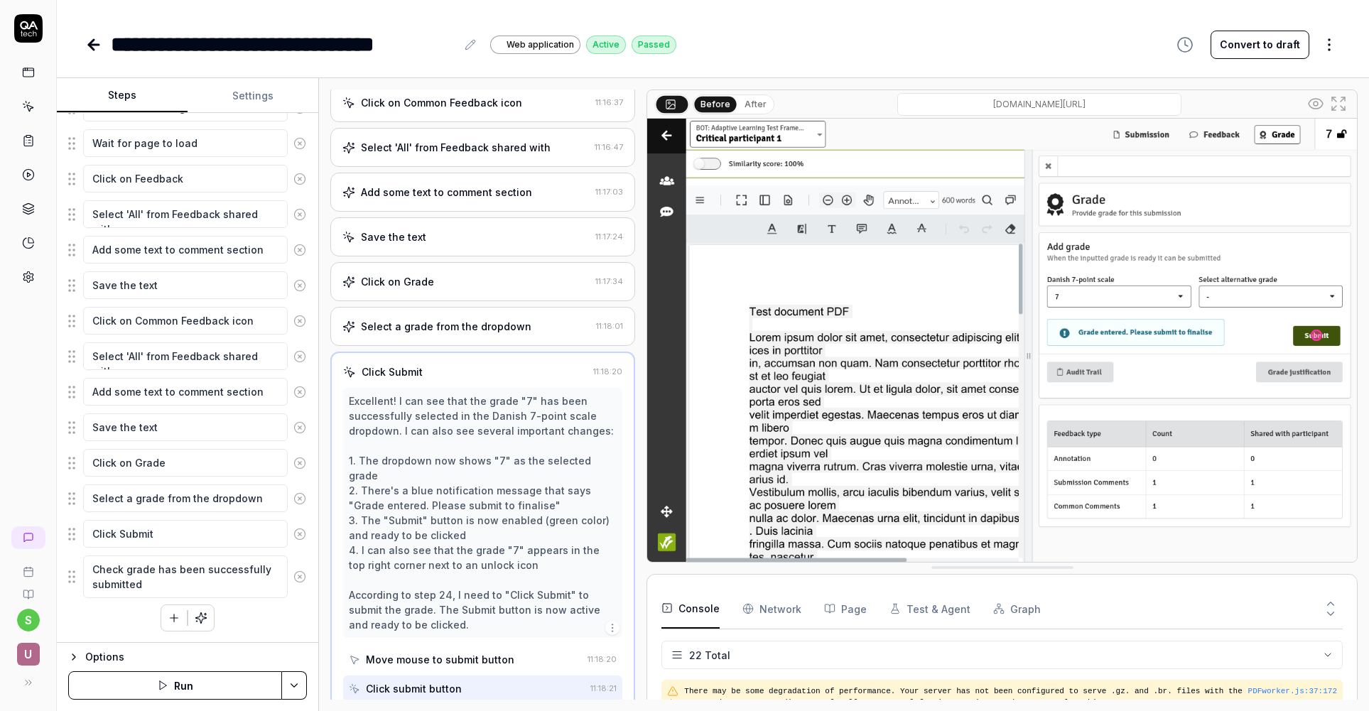
scroll to position [878, 0]
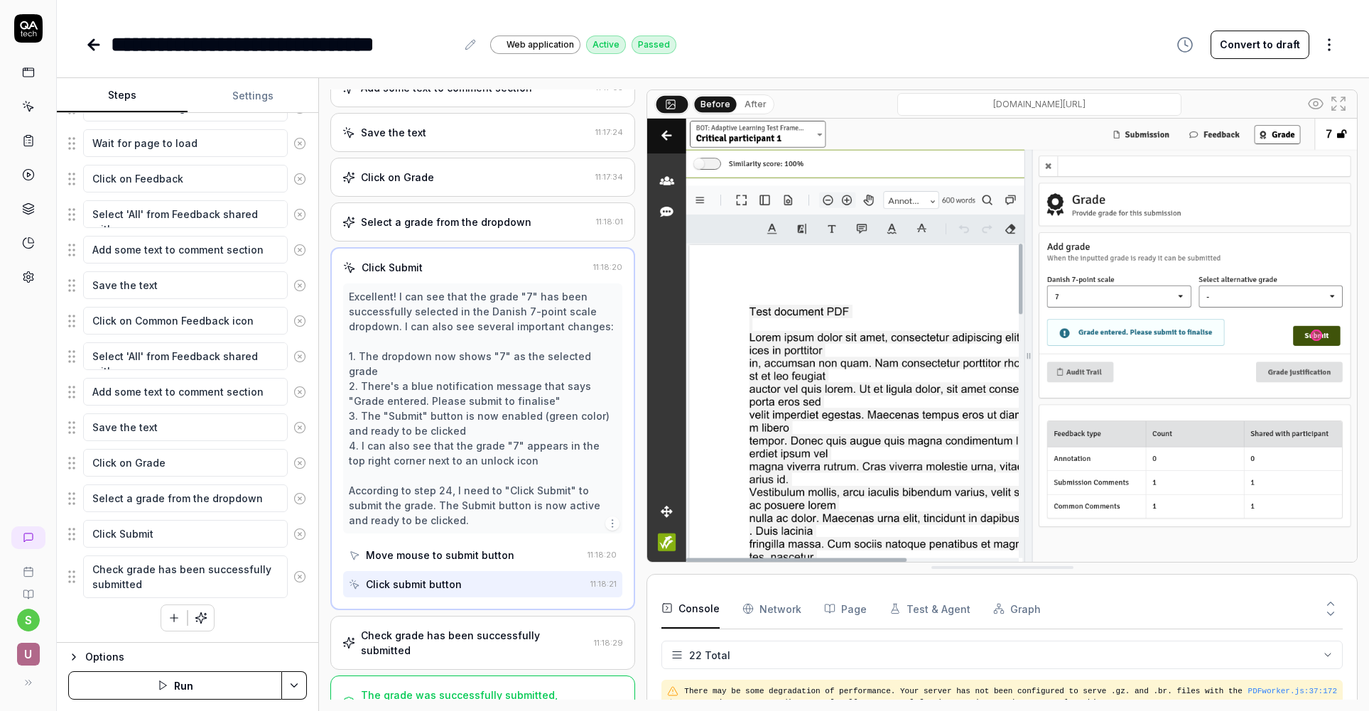
click at [507, 629] on div "Check grade has been successfully submitted 11:18:29" at bounding box center [482, 643] width 305 height 54
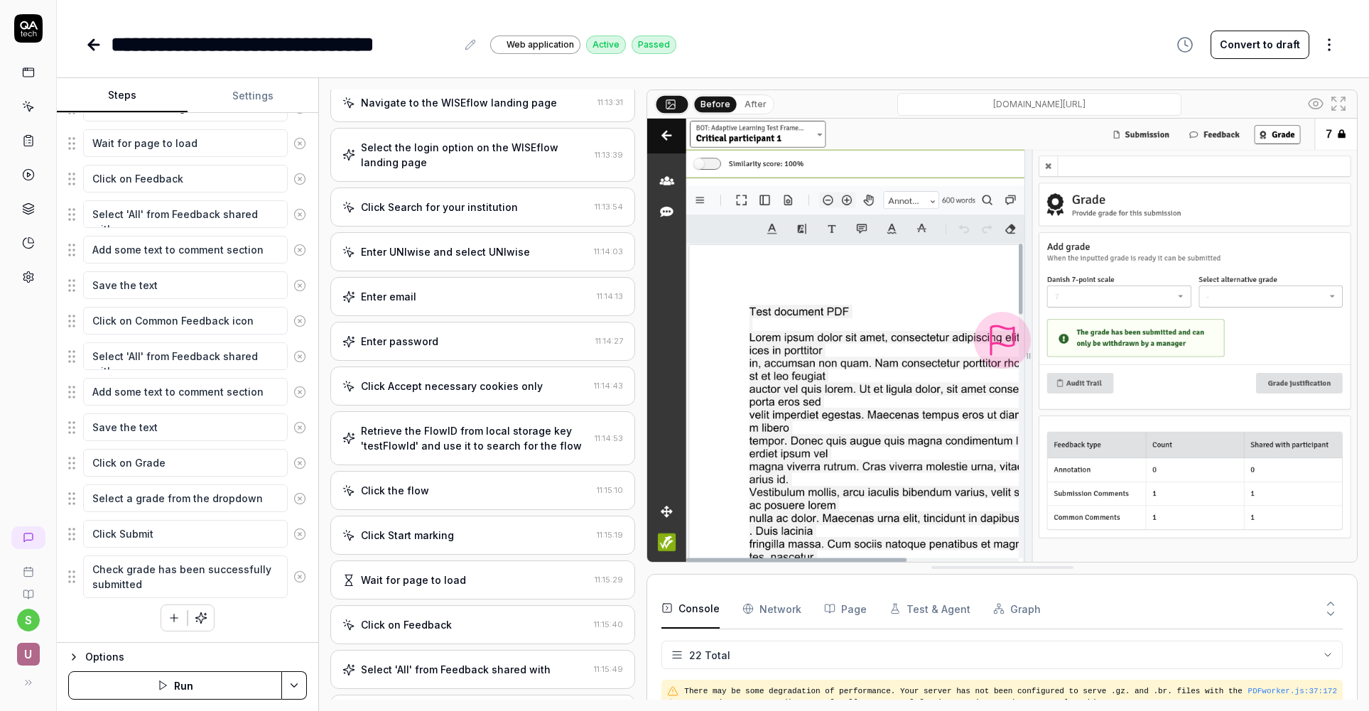
scroll to position [0, 0]
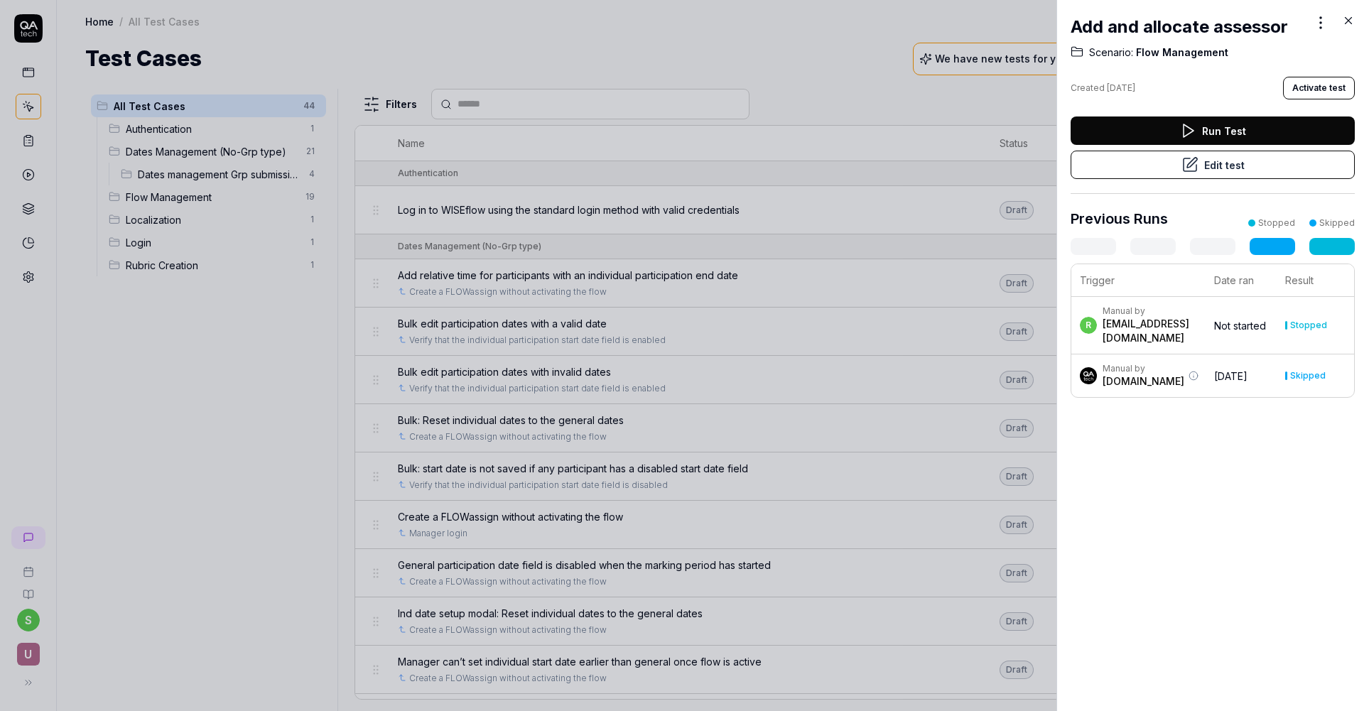
click at [1228, 165] on button "Edit test" at bounding box center [1213, 165] width 284 height 28
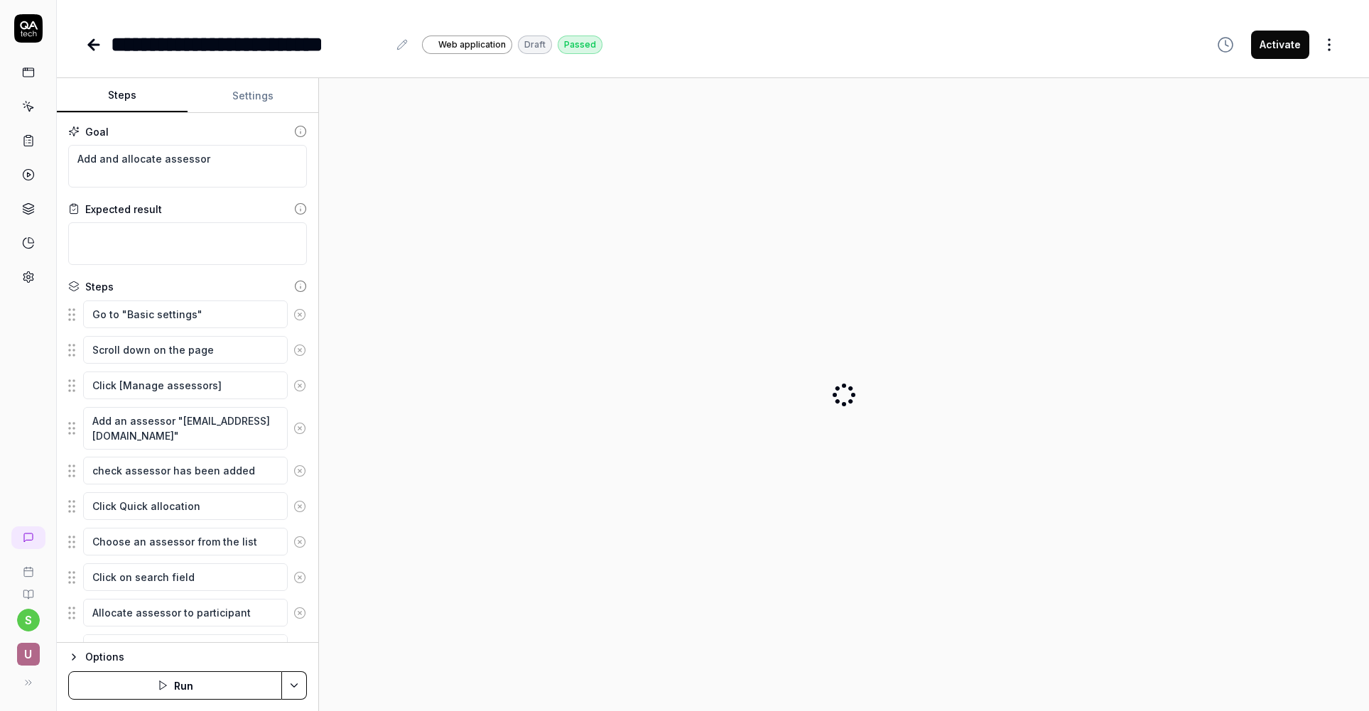
type textarea "*"
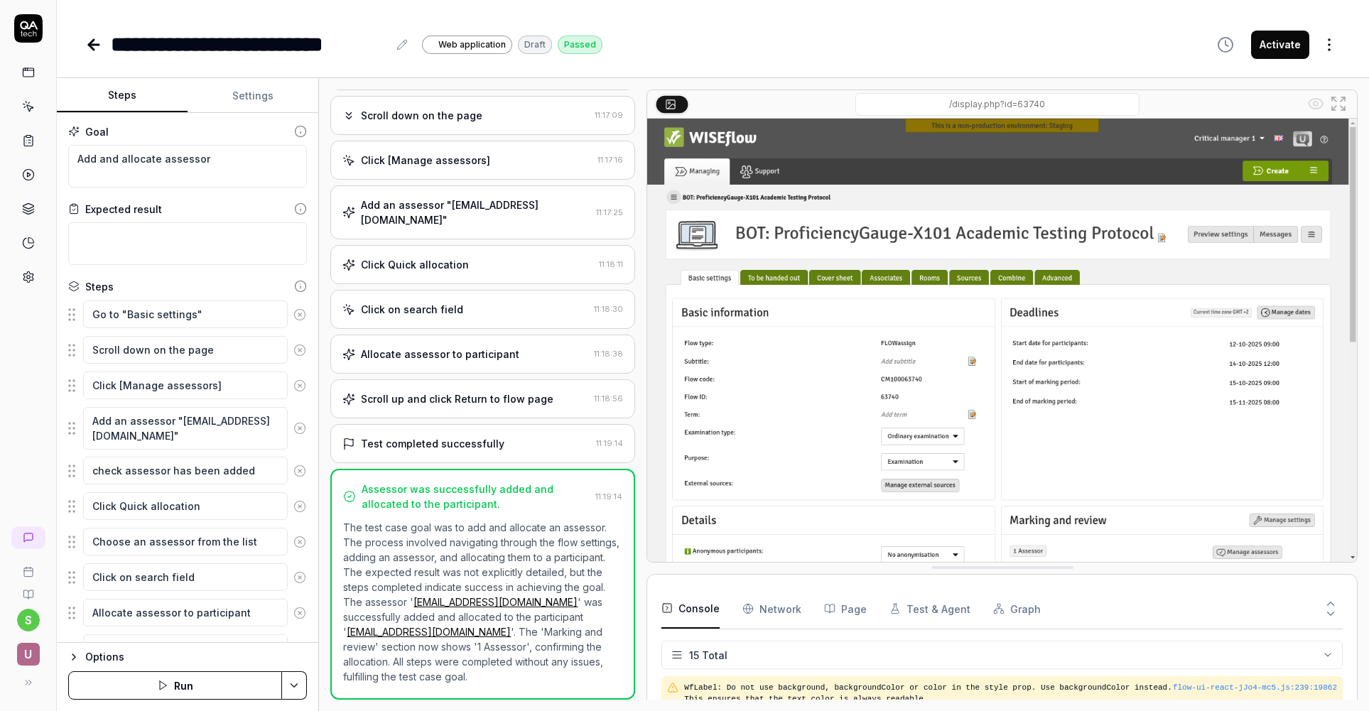
scroll to position [411, 0]
